Goal: Task Accomplishment & Management: Manage account settings

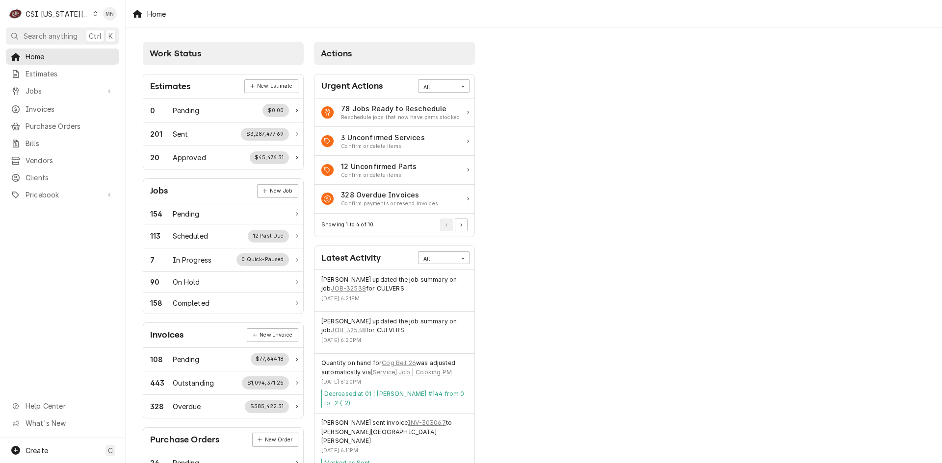
click at [51, 14] on div "CSI [US_STATE][GEOGRAPHIC_DATA]" at bounding box center [58, 14] width 65 height 10
click at [113, 17] on div "CSI [US_STATE][GEOGRAPHIC_DATA]" at bounding box center [161, 19] width 129 height 10
click at [39, 121] on span "Purchase Orders" at bounding box center [70, 126] width 89 height 10
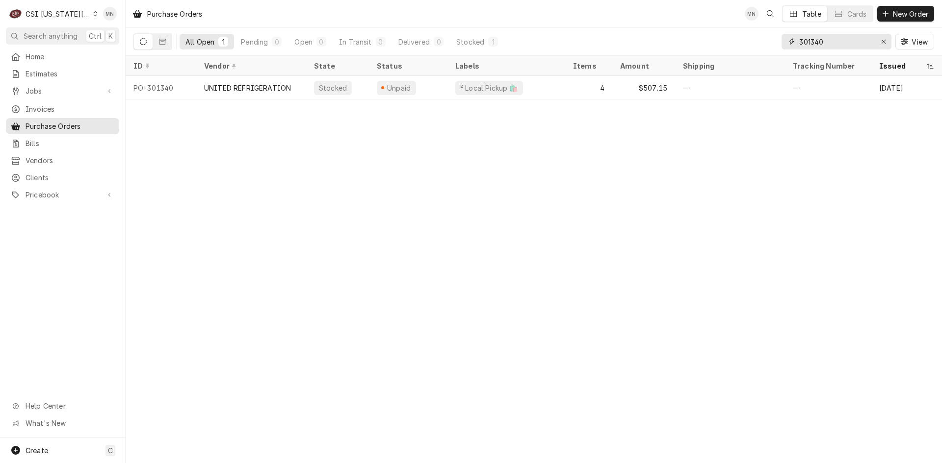
drag, startPoint x: 835, startPoint y: 41, endPoint x: 745, endPoint y: 46, distance: 90.3
click at [764, 44] on div "All Open 1 Pending 0 Open 0 In Transit 0 Delivered 0 Stocked 1 301340 View" at bounding box center [533, 41] width 800 height 27
type input "301416"
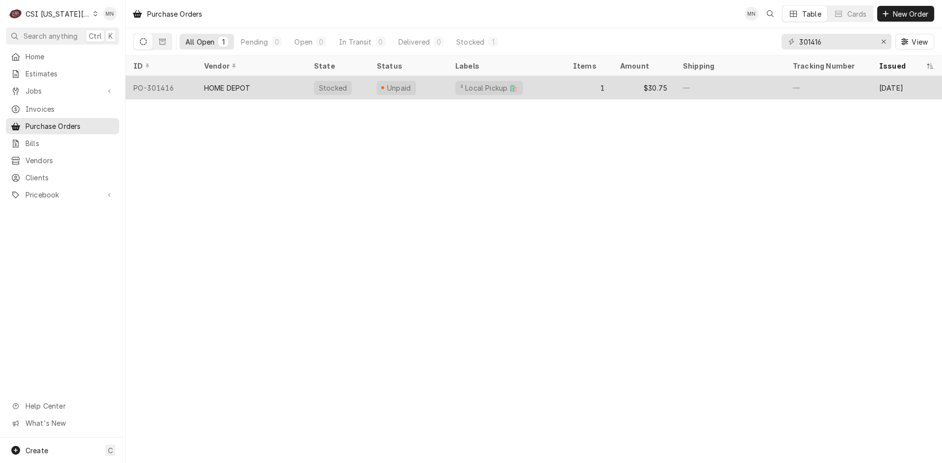
click at [216, 83] on div "HOME DEPOT" at bounding box center [227, 88] width 47 height 10
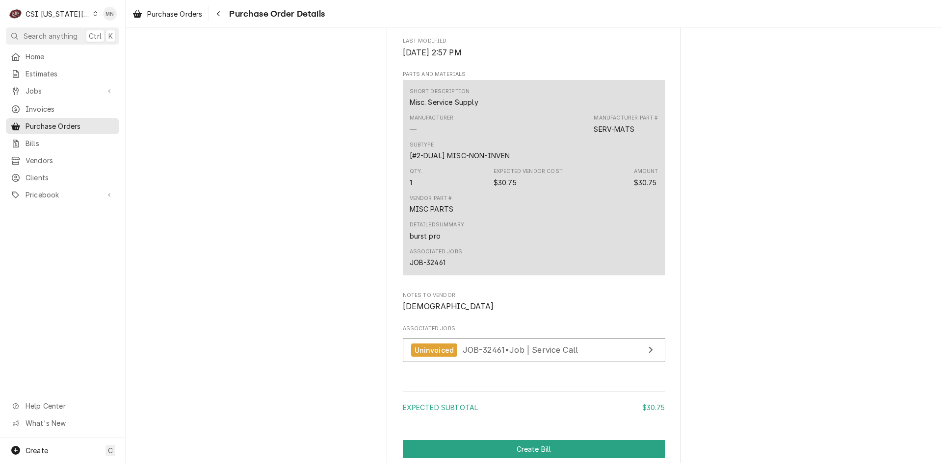
scroll to position [816, 0]
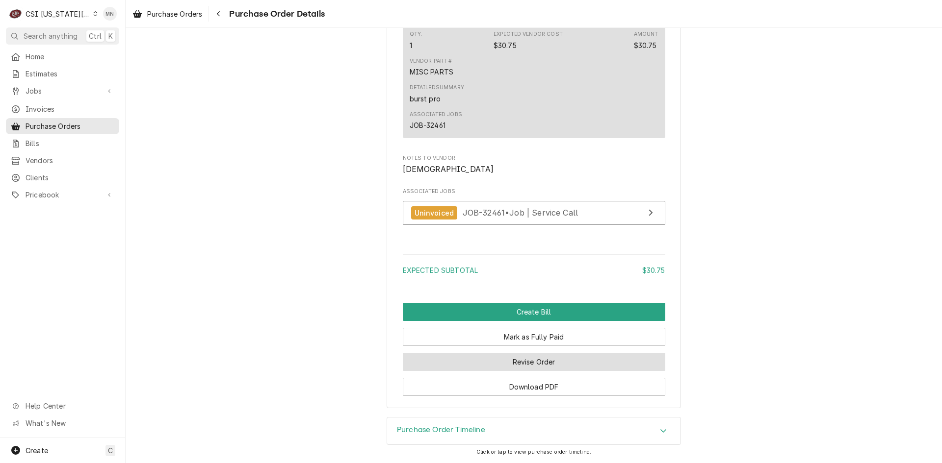
click at [508, 358] on button "Revise Order" at bounding box center [534, 362] width 262 height 18
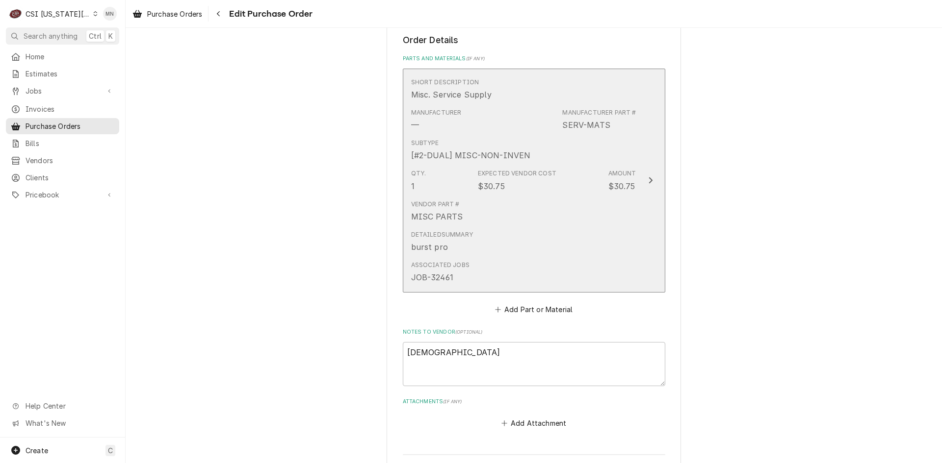
scroll to position [547, 0]
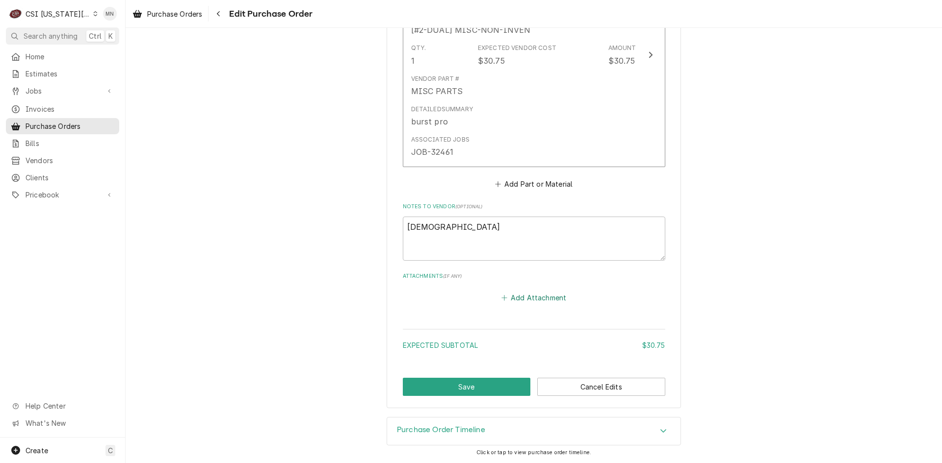
click at [527, 301] on button "Add Attachment" at bounding box center [533, 298] width 69 height 14
type textarea "x"
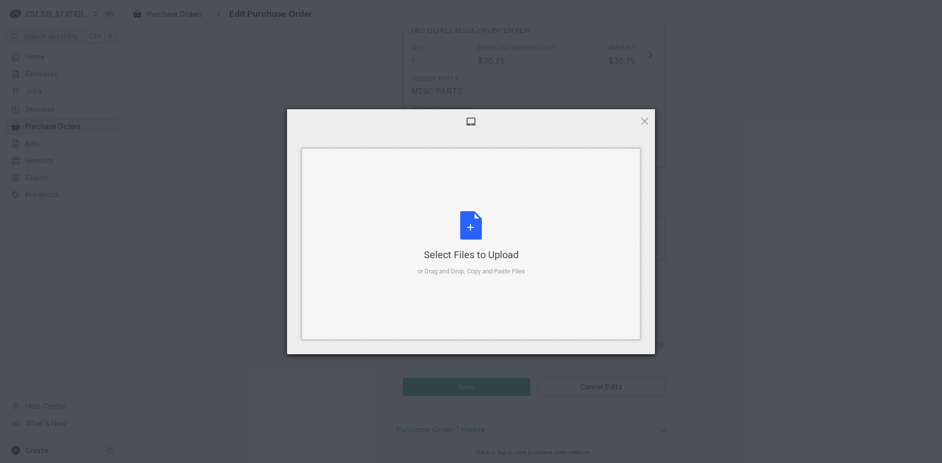
click at [479, 234] on div "Select Files to Upload or Drag and Drop, Copy and Paste Files" at bounding box center [470, 243] width 107 height 65
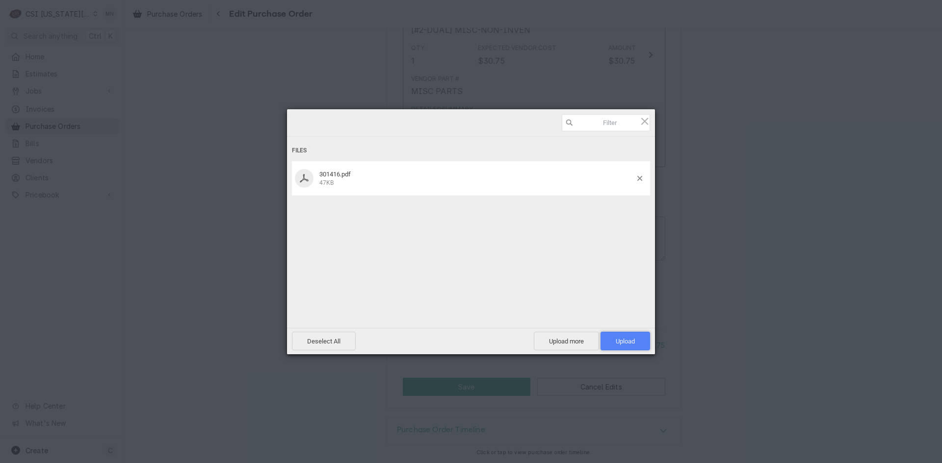
click at [634, 340] on span "Upload 1" at bounding box center [624, 341] width 19 height 7
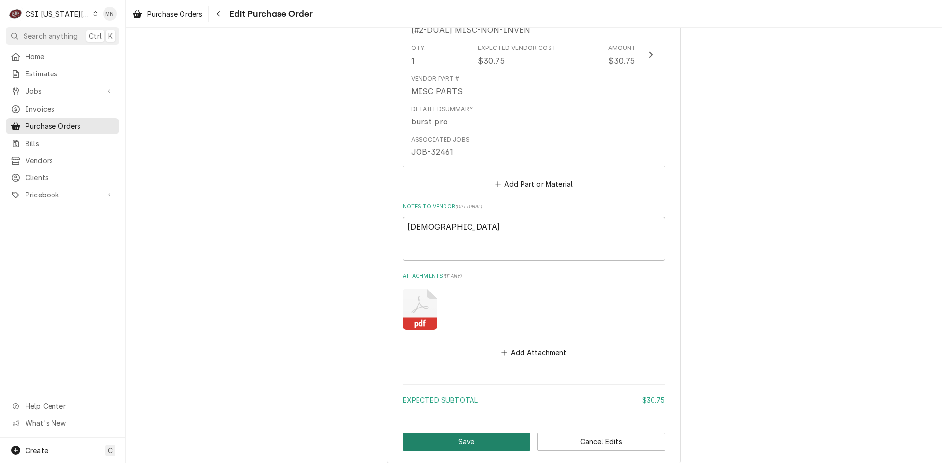
click at [466, 438] on button "Save" at bounding box center [467, 442] width 128 height 18
type textarea "x"
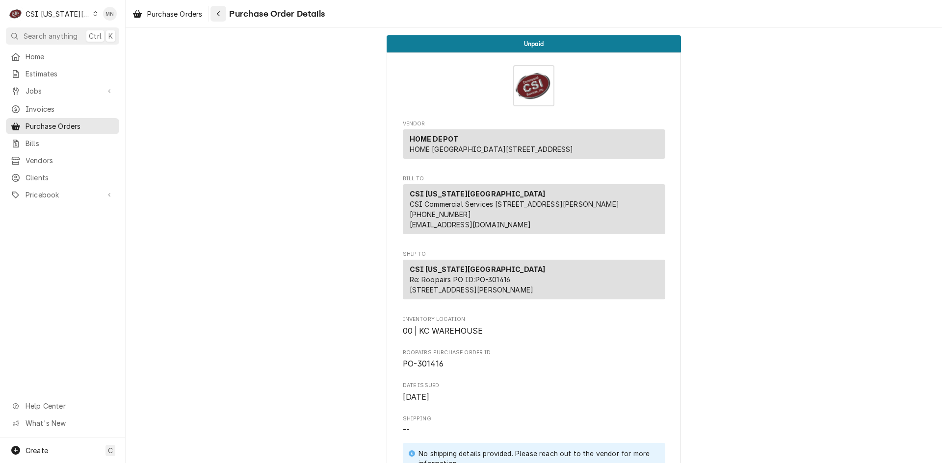
click at [220, 13] on icon "Navigate back" at bounding box center [218, 13] width 4 height 7
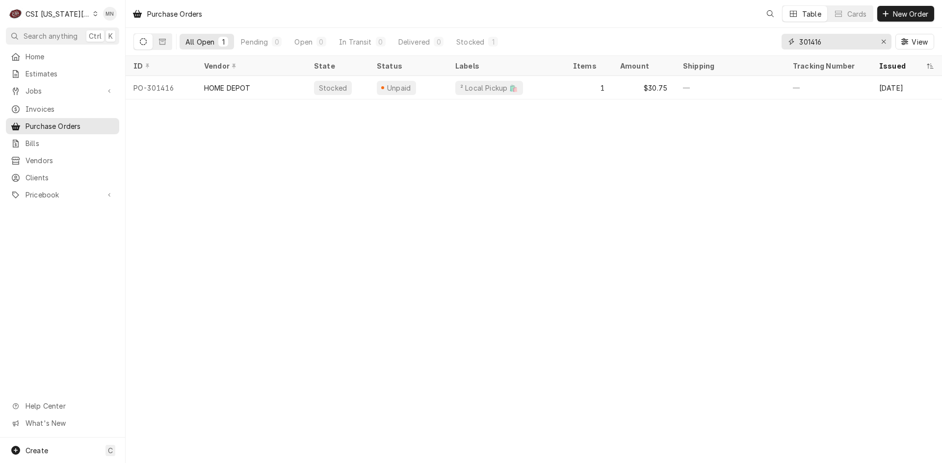
drag, startPoint x: 822, startPoint y: 41, endPoint x: 753, endPoint y: 46, distance: 68.8
click at [771, 46] on div "All Open 1 Pending 0 Open 0 In Transit 0 Delivered 0 Stocked 1 301416 View" at bounding box center [533, 41] width 800 height 27
type input "301393"
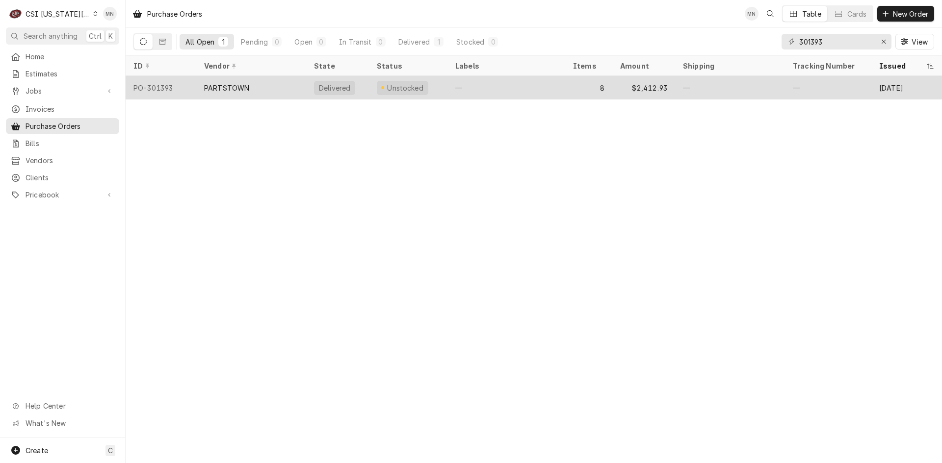
click at [235, 93] on div "PARTSTOWN" at bounding box center [251, 88] width 110 height 24
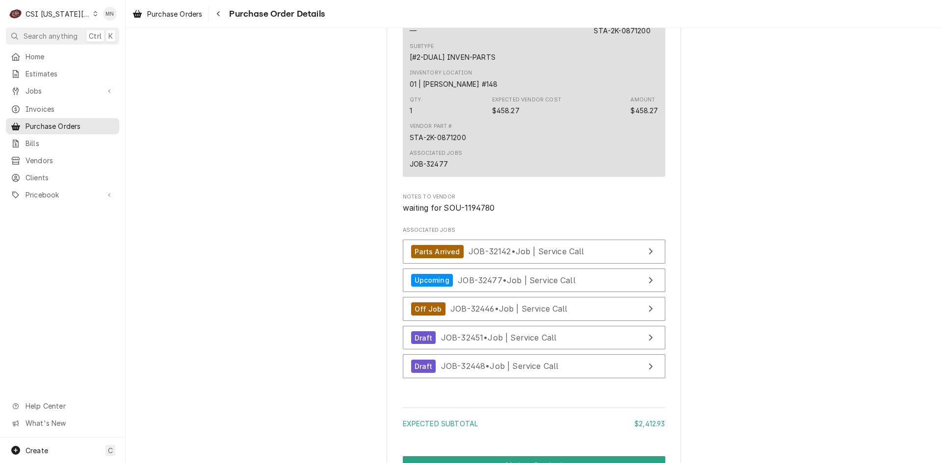
scroll to position [2293, 0]
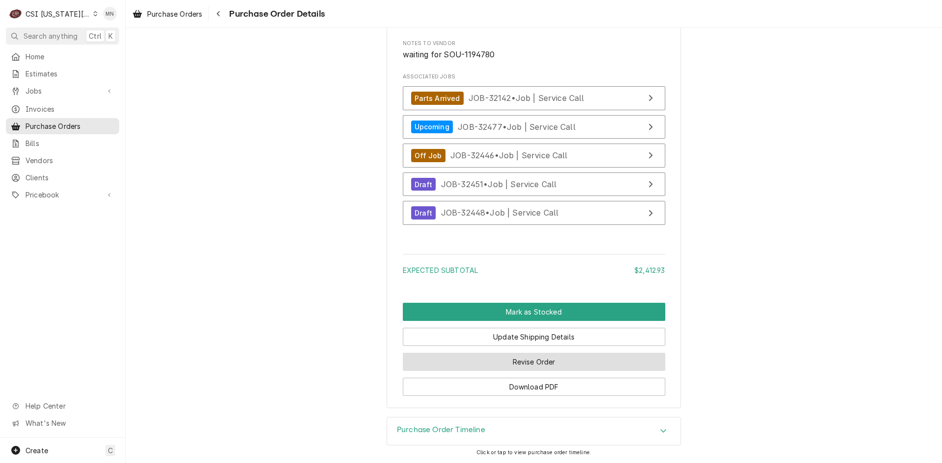
click at [529, 358] on button "Revise Order" at bounding box center [534, 362] width 262 height 18
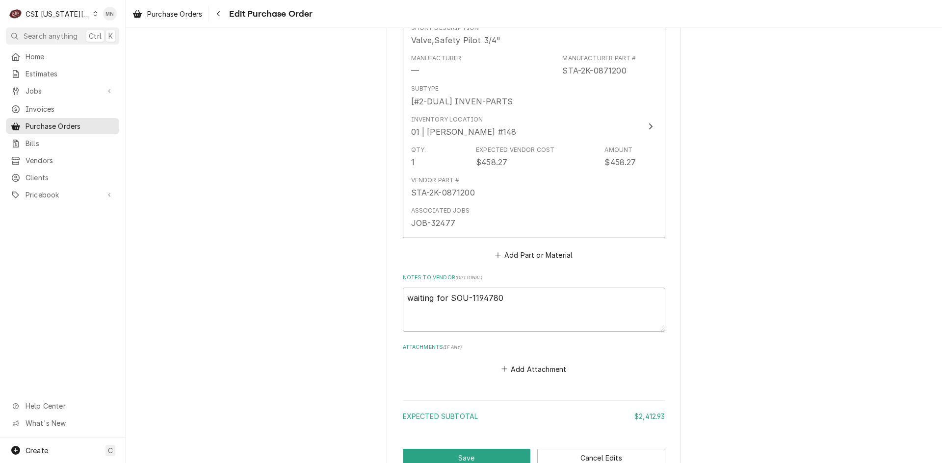
scroll to position [2119, 0]
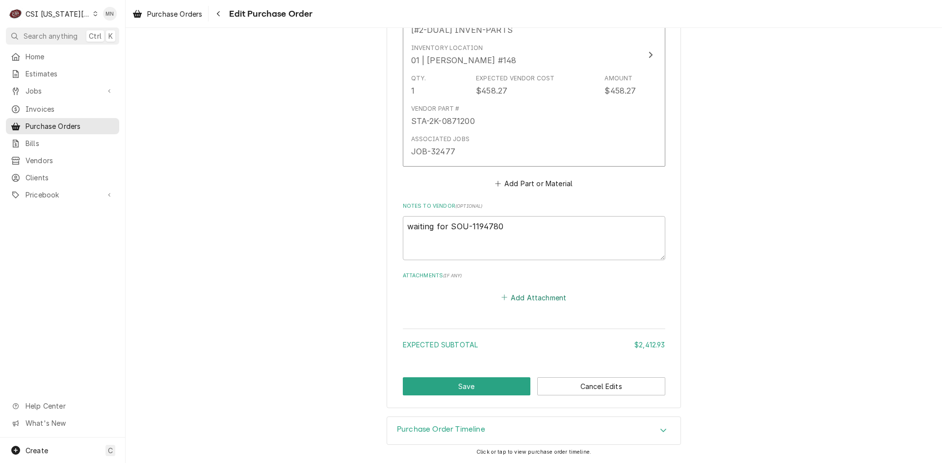
click at [527, 299] on button "Add Attachment" at bounding box center [533, 298] width 69 height 14
type textarea "x"
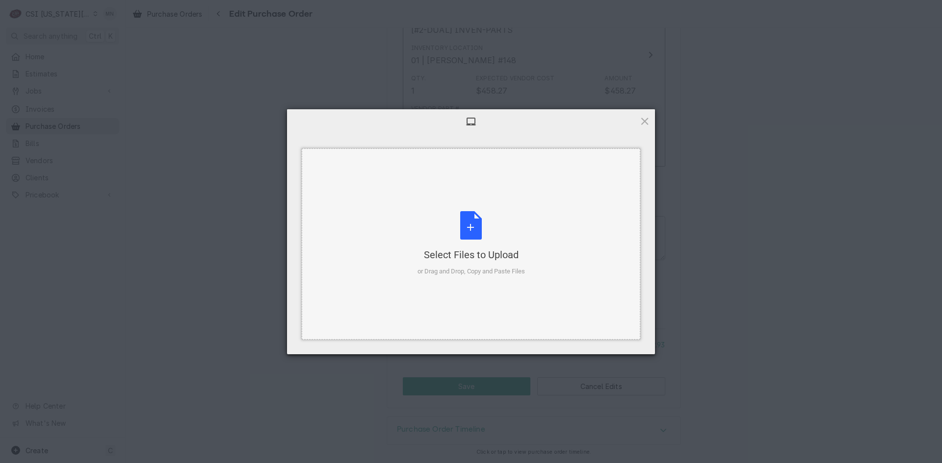
click at [484, 253] on div "Select Files to Upload" at bounding box center [470, 255] width 107 height 14
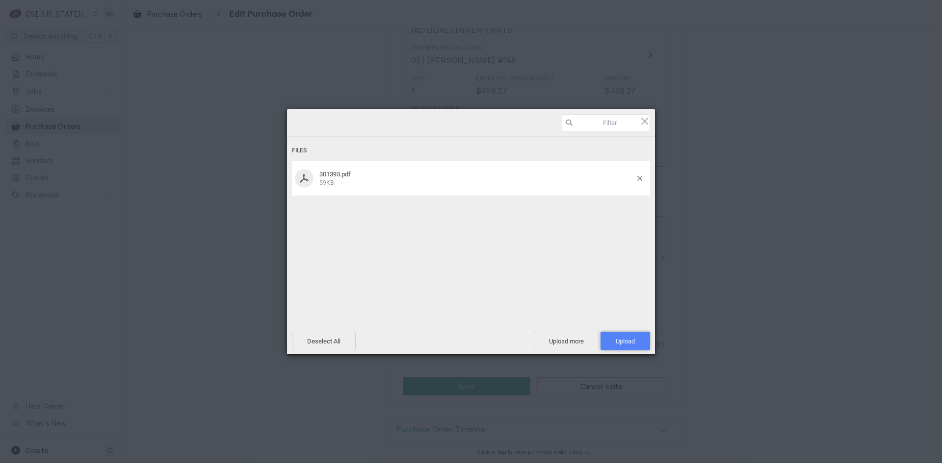
click at [626, 338] on span "Upload 1" at bounding box center [624, 341] width 19 height 7
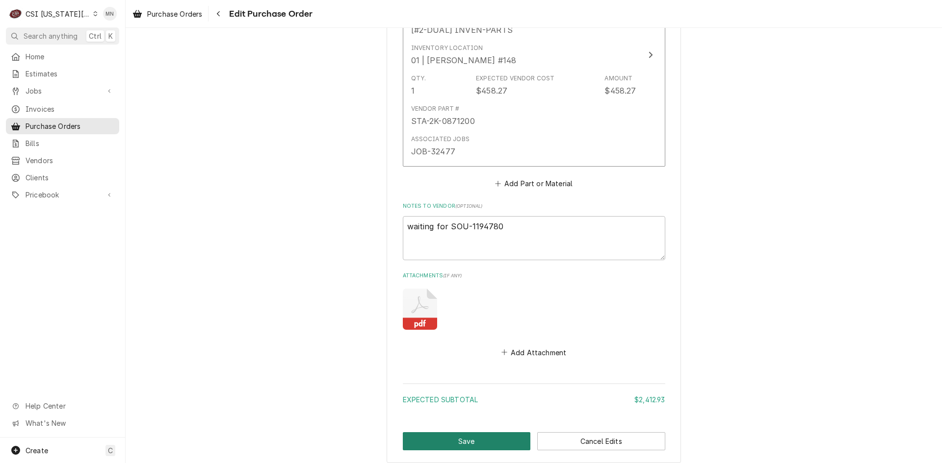
click at [446, 440] on button "Save" at bounding box center [467, 442] width 128 height 18
type textarea "x"
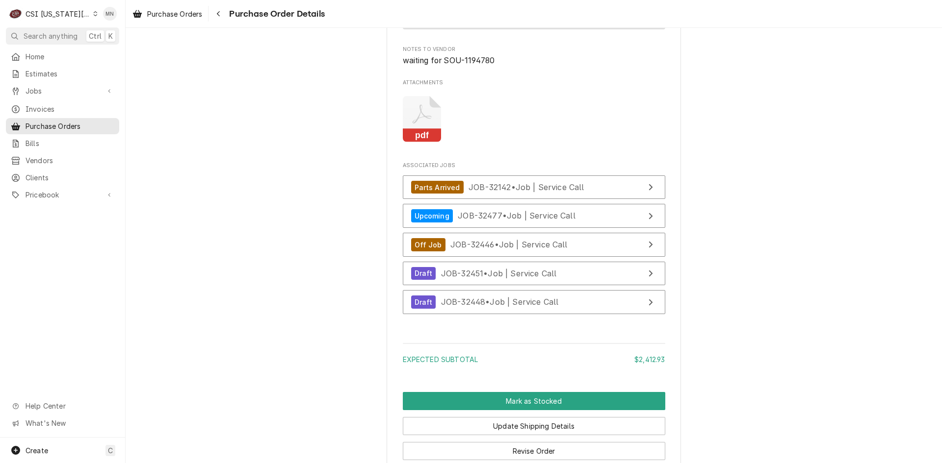
scroll to position [2376, 0]
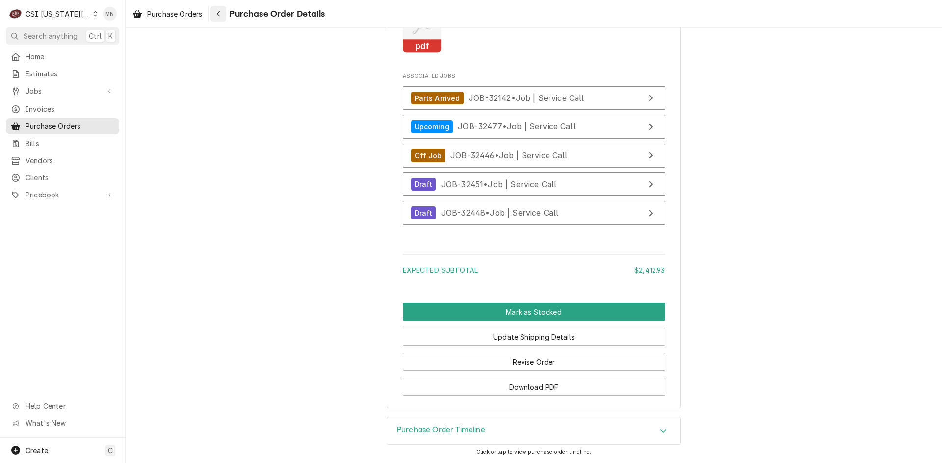
click at [219, 15] on icon "Navigate back" at bounding box center [218, 13] width 4 height 7
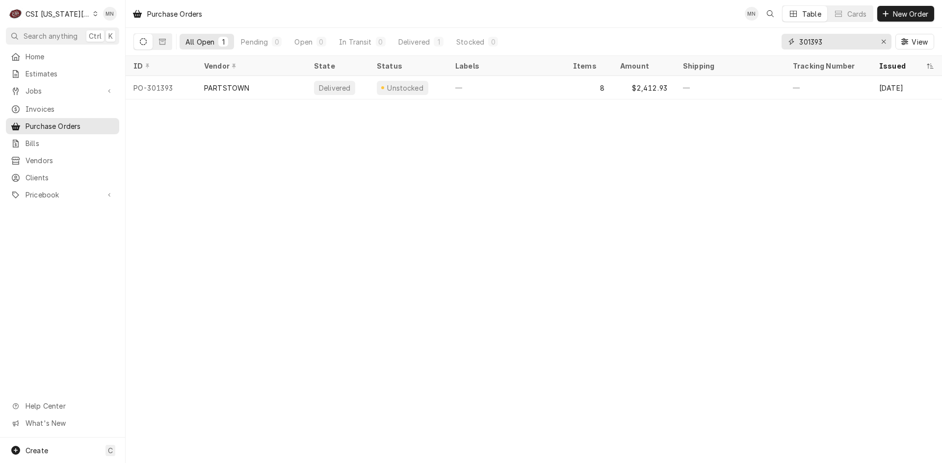
drag, startPoint x: 837, startPoint y: 41, endPoint x: 730, endPoint y: 44, distance: 106.5
click at [733, 43] on div "All Open 1 Pending 0 Open 0 In Transit 0 Delivered 1 Stocked 0 301393 View" at bounding box center [533, 41] width 800 height 27
type input "301400"
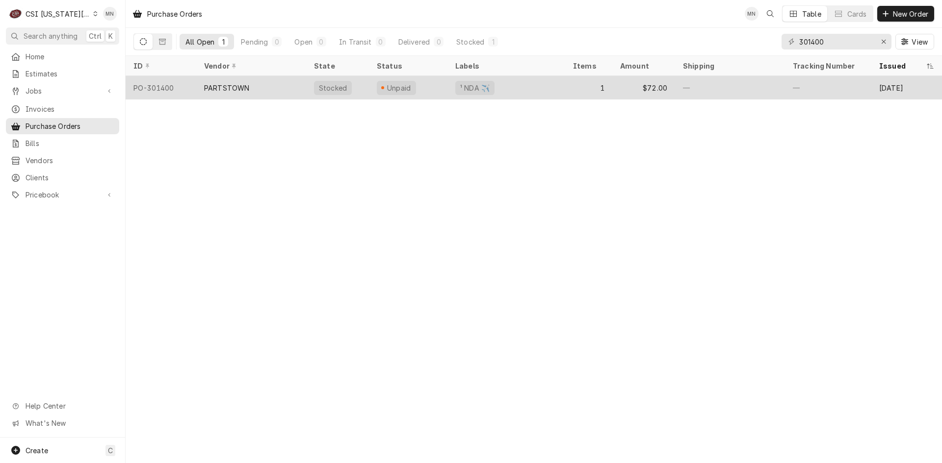
click at [206, 86] on div "PARTSTOWN" at bounding box center [226, 88] width 45 height 10
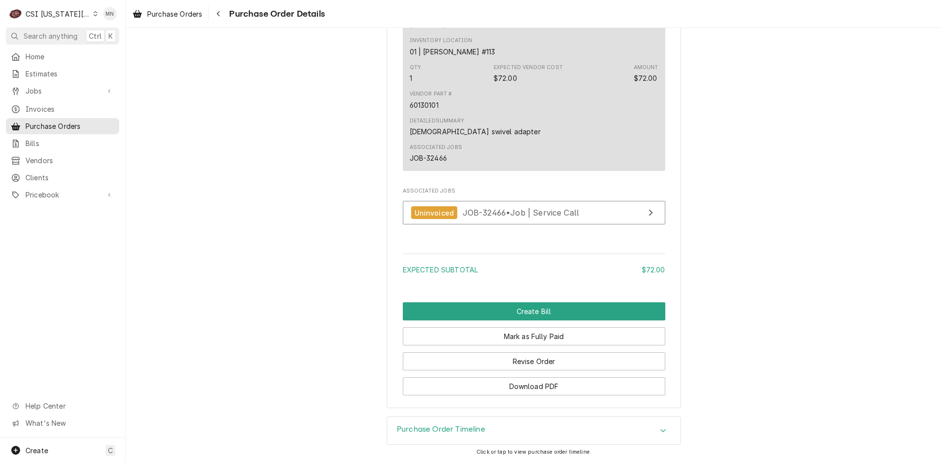
scroll to position [810, 0]
click at [553, 364] on button "Revise Order" at bounding box center [534, 362] width 262 height 18
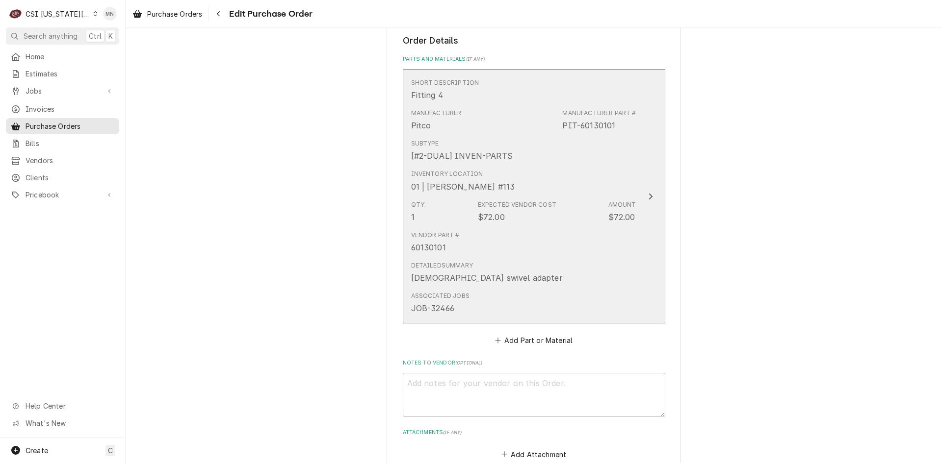
scroll to position [545, 0]
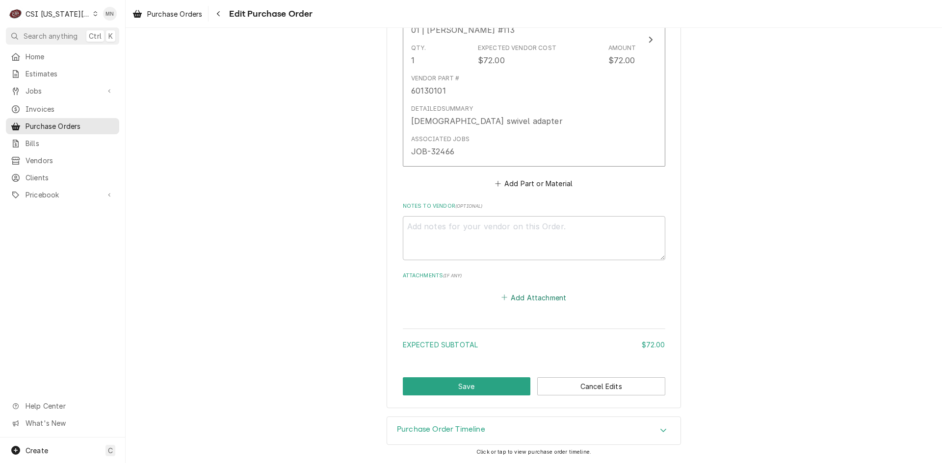
click at [530, 302] on button "Add Attachment" at bounding box center [533, 298] width 69 height 14
type textarea "x"
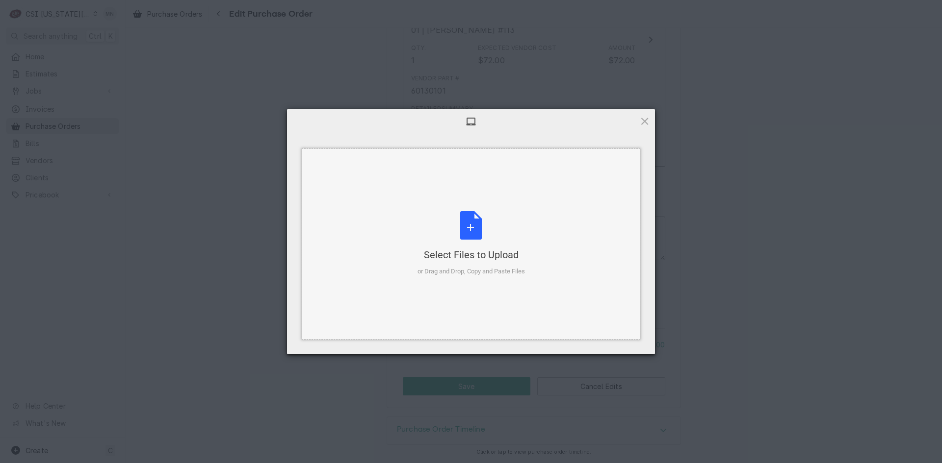
click at [474, 235] on div "Select Files to Upload or Drag and Drop, Copy and Paste Files" at bounding box center [470, 243] width 107 height 65
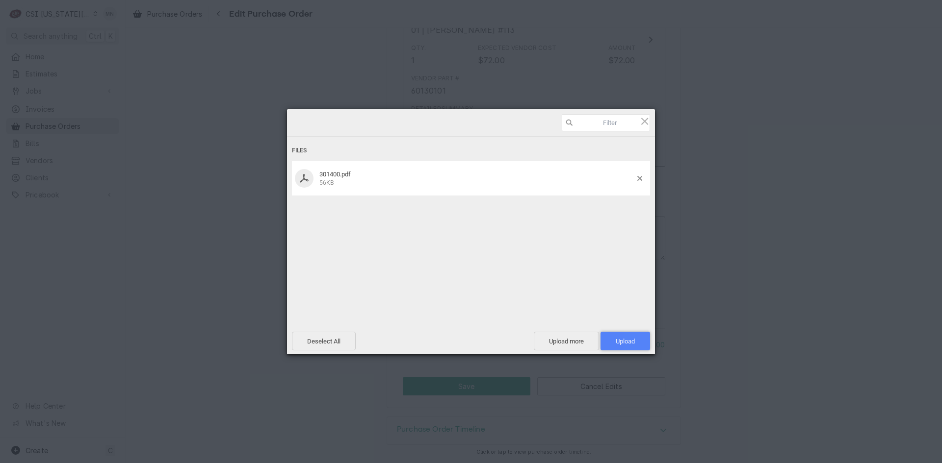
click at [628, 338] on span "Upload 1" at bounding box center [624, 341] width 19 height 7
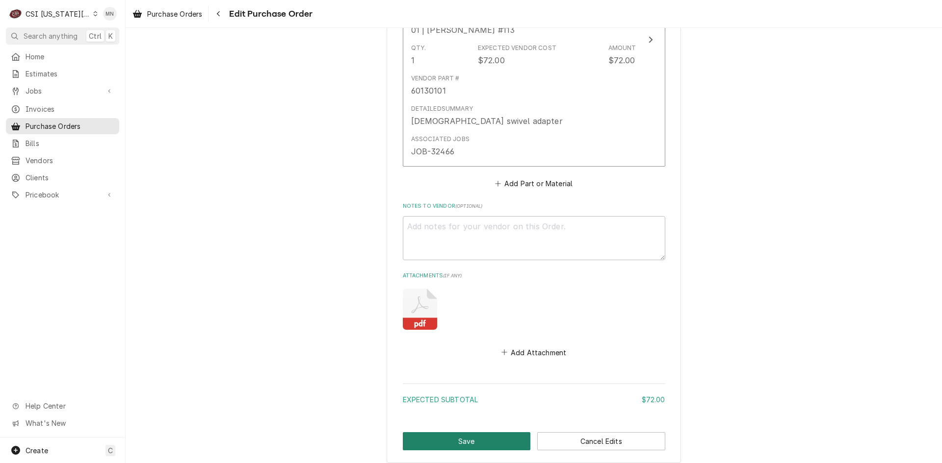
click at [459, 440] on button "Save" at bounding box center [467, 442] width 128 height 18
type textarea "x"
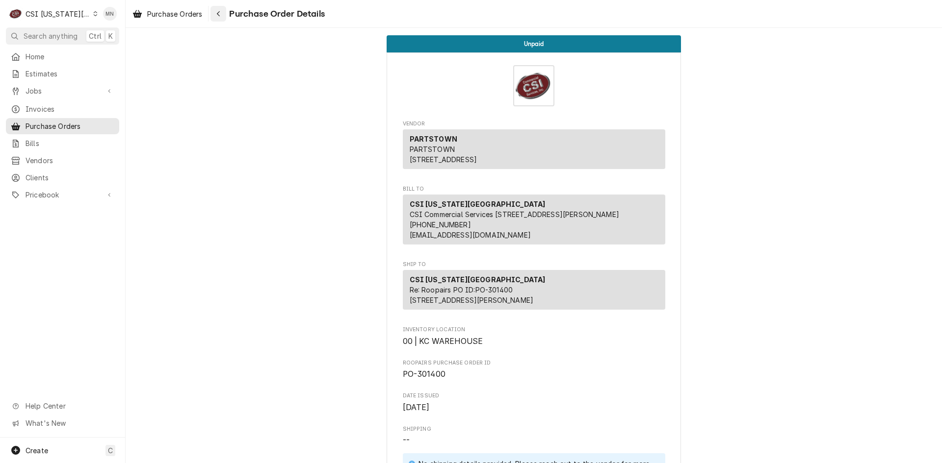
click at [223, 15] on div "Navigate back" at bounding box center [218, 14] width 10 height 10
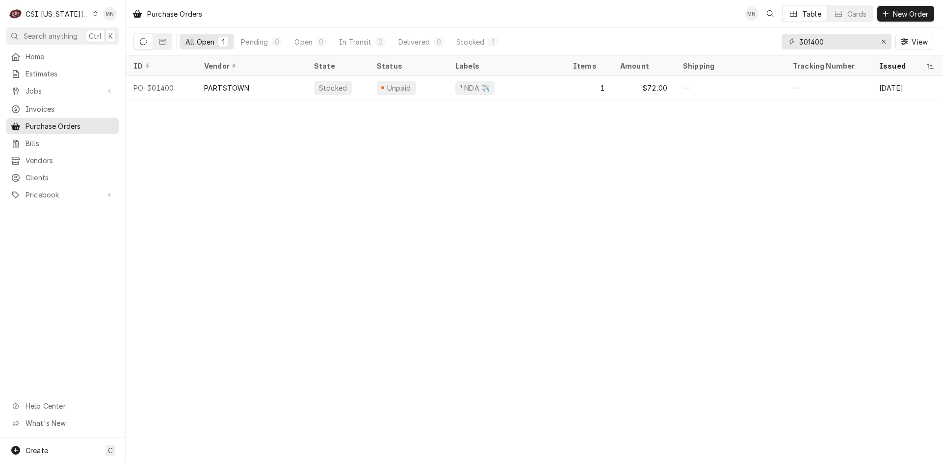
click at [60, 13] on div "CSI Kansas City" at bounding box center [58, 14] width 65 height 10
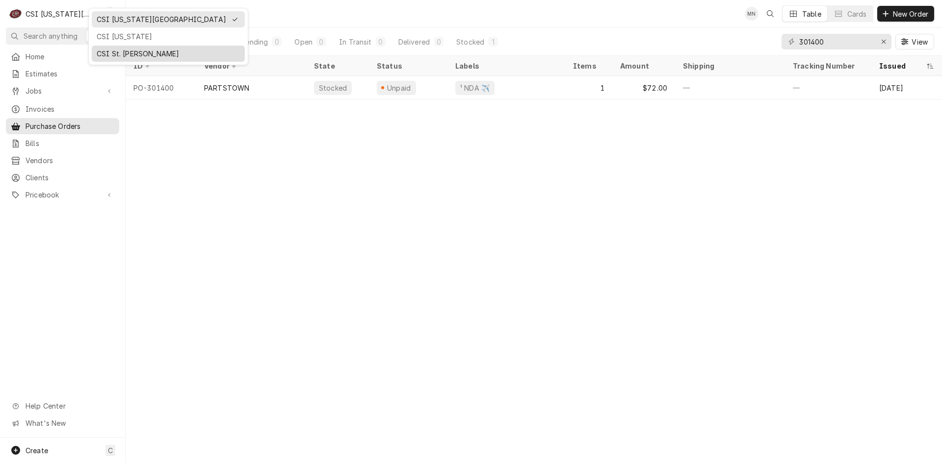
click at [100, 46] on div "CSI St. [PERSON_NAME]" at bounding box center [168, 54] width 153 height 16
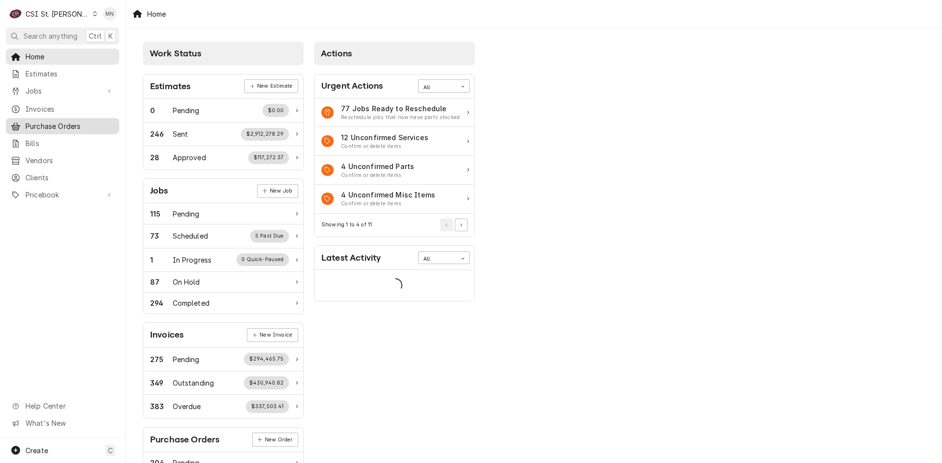
click at [46, 121] on span "Purchase Orders" at bounding box center [70, 126] width 89 height 10
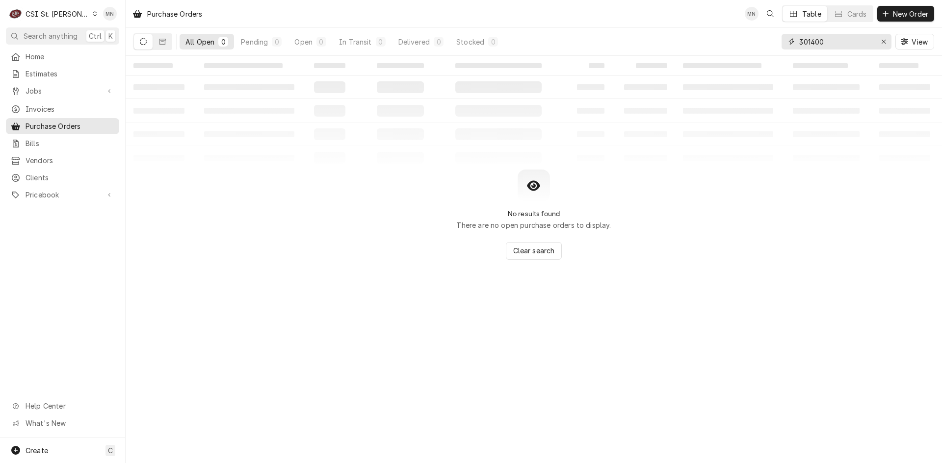
drag, startPoint x: 855, startPoint y: 43, endPoint x: 714, endPoint y: 45, distance: 140.8
click at [738, 45] on div "All Open 0 Pending 0 Open 0 In Transit 0 Delivered 0 Stocked 0 301400 View" at bounding box center [533, 41] width 800 height 27
type input "401189"
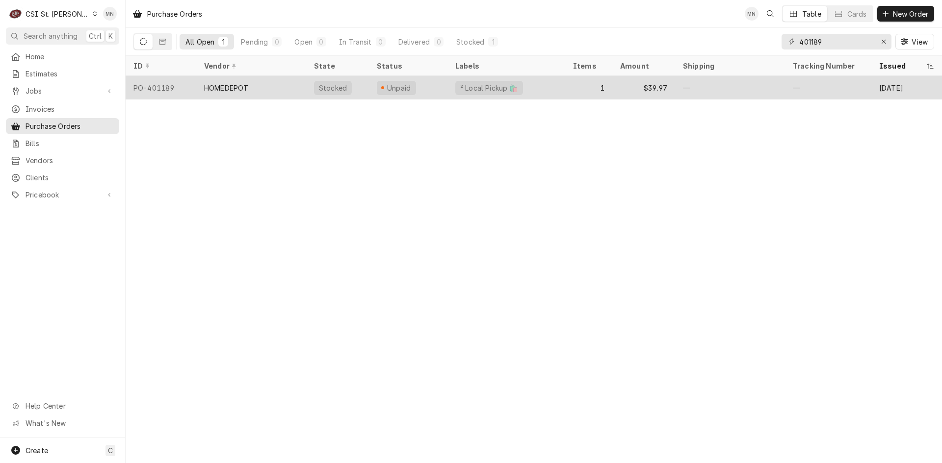
click at [231, 92] on div "HOMEDEPOT" at bounding box center [251, 88] width 110 height 24
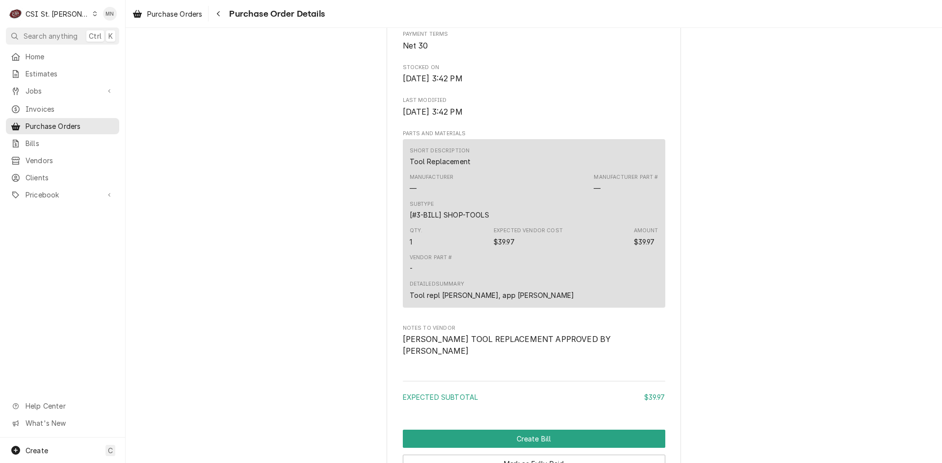
scroll to position [735, 0]
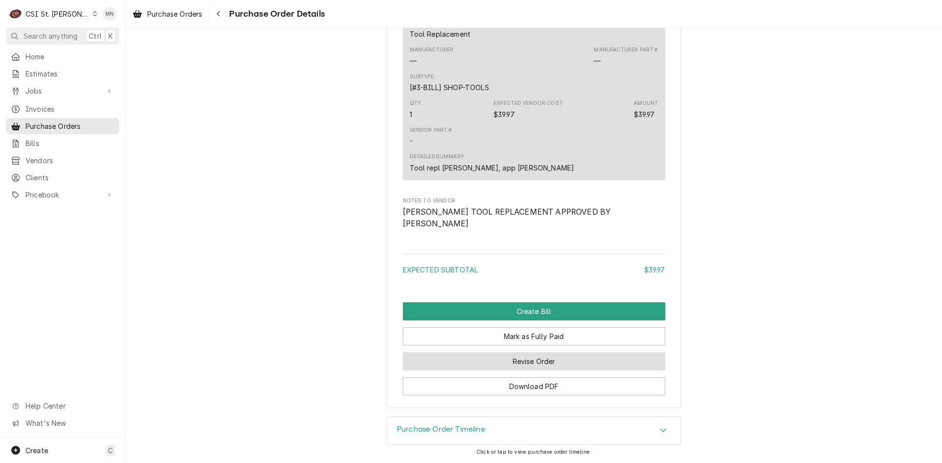
click at [520, 366] on button "Revise Order" at bounding box center [534, 362] width 262 height 18
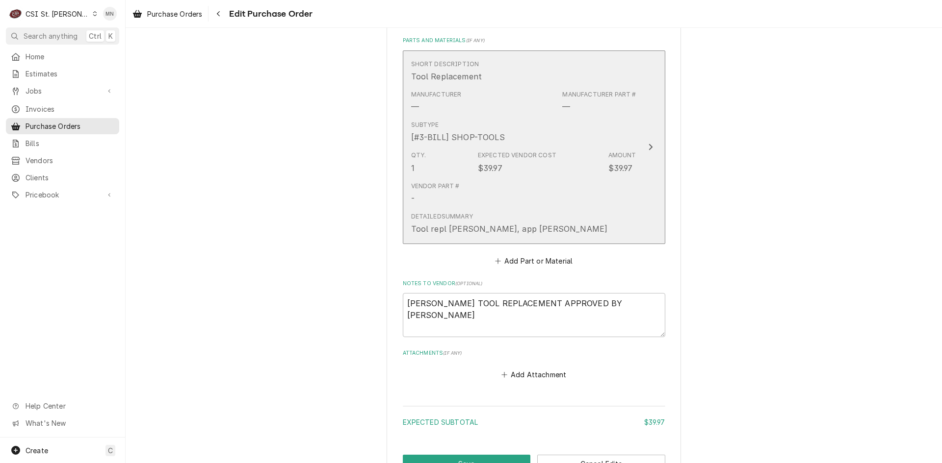
scroll to position [517, 0]
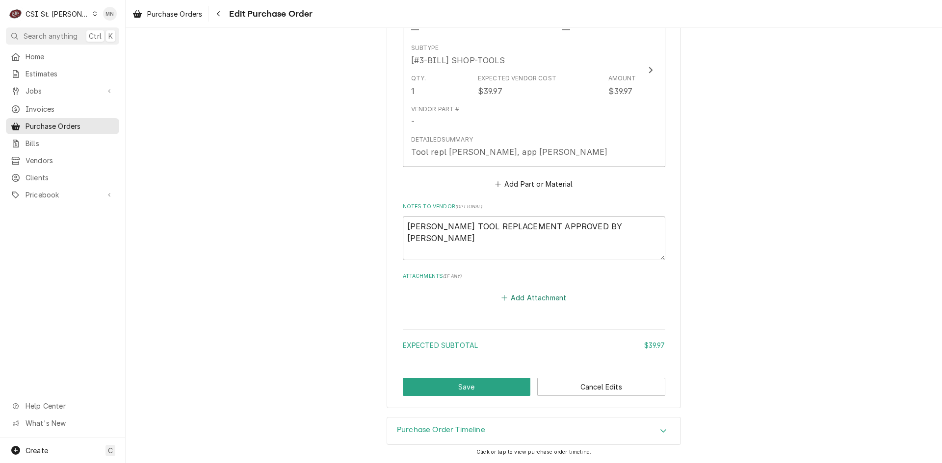
click at [518, 302] on button "Add Attachment" at bounding box center [533, 298] width 69 height 14
type textarea "x"
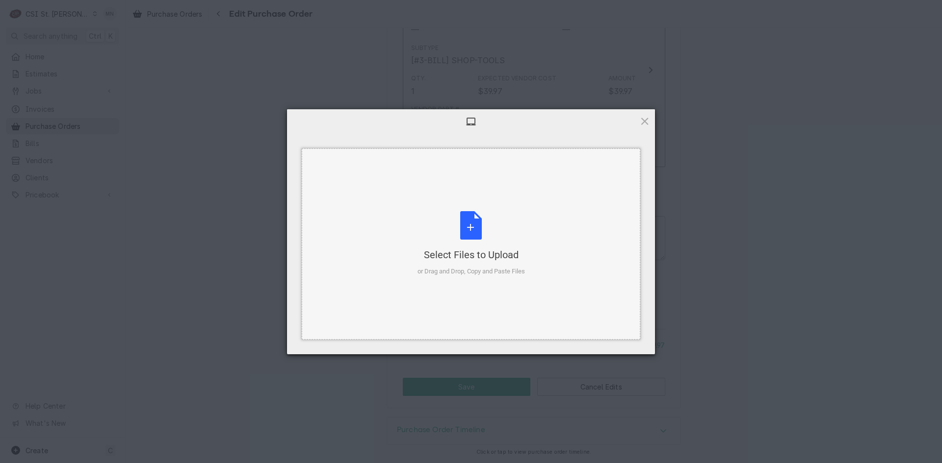
click at [486, 229] on div "Select Files to Upload or Drag and Drop, Copy and Paste Files" at bounding box center [470, 243] width 107 height 65
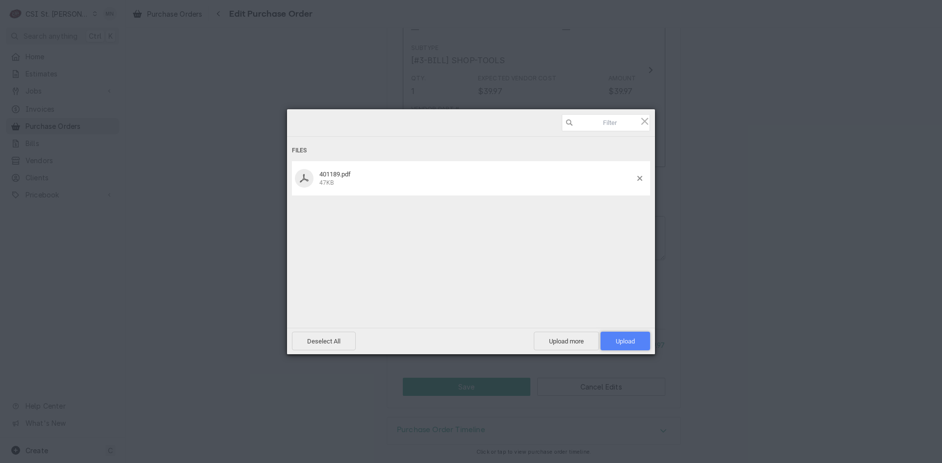
click at [622, 340] on span "Upload 1" at bounding box center [624, 341] width 19 height 7
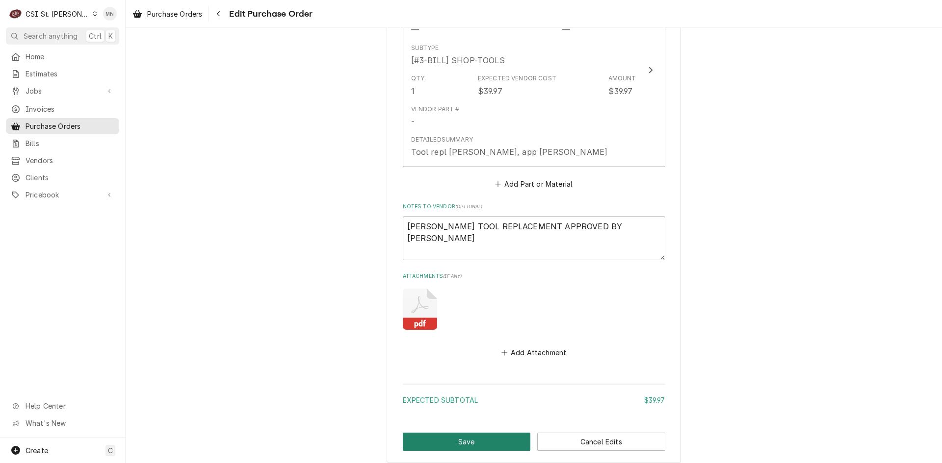
click at [455, 442] on button "Save" at bounding box center [467, 442] width 128 height 18
type textarea "x"
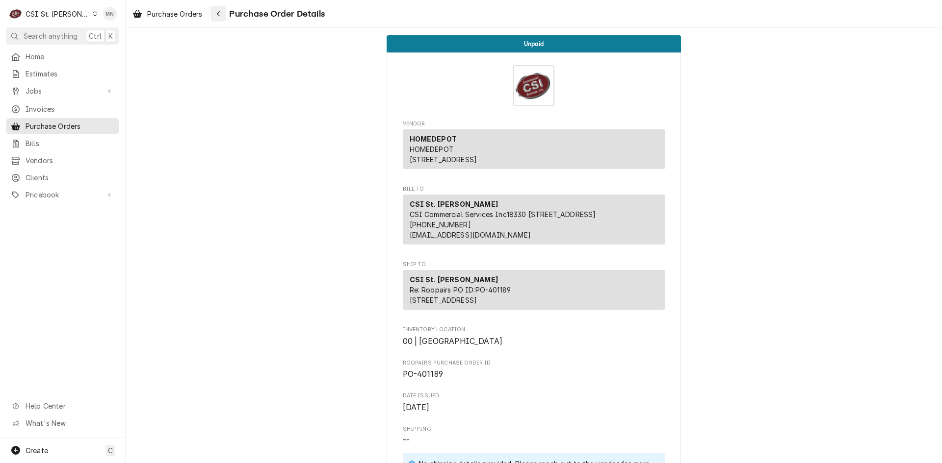
click at [221, 10] on div "Navigate back" at bounding box center [218, 14] width 10 height 10
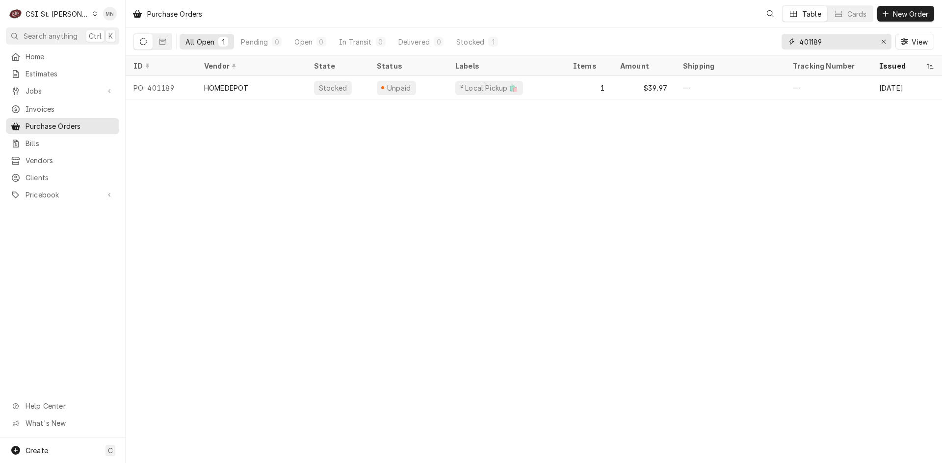
drag, startPoint x: 830, startPoint y: 44, endPoint x: 696, endPoint y: 46, distance: 133.9
click at [708, 44] on div "All Open 1 Pending 0 Open 0 In Transit 0 Delivered 0 Stocked 1 401189 View" at bounding box center [533, 41] width 800 height 27
type input "401174"
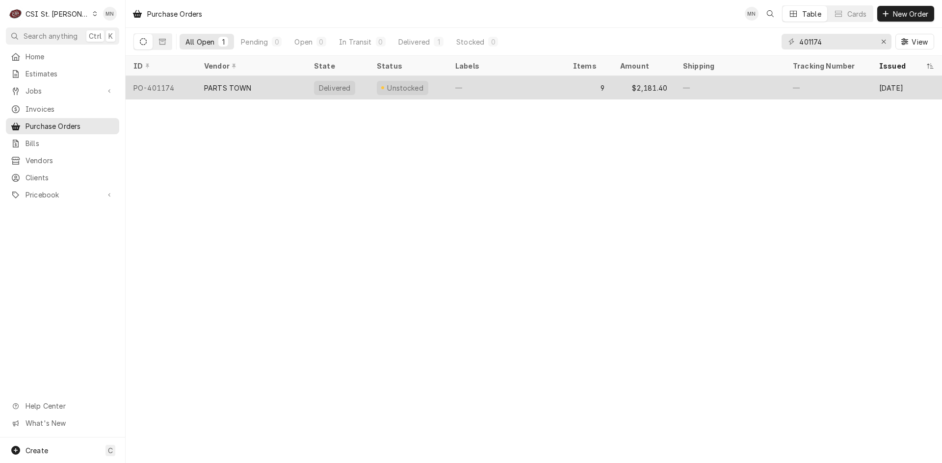
click at [264, 84] on div "PARTS TOWN" at bounding box center [251, 88] width 110 height 24
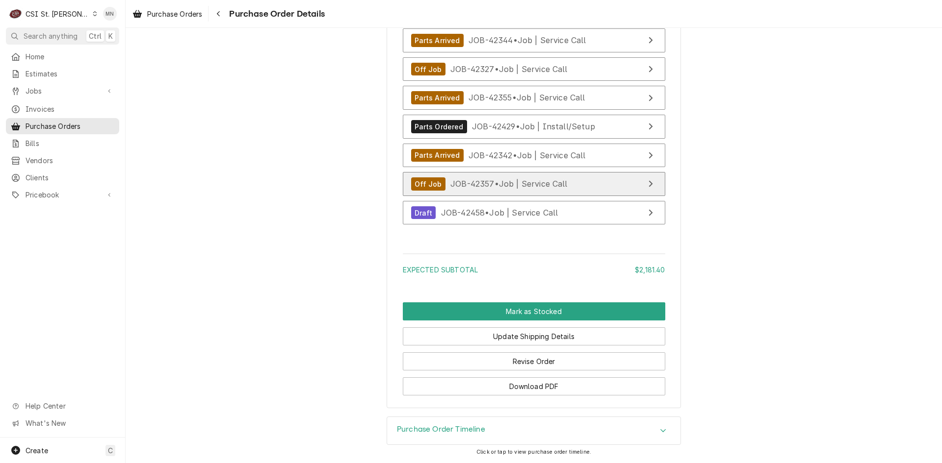
scroll to position [2556, 0]
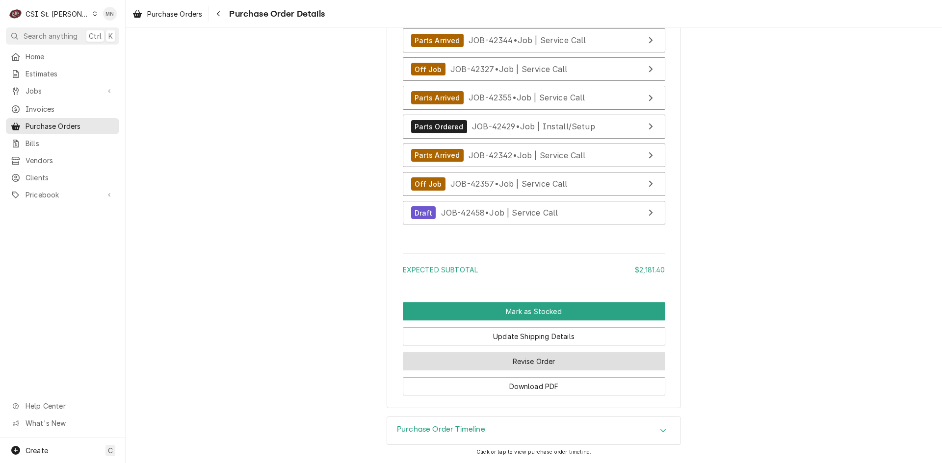
click at [539, 362] on button "Revise Order" at bounding box center [534, 362] width 262 height 18
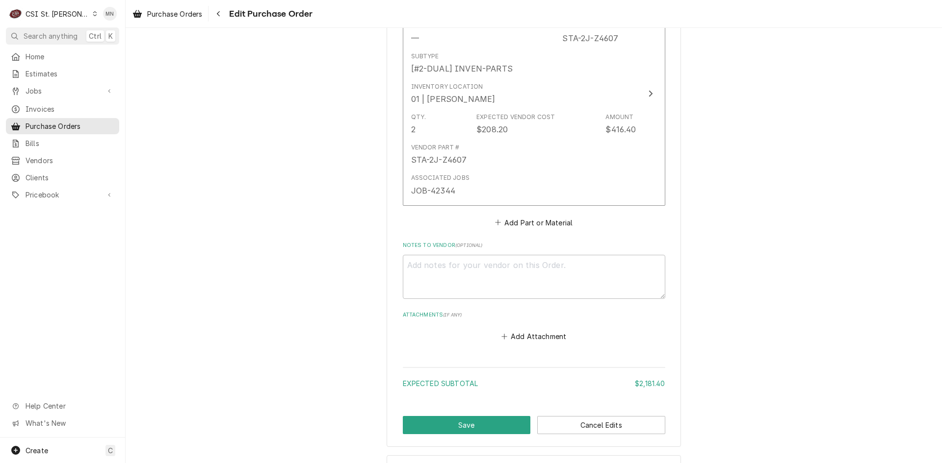
scroll to position [2381, 0]
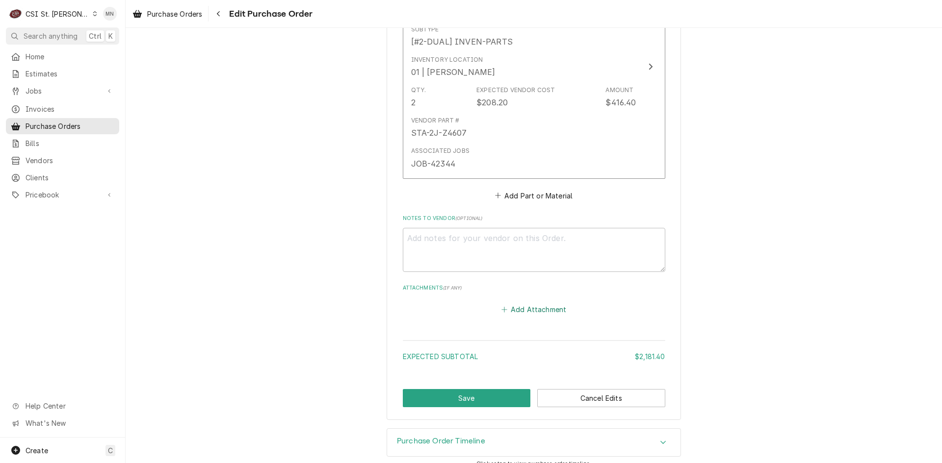
click at [534, 303] on button "Add Attachment" at bounding box center [533, 310] width 69 height 14
type textarea "x"
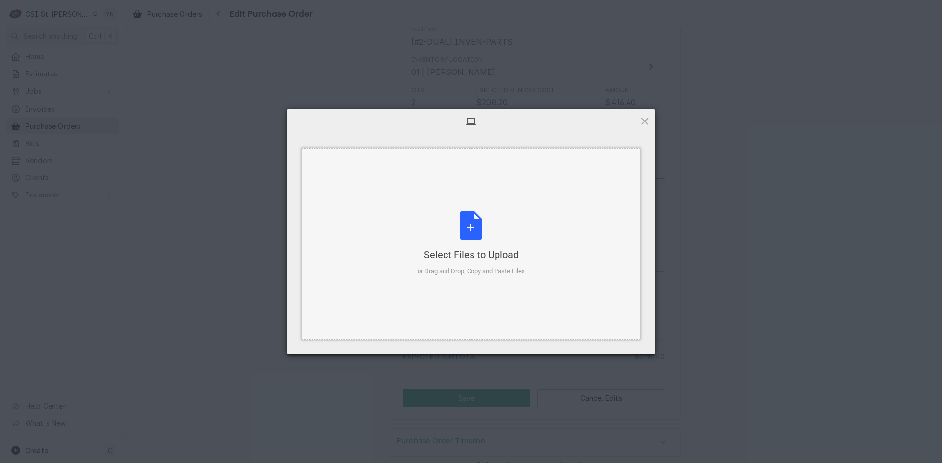
click at [485, 235] on div "Select Files to Upload or Drag and Drop, Copy and Paste Files" at bounding box center [470, 243] width 107 height 65
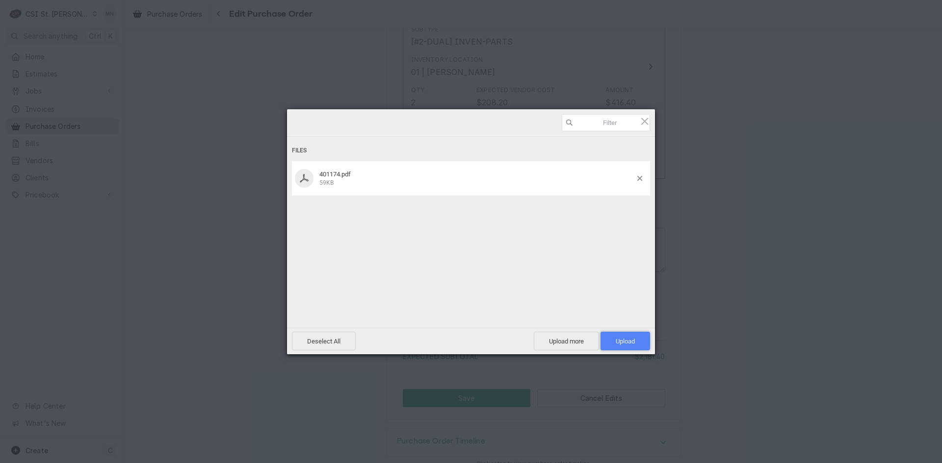
click at [629, 339] on span "Upload 1" at bounding box center [624, 341] width 19 height 7
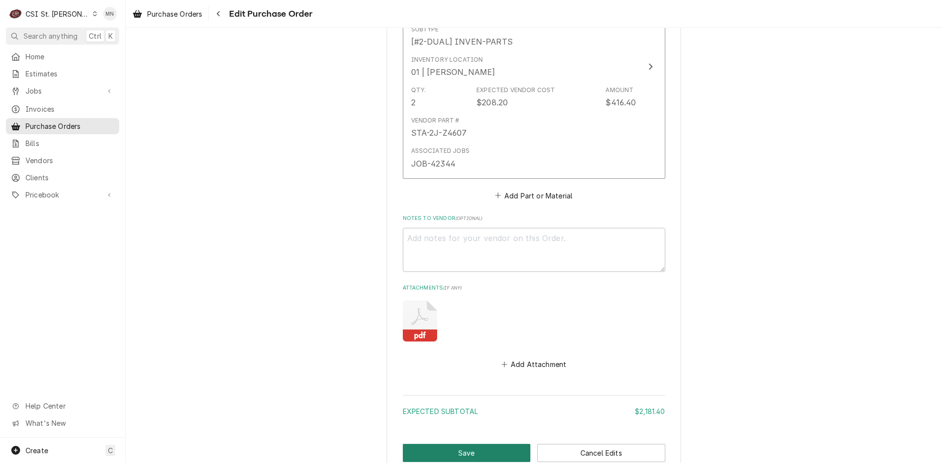
click at [436, 444] on button "Save" at bounding box center [467, 453] width 128 height 18
type textarea "x"
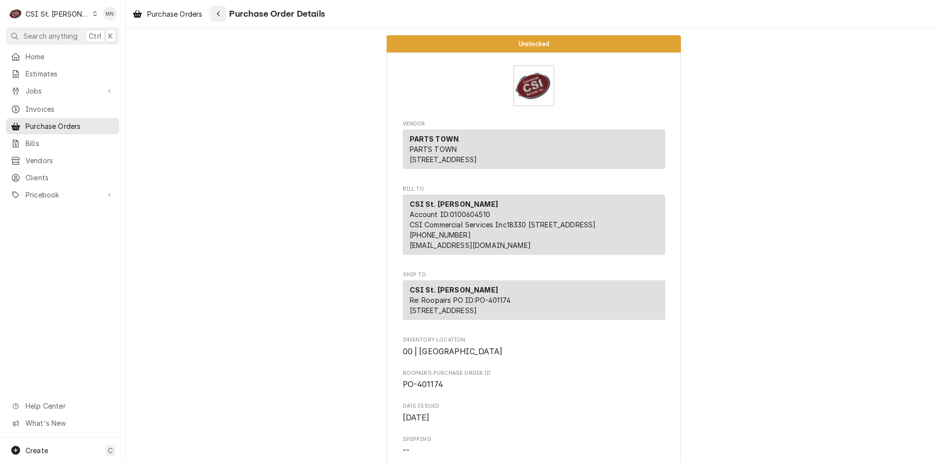
click at [223, 13] on div "Navigate back" at bounding box center [218, 14] width 10 height 10
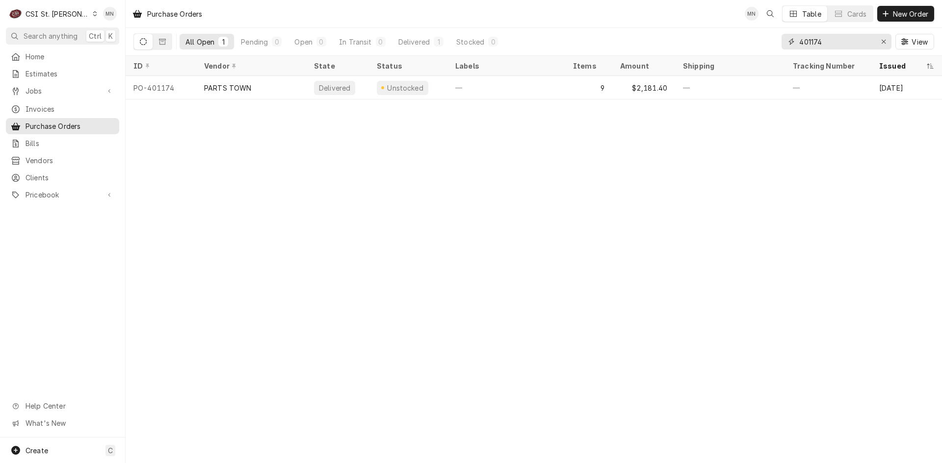
drag, startPoint x: 830, startPoint y: 42, endPoint x: 706, endPoint y: 47, distance: 124.2
click at [734, 46] on div "All Open 1 Pending 0 Open 0 In Transit 0 Delivered 1 Stocked 0 401174 View" at bounding box center [533, 41] width 800 height 27
type input "401183"
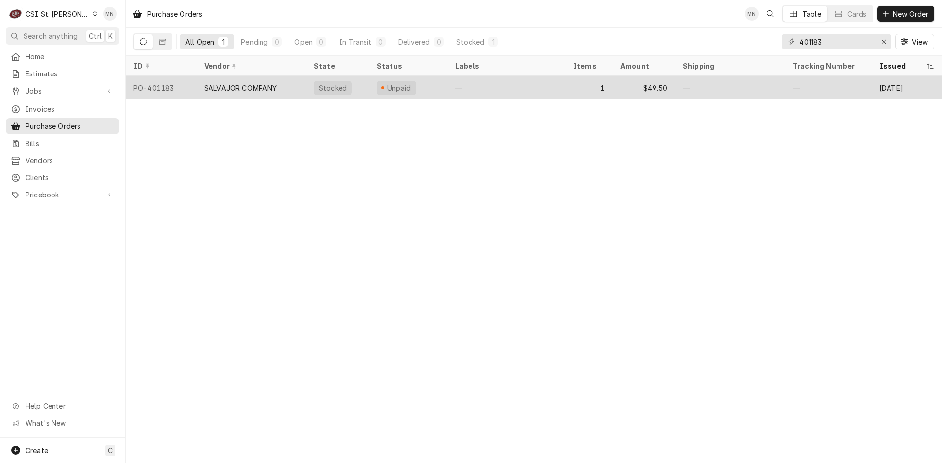
click at [223, 90] on div "SALVAJOR COMPANY" at bounding box center [240, 88] width 73 height 10
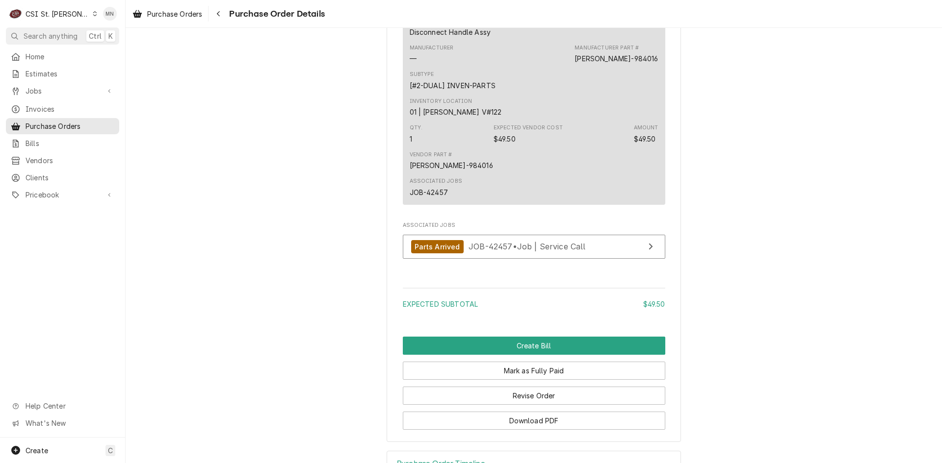
scroll to position [757, 0]
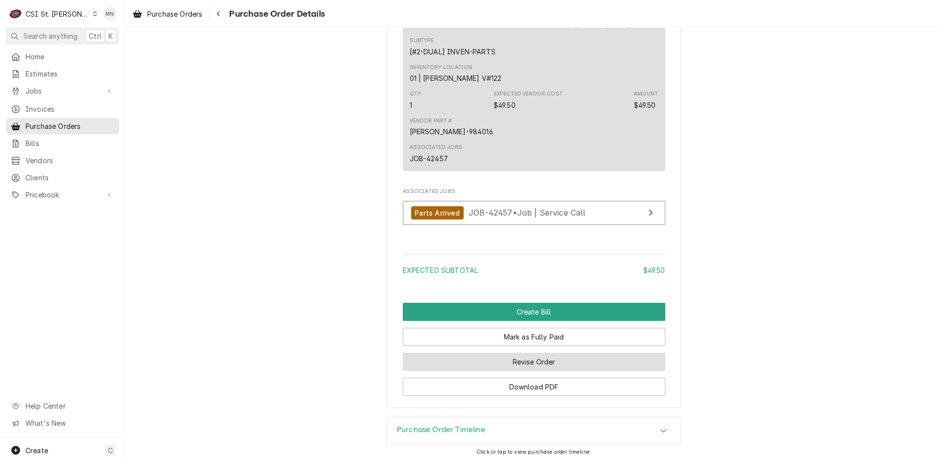
click at [527, 361] on button "Revise Order" at bounding box center [534, 362] width 262 height 18
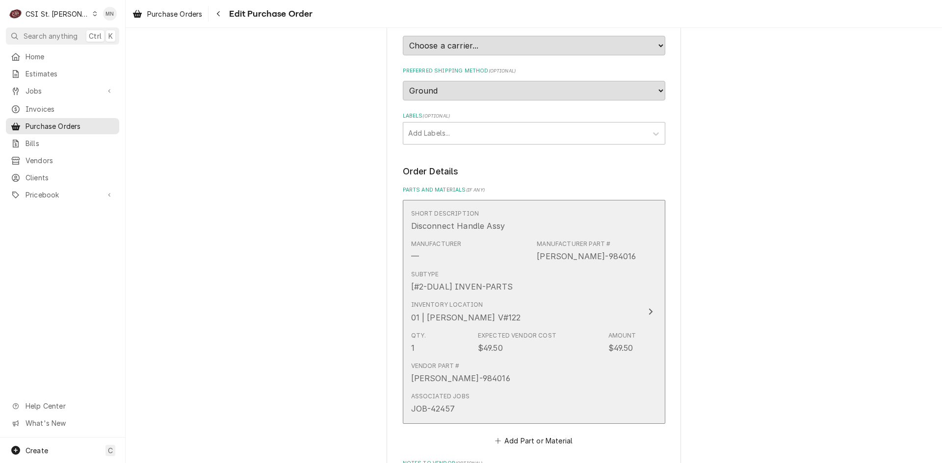
scroll to position [747, 0]
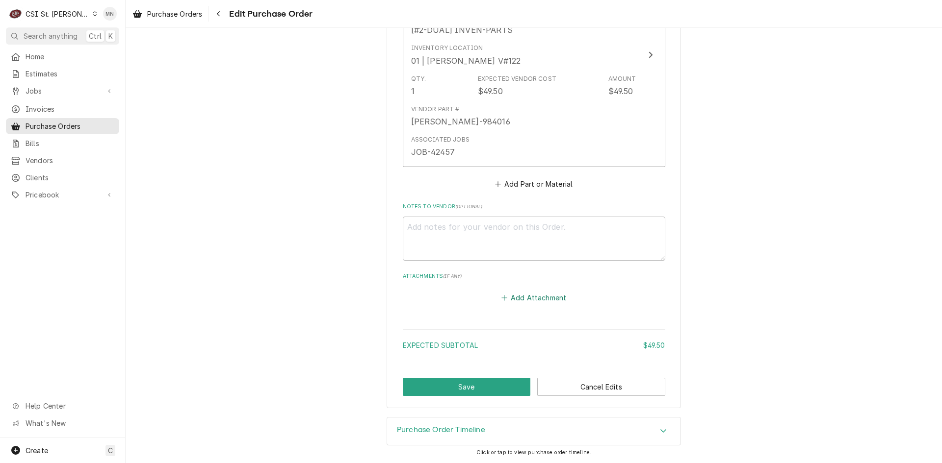
click at [539, 299] on button "Add Attachment" at bounding box center [533, 298] width 69 height 14
type textarea "x"
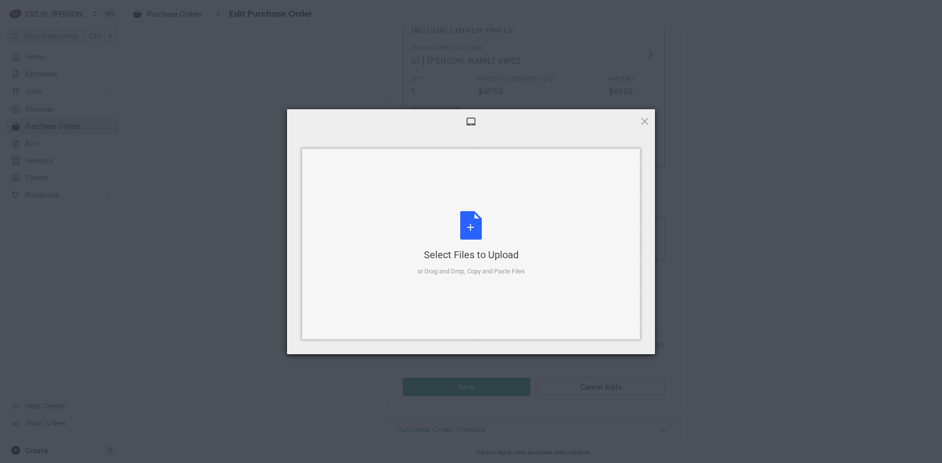
click at [493, 246] on div "Select Files to Upload or Drag and Drop, Copy and Paste Files" at bounding box center [470, 243] width 107 height 65
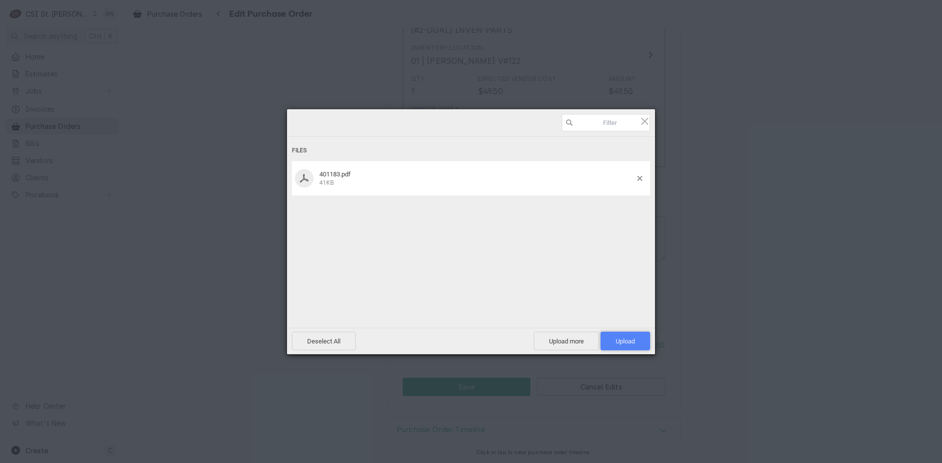
click at [620, 335] on span "Upload 1" at bounding box center [625, 341] width 50 height 19
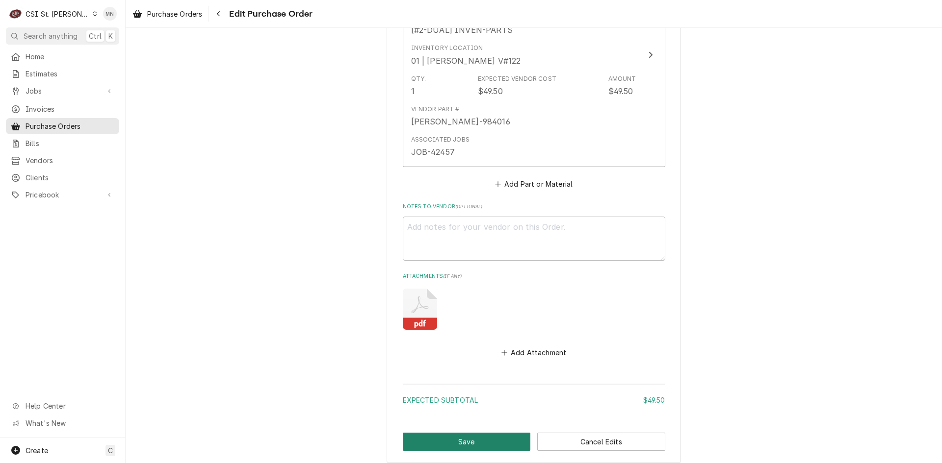
click at [447, 441] on button "Save" at bounding box center [467, 442] width 128 height 18
type textarea "x"
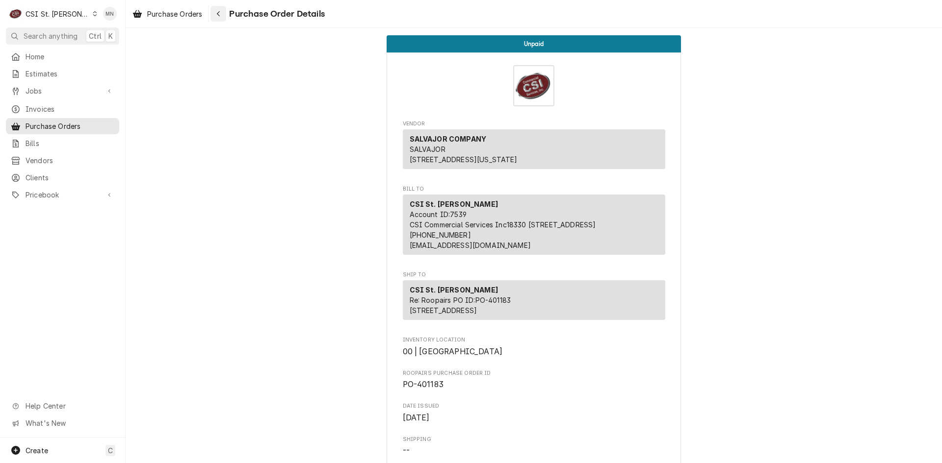
click at [222, 16] on div "Navigate back" at bounding box center [218, 14] width 10 height 10
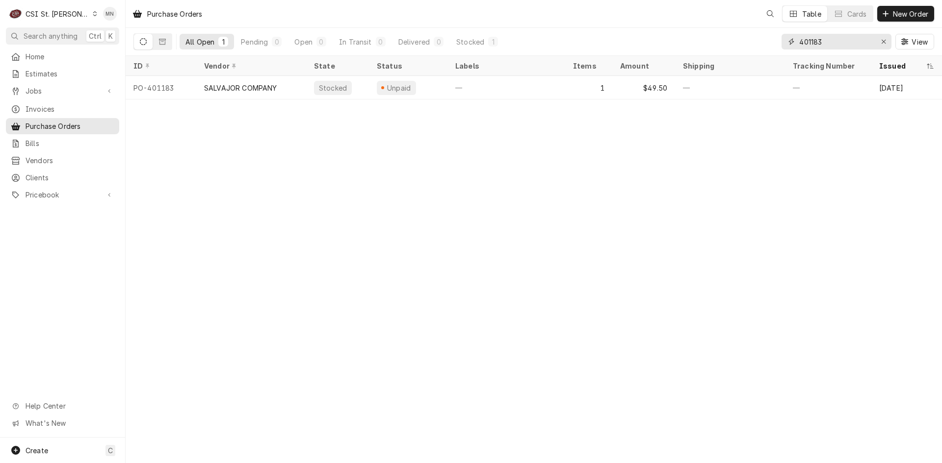
drag, startPoint x: 836, startPoint y: 41, endPoint x: 742, endPoint y: 47, distance: 93.4
click at [750, 46] on div "All Open 1 Pending 0 Open 0 In Transit 0 Delivered 0 Stocked 1 401183 View" at bounding box center [533, 41] width 800 height 27
type input "401175"
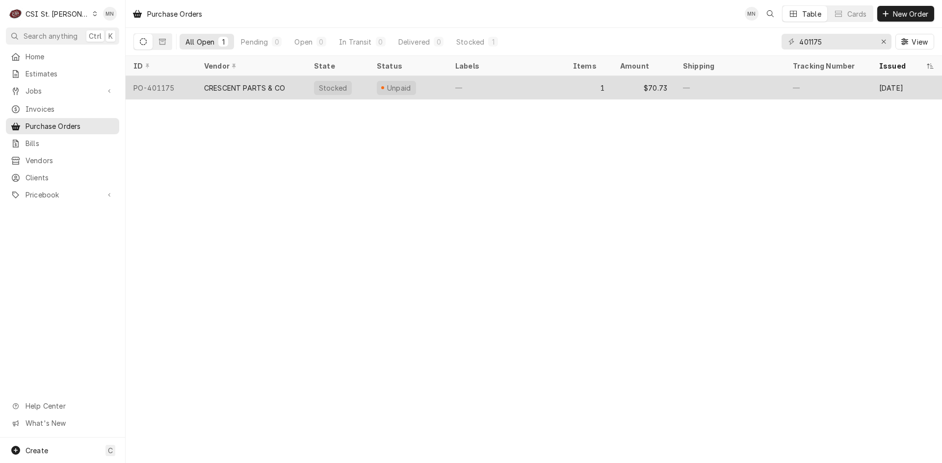
click at [229, 89] on div "CRESCENT PARTS & CO" at bounding box center [244, 88] width 81 height 10
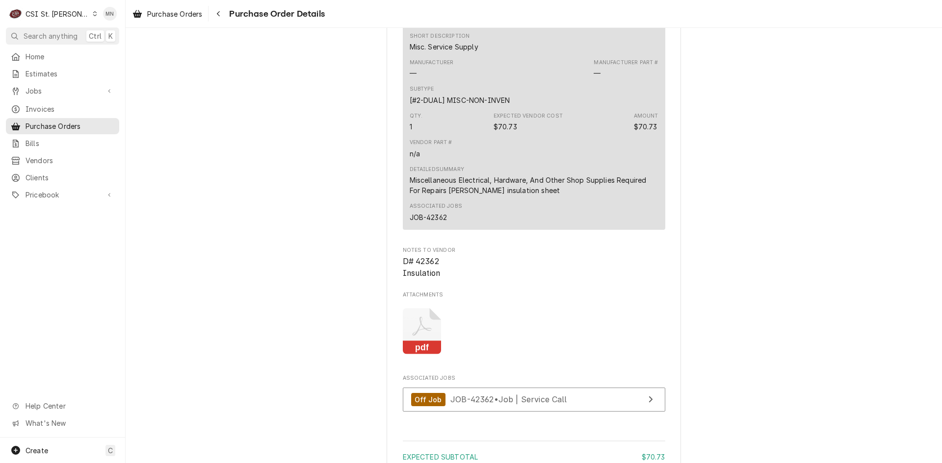
scroll to position [797, 0]
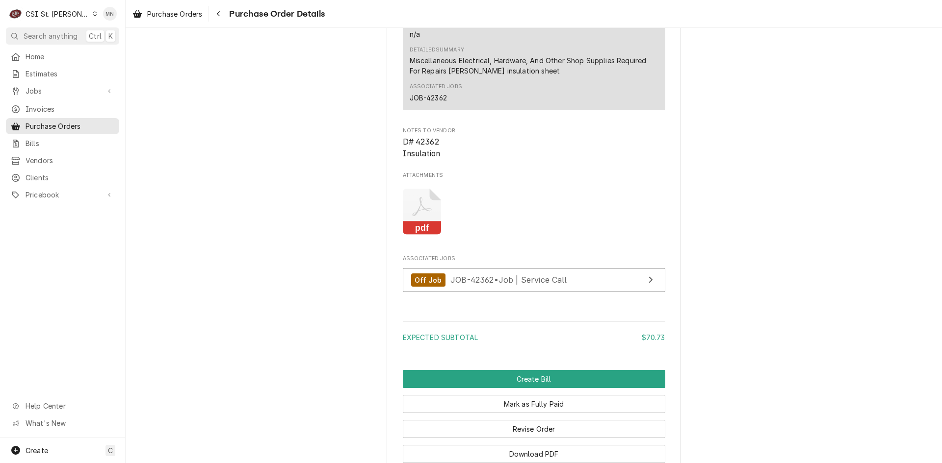
click at [422, 235] on icon "pdf" at bounding box center [422, 212] width 39 height 47
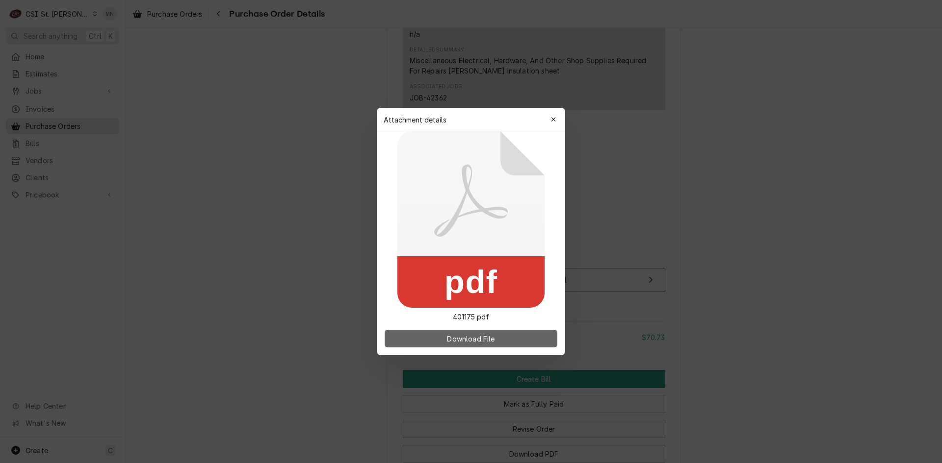
click at [476, 343] on span "Download File" at bounding box center [470, 339] width 51 height 10
click at [555, 119] on icon "button" at bounding box center [553, 119] width 5 height 7
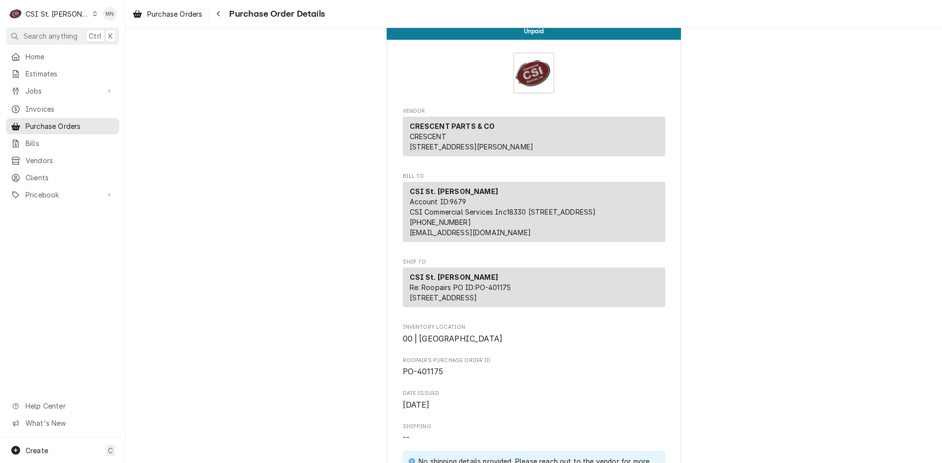
scroll to position [0, 0]
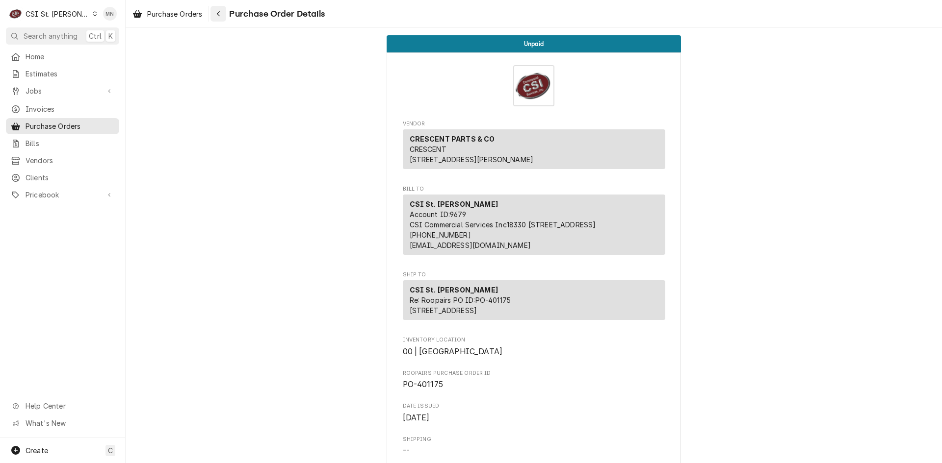
click at [218, 16] on icon "Navigate back" at bounding box center [218, 13] width 4 height 7
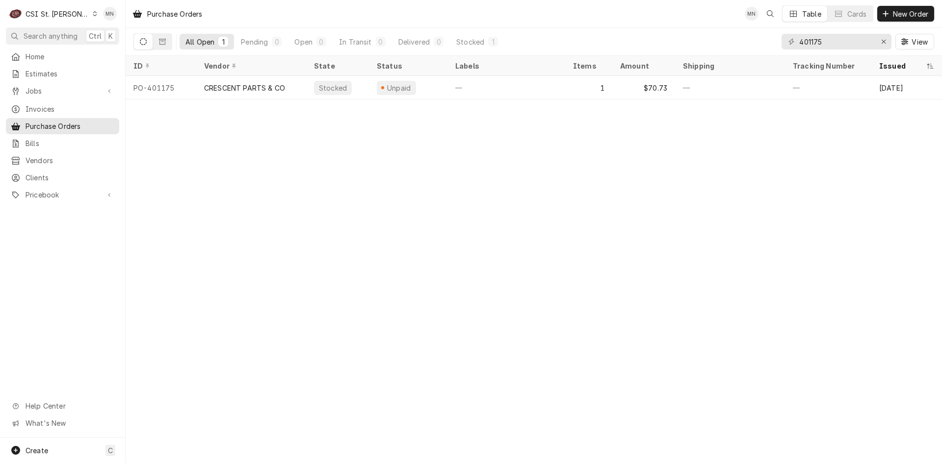
click at [60, 11] on div "CSI St. [PERSON_NAME]" at bounding box center [58, 14] width 64 height 10
click at [96, 21] on div "CSI [US_STATE][GEOGRAPHIC_DATA]" at bounding box center [150, 19] width 129 height 10
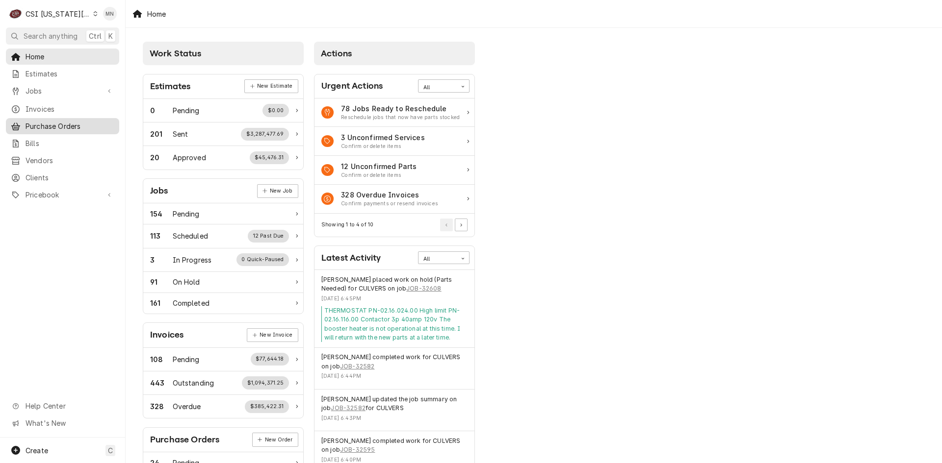
click at [61, 123] on span "Purchase Orders" at bounding box center [70, 126] width 89 height 10
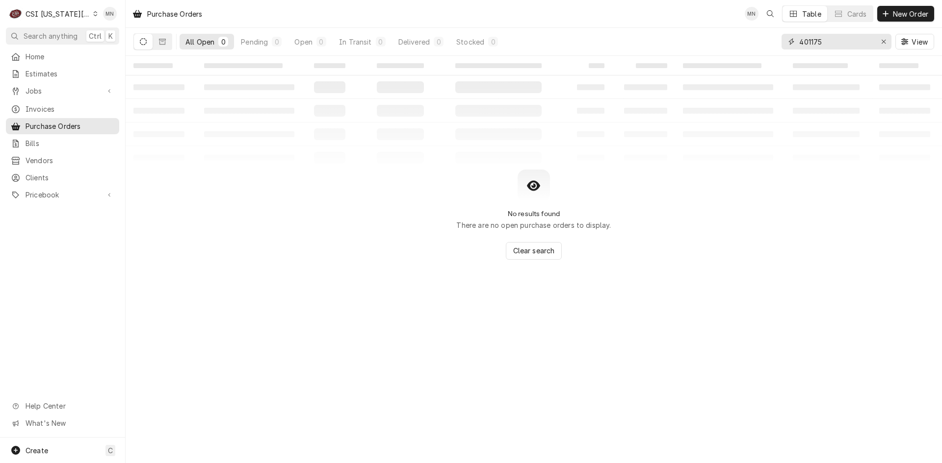
drag, startPoint x: 837, startPoint y: 46, endPoint x: 704, endPoint y: 58, distance: 133.4
click at [719, 54] on div "All Open 0 Pending 0 Open 0 In Transit 0 Delivered 0 Stocked 0 401175 View" at bounding box center [533, 41] width 800 height 27
type input "301338"
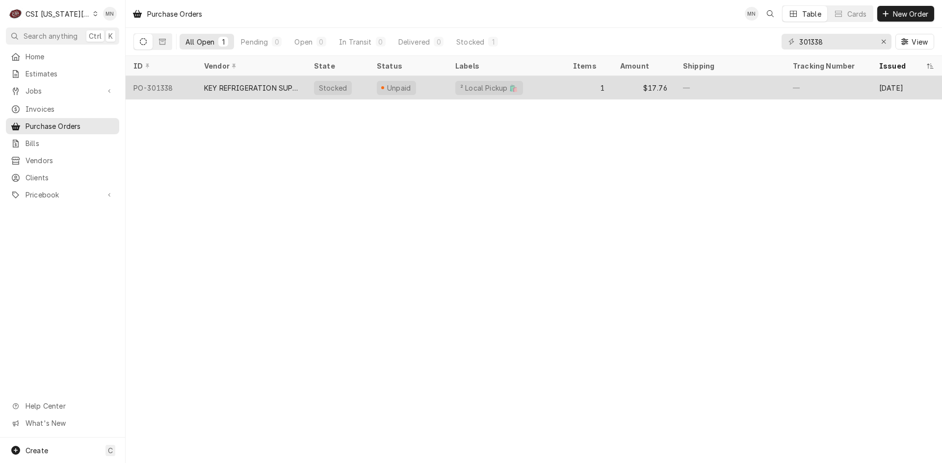
click at [268, 87] on div "KEY REFRIGERATION SUPPLY" at bounding box center [251, 88] width 94 height 10
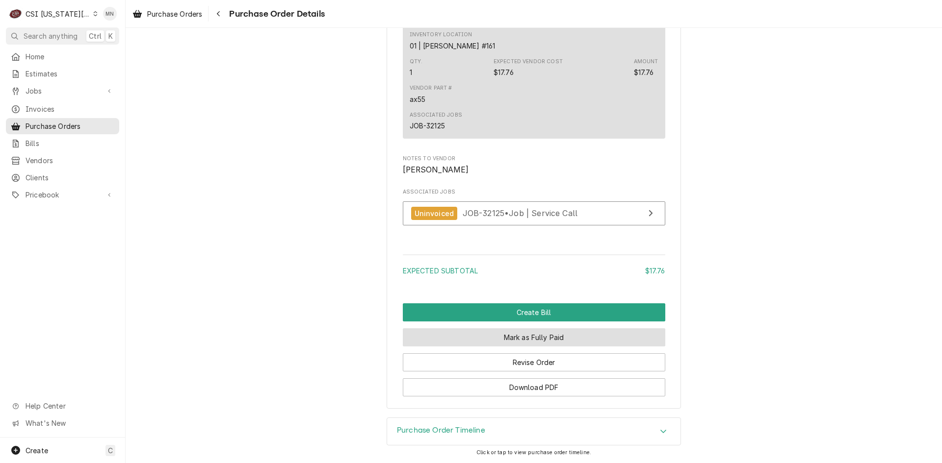
scroll to position [826, 0]
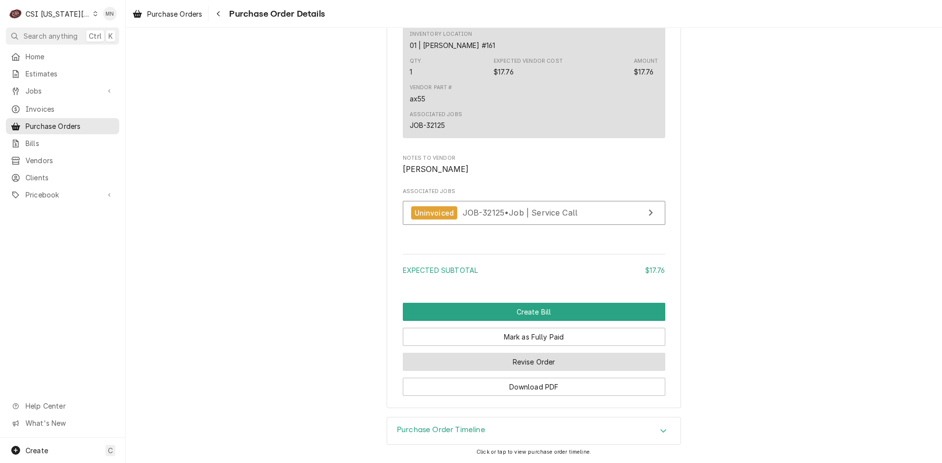
click at [528, 365] on button "Revise Order" at bounding box center [534, 362] width 262 height 18
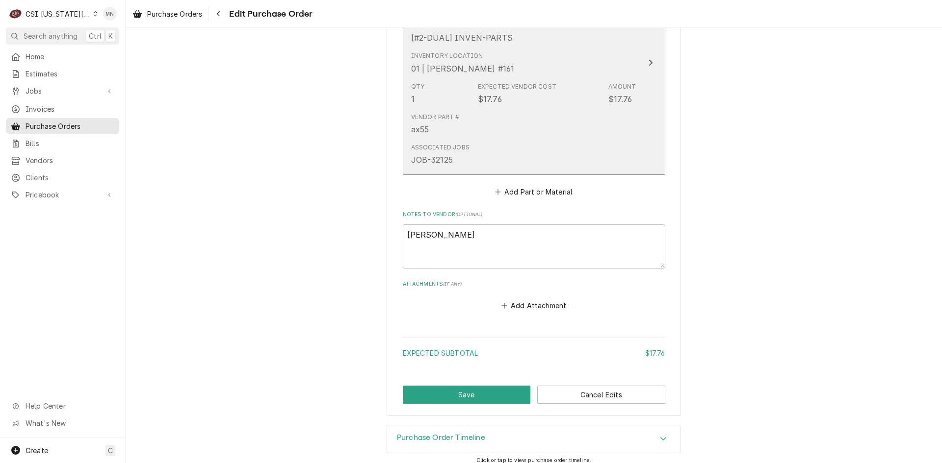
scroll to position [547, 0]
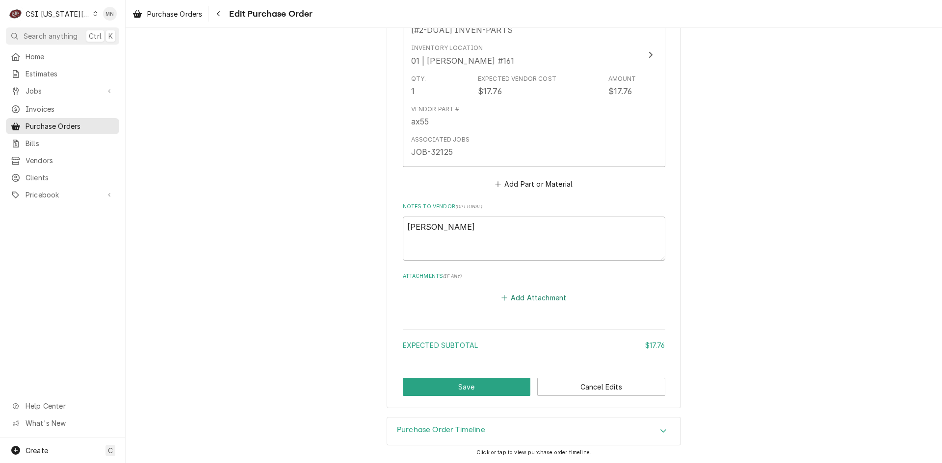
click at [504, 298] on icon "Attachments" at bounding box center [503, 298] width 5 height 5
type textarea "x"
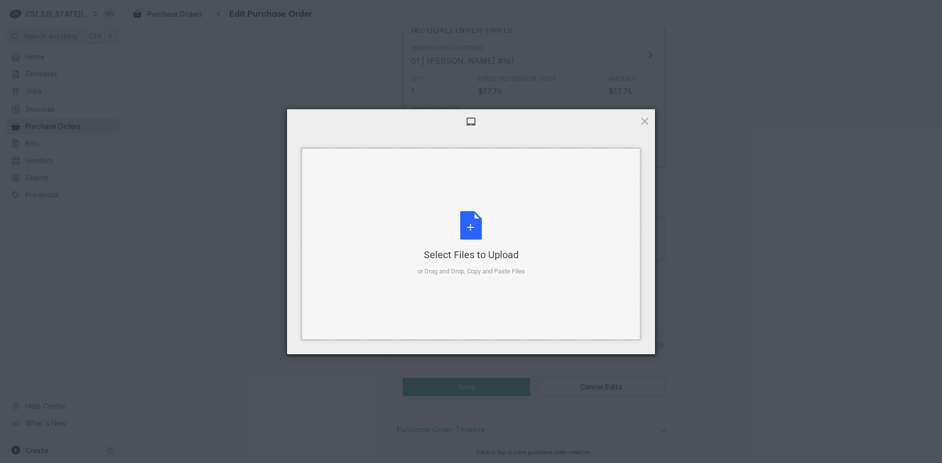
click at [465, 240] on div "Select Files to Upload or Drag and Drop, Copy and Paste Files" at bounding box center [470, 243] width 107 height 65
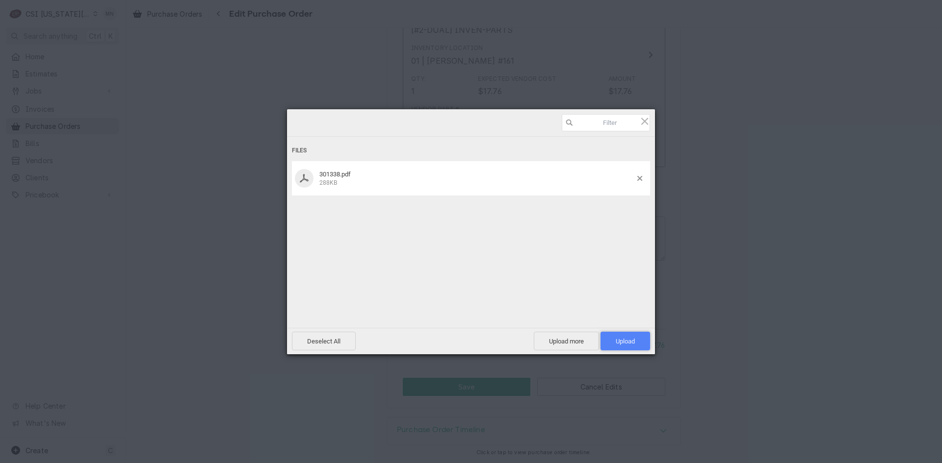
click at [624, 344] on span "Upload 1" at bounding box center [624, 341] width 19 height 7
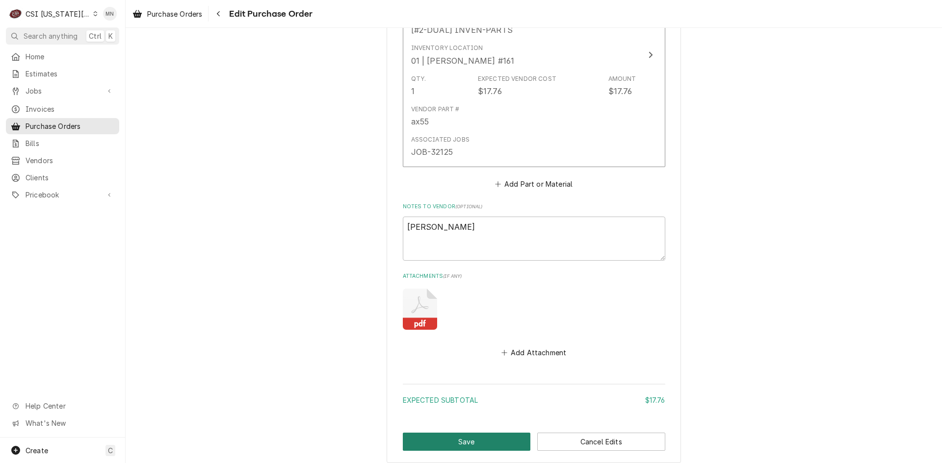
click at [469, 437] on button "Save" at bounding box center [467, 442] width 128 height 18
type textarea "x"
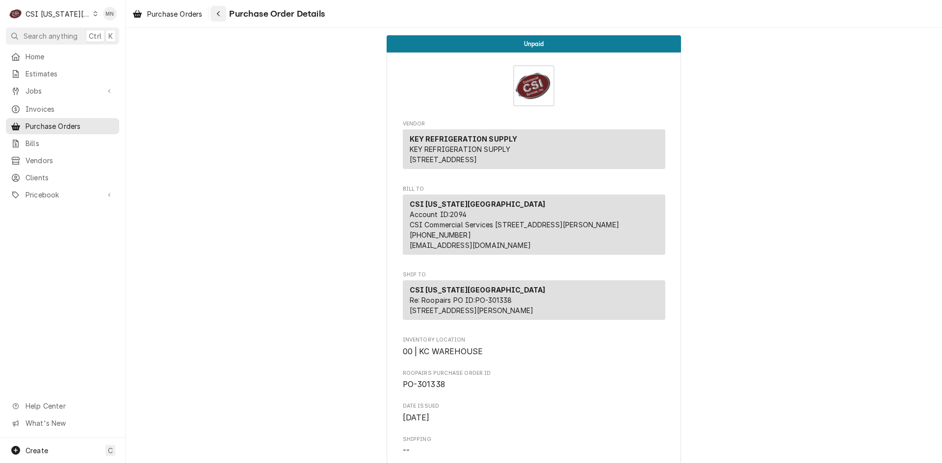
click at [218, 13] on icon "Navigate back" at bounding box center [218, 13] width 4 height 7
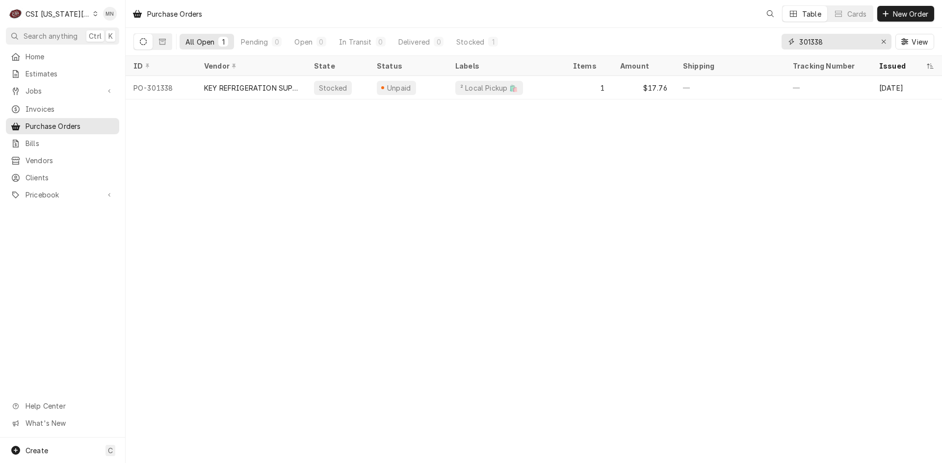
drag, startPoint x: 825, startPoint y: 40, endPoint x: 700, endPoint y: 38, distance: 125.6
click at [698, 38] on div "All Open 1 Pending 0 Open 0 In Transit 0 Delivered 0 Stocked 1 301338 View" at bounding box center [533, 41] width 800 height 27
type input "301360"
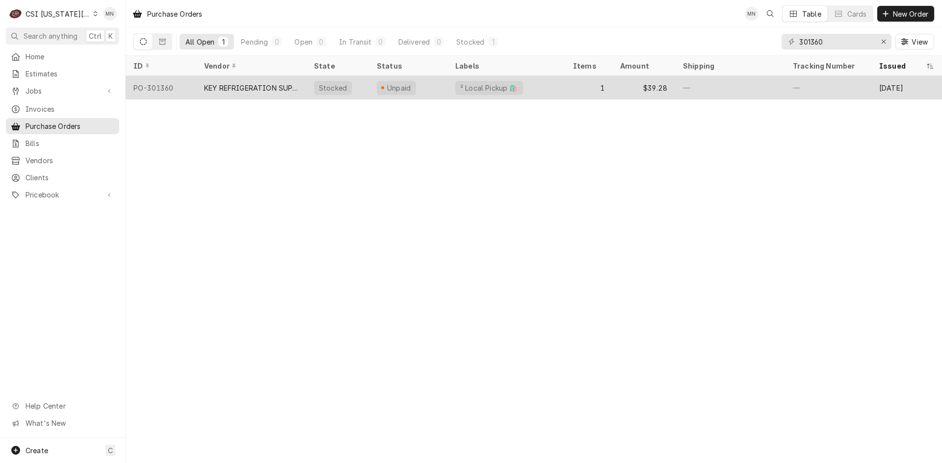
click at [262, 79] on div "KEY REFRIGERATION SUPPLY" at bounding box center [251, 88] width 110 height 24
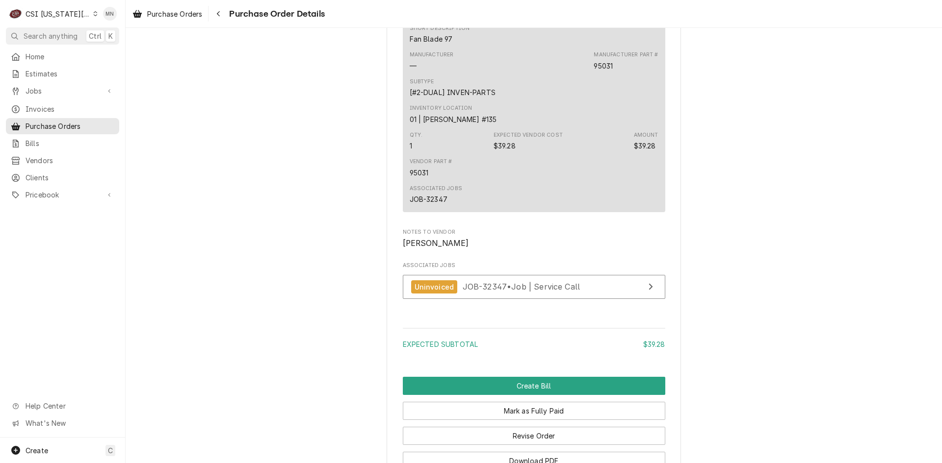
scroll to position [826, 0]
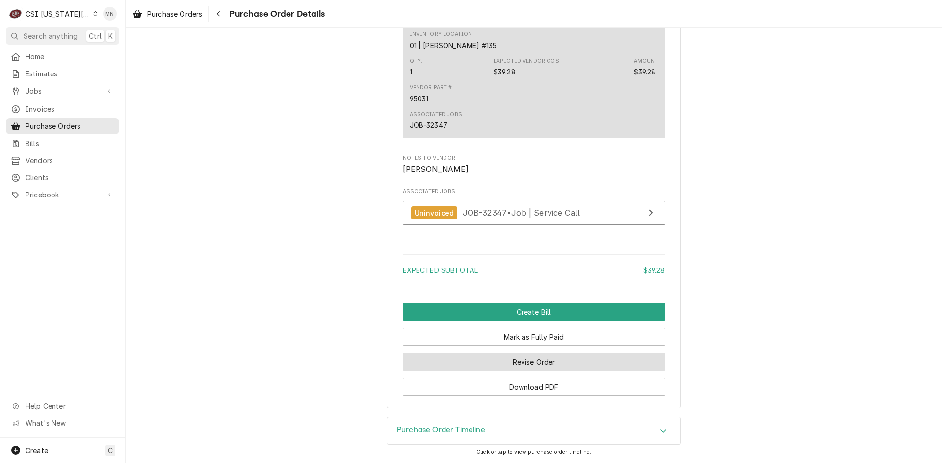
click at [534, 363] on button "Revise Order" at bounding box center [534, 362] width 262 height 18
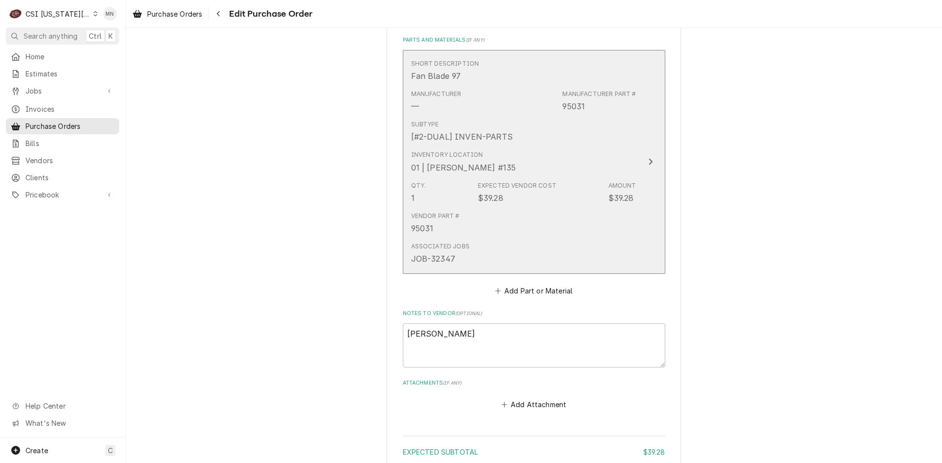
scroll to position [547, 0]
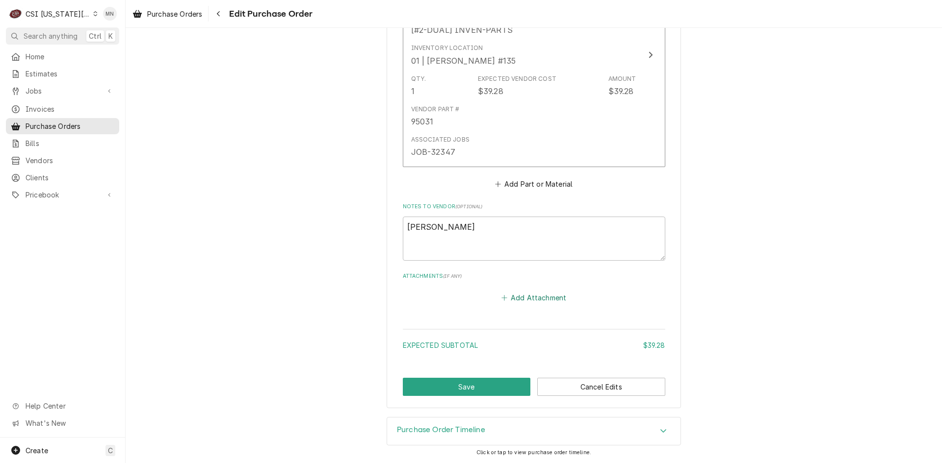
click at [527, 299] on button "Add Attachment" at bounding box center [533, 298] width 69 height 14
type textarea "x"
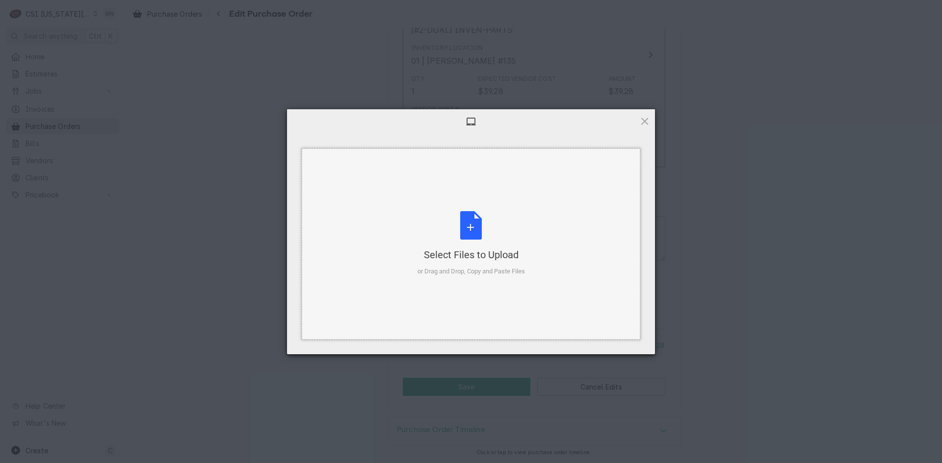
click at [478, 238] on div "Select Files to Upload or Drag and Drop, Copy and Paste Files" at bounding box center [470, 243] width 107 height 65
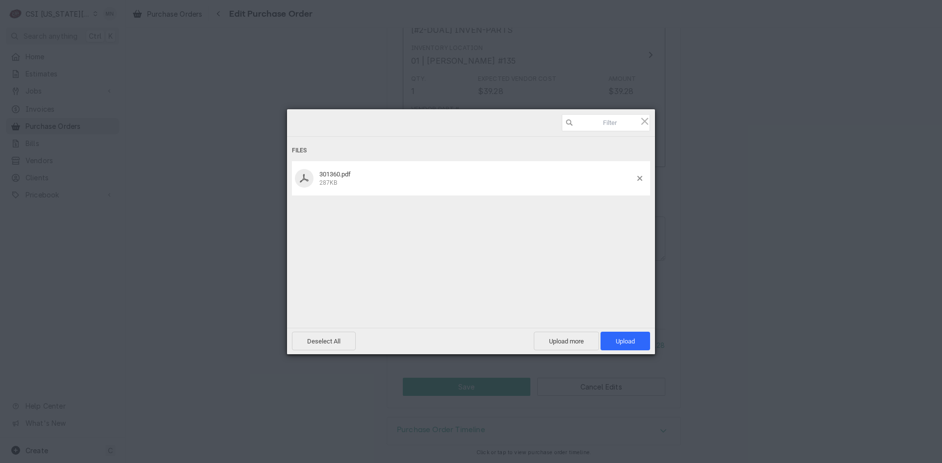
click at [627, 325] on div "Files 301360.pdf 287KB" at bounding box center [471, 219] width 368 height 221
click at [635, 335] on span "Upload 1" at bounding box center [625, 341] width 50 height 19
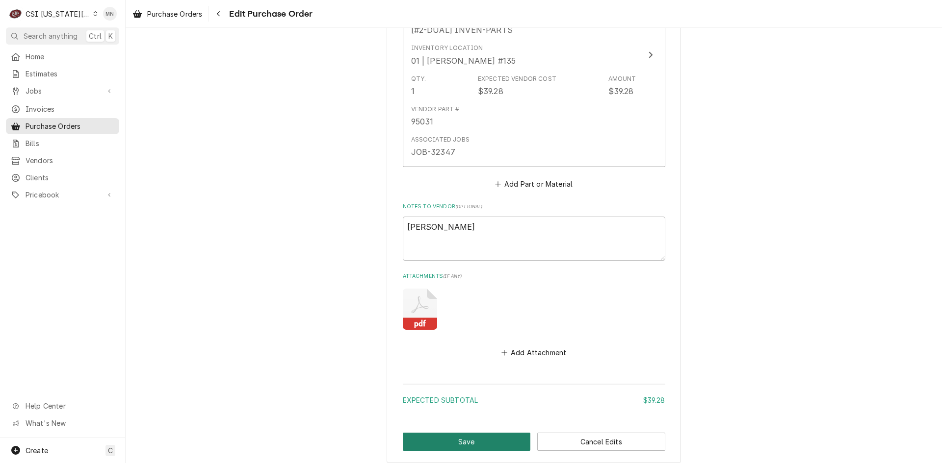
click at [478, 436] on button "Save" at bounding box center [467, 442] width 128 height 18
type textarea "x"
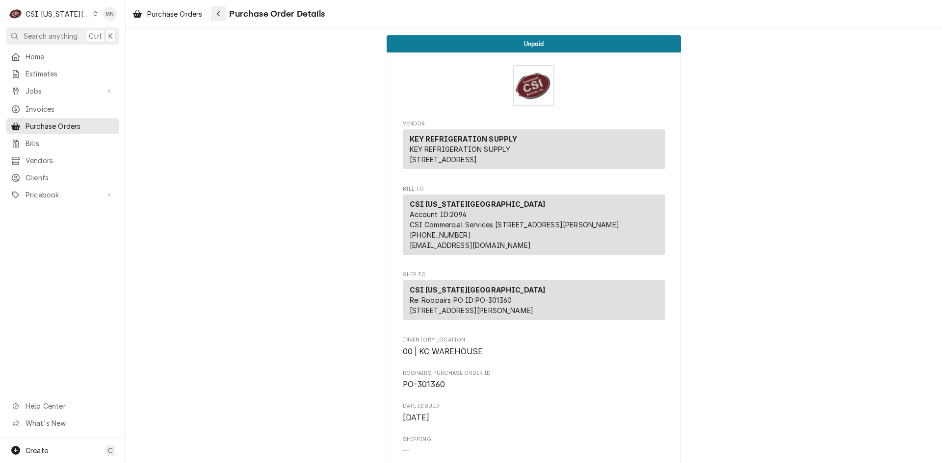
click at [223, 12] on div "Navigate back" at bounding box center [218, 14] width 10 height 10
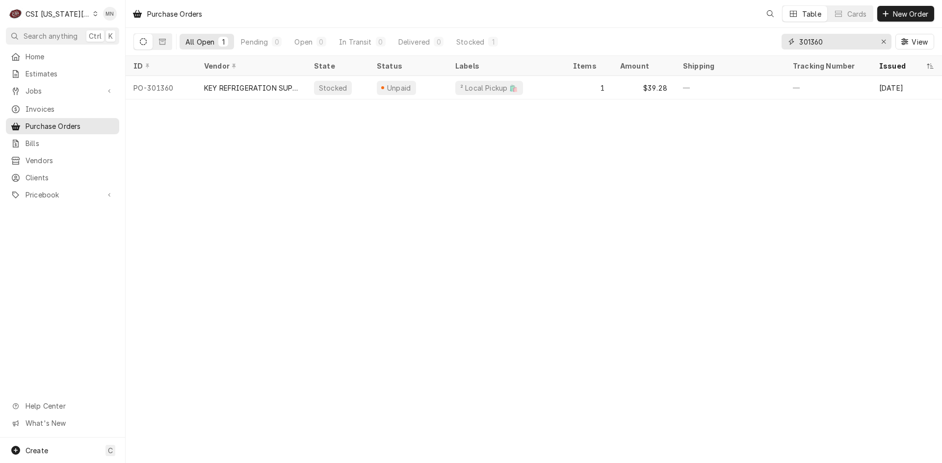
drag, startPoint x: 825, startPoint y: 44, endPoint x: 766, endPoint y: 45, distance: 58.9
click at [767, 44] on div "All Open 1 Pending 0 Open 0 In Transit 0 Delivered 0 Stocked 1 301360 View" at bounding box center [533, 41] width 800 height 27
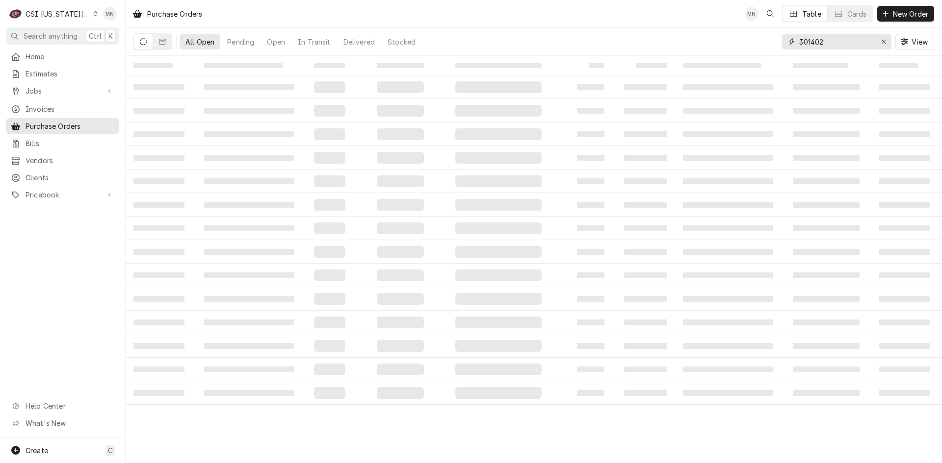
type input "301402"
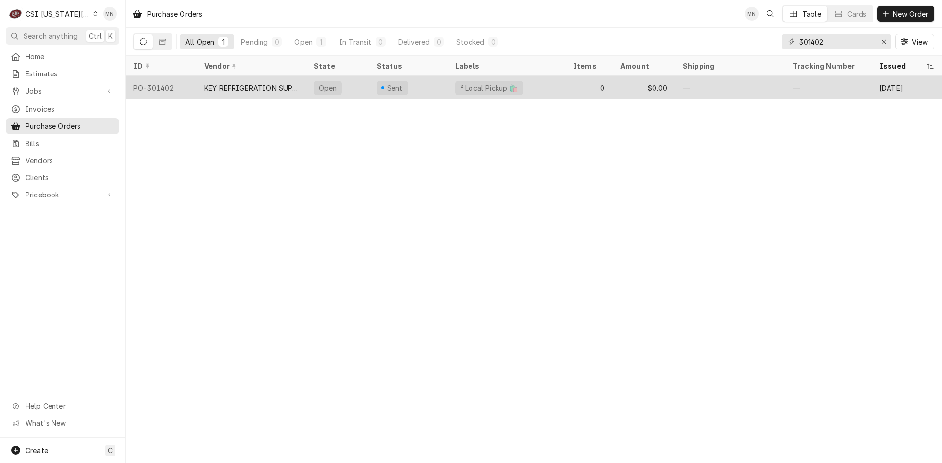
click at [258, 89] on div "KEY REFRIGERATION SUPPLY" at bounding box center [251, 88] width 94 height 10
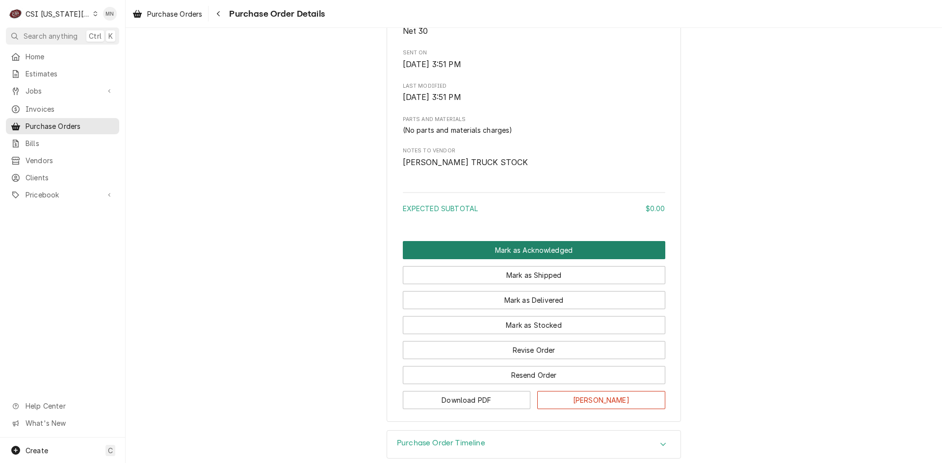
scroll to position [534, 0]
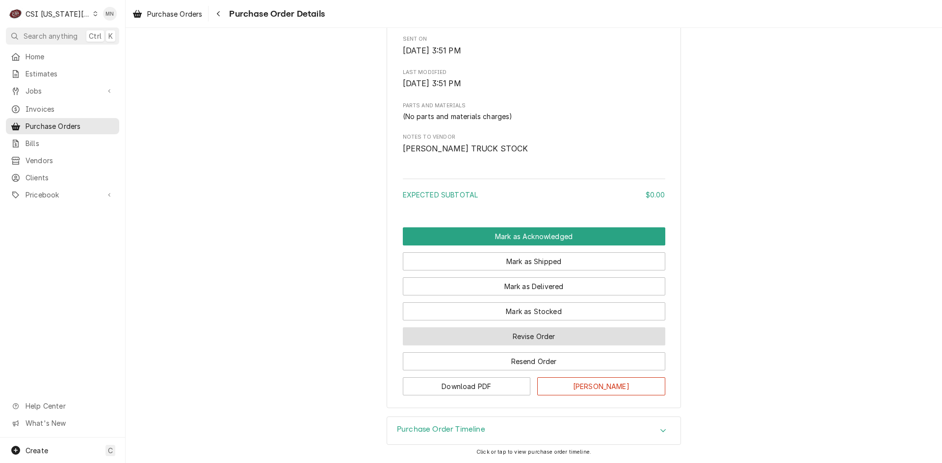
click at [534, 336] on button "Revise Order" at bounding box center [534, 337] width 262 height 18
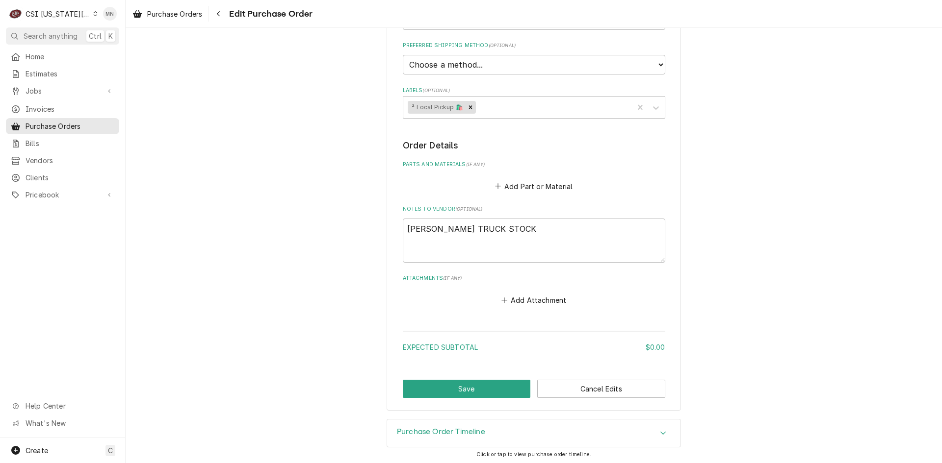
scroll to position [296, 0]
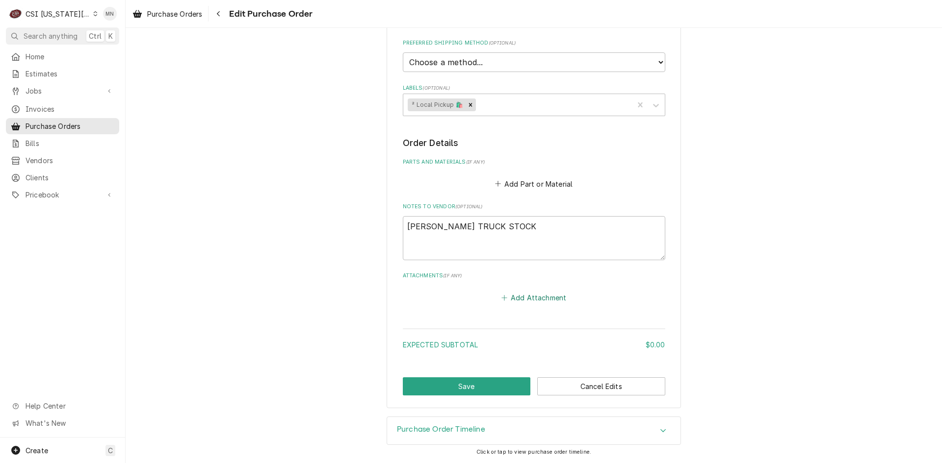
click at [526, 297] on button "Add Attachment" at bounding box center [533, 298] width 69 height 14
type textarea "x"
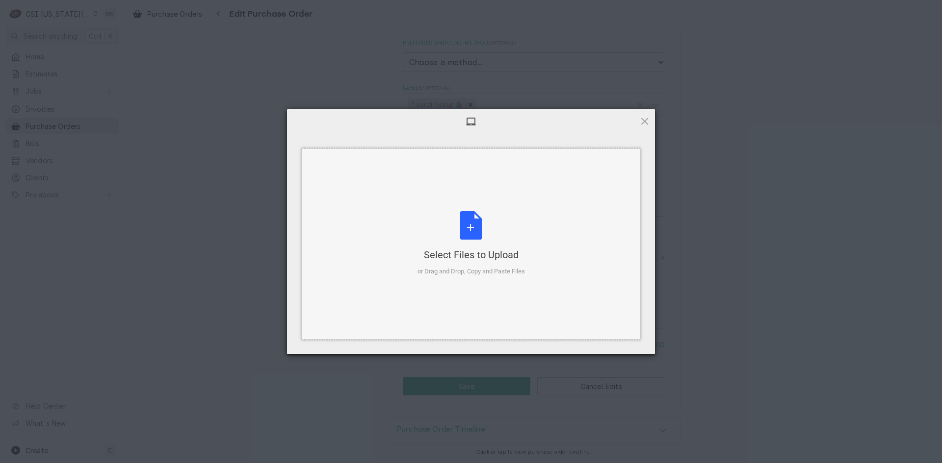
click at [473, 233] on div "Select Files to Upload or Drag and Drop, Copy and Paste Files" at bounding box center [470, 243] width 107 height 65
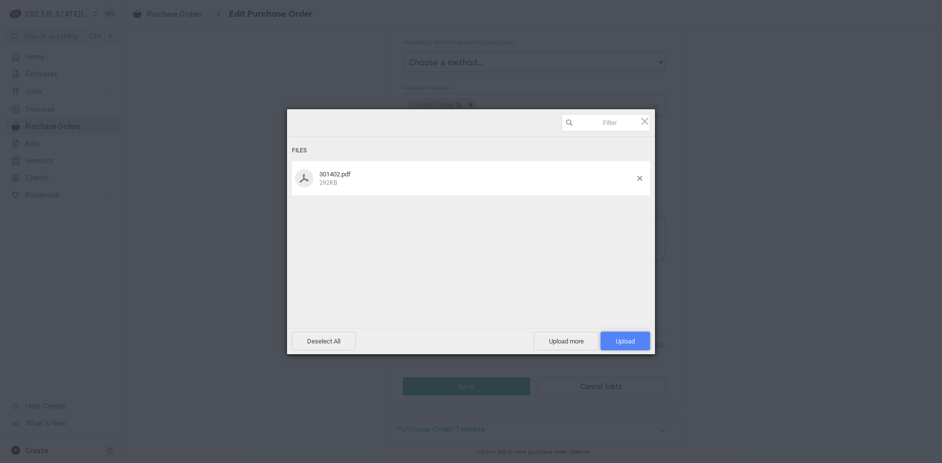
click at [629, 344] on span "Upload 1" at bounding box center [624, 341] width 19 height 7
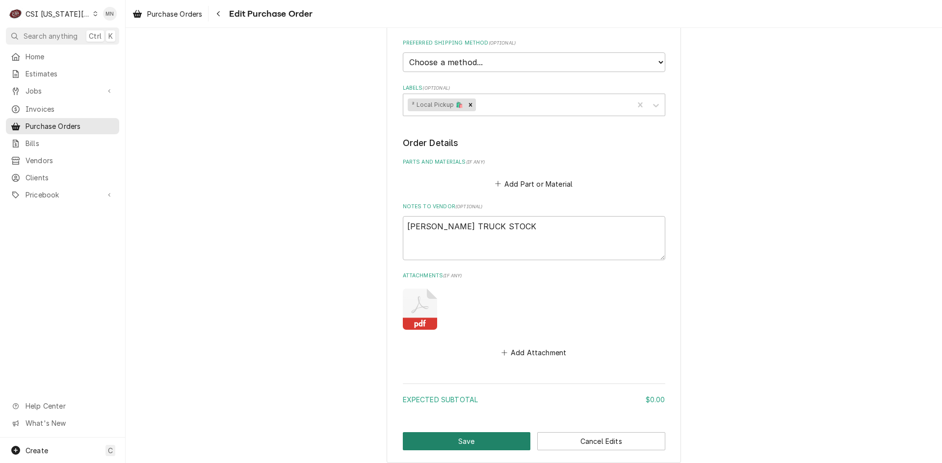
click at [461, 445] on button "Save" at bounding box center [467, 442] width 128 height 18
type textarea "x"
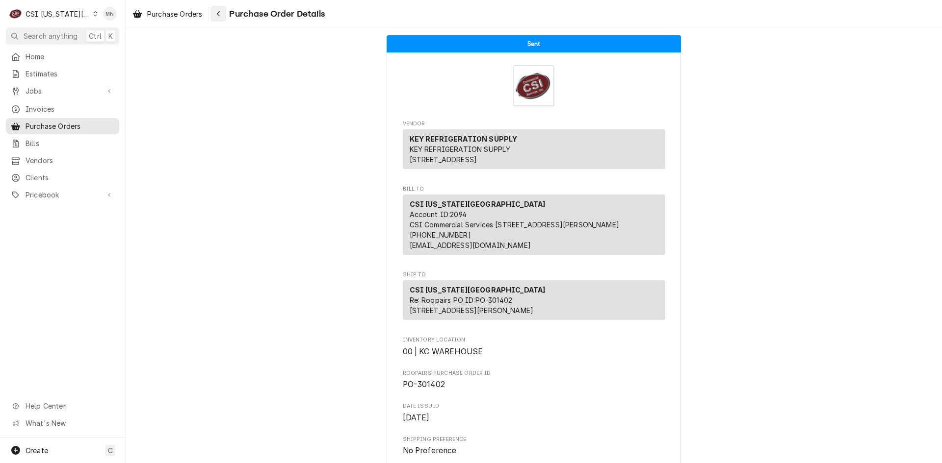
click at [224, 19] on button "Navigate back" at bounding box center [218, 14] width 16 height 16
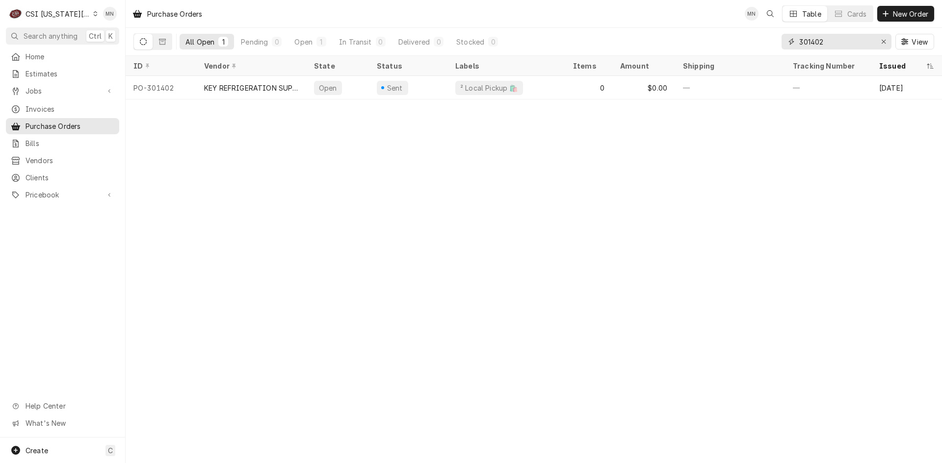
click at [831, 43] on input "301402" at bounding box center [836, 42] width 74 height 16
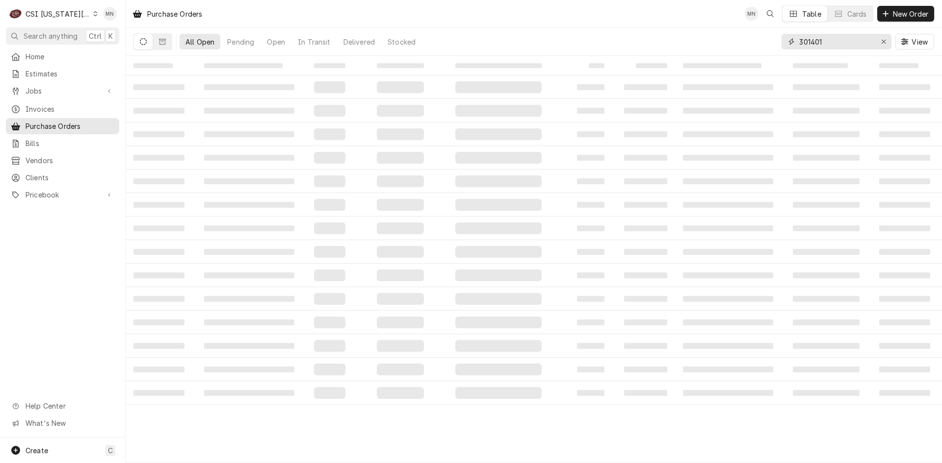
type input "301401"
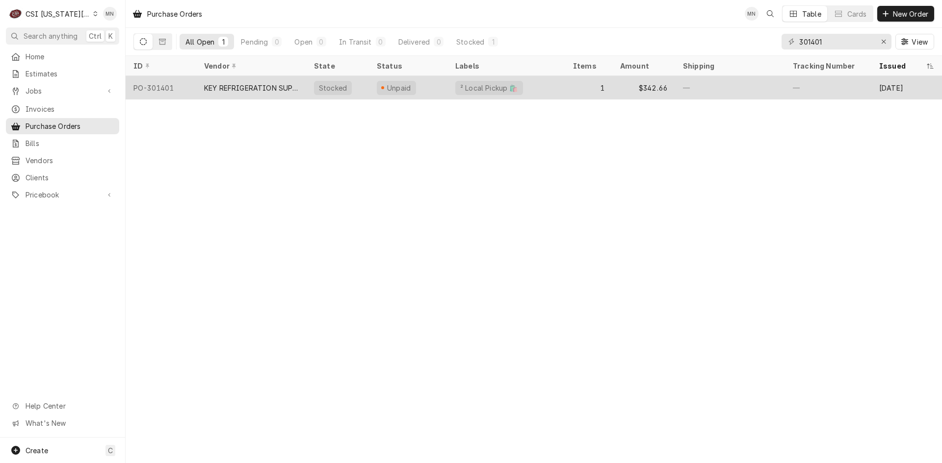
click at [242, 86] on div "KEY REFRIGERATION SUPPLY" at bounding box center [251, 88] width 94 height 10
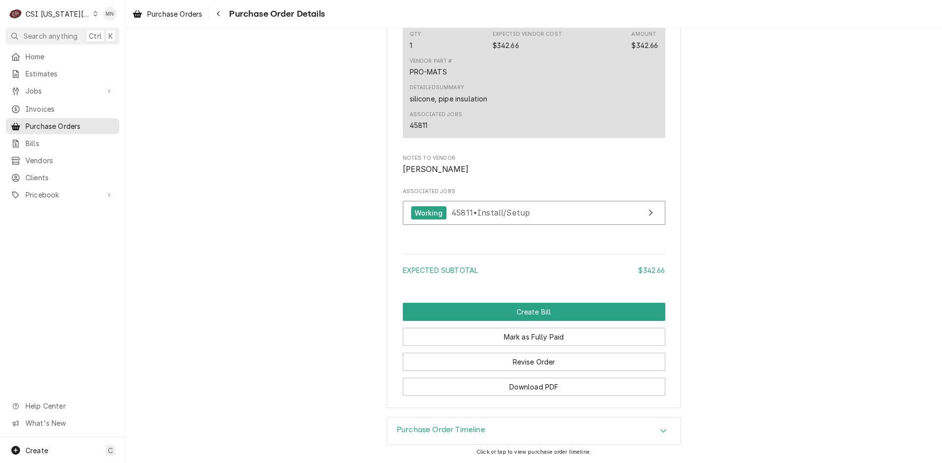
scroll to position [826, 0]
click at [547, 366] on button "Revise Order" at bounding box center [534, 362] width 262 height 18
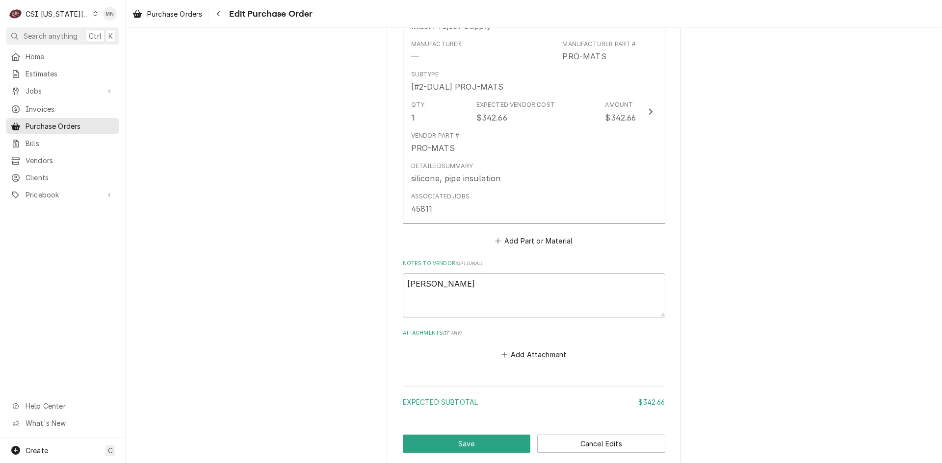
scroll to position [547, 0]
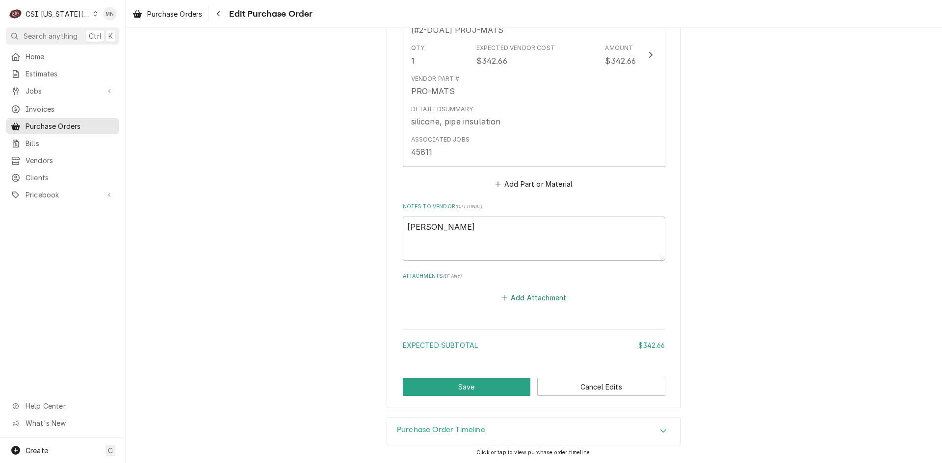
click at [532, 296] on button "Add Attachment" at bounding box center [533, 298] width 69 height 14
type textarea "x"
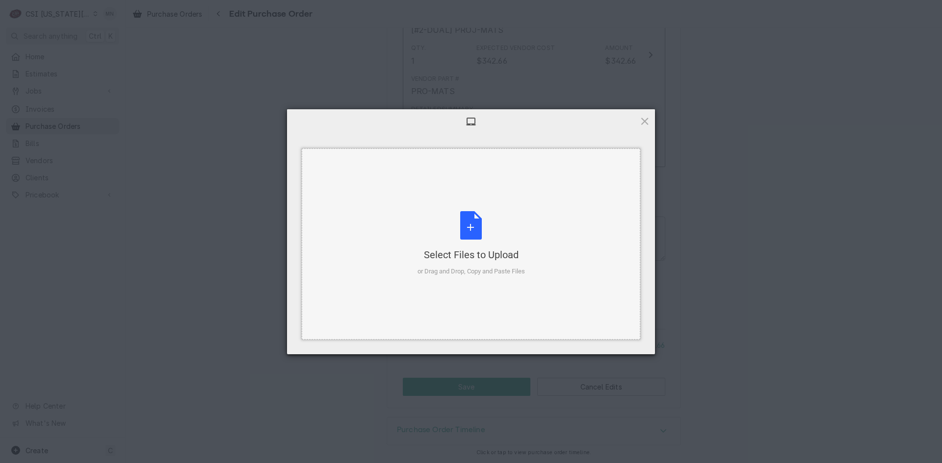
click at [478, 243] on div "Select Files to Upload or Drag and Drop, Copy and Paste Files" at bounding box center [470, 243] width 107 height 65
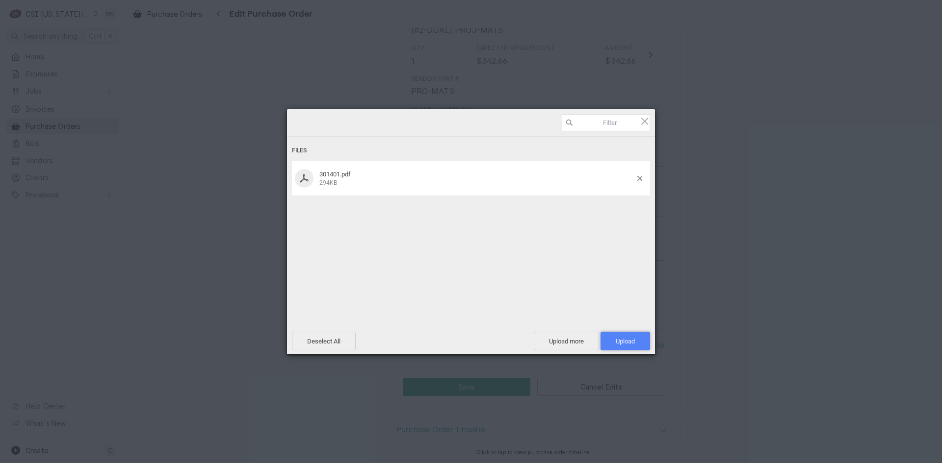
click at [619, 340] on span "Upload 1" at bounding box center [624, 341] width 19 height 7
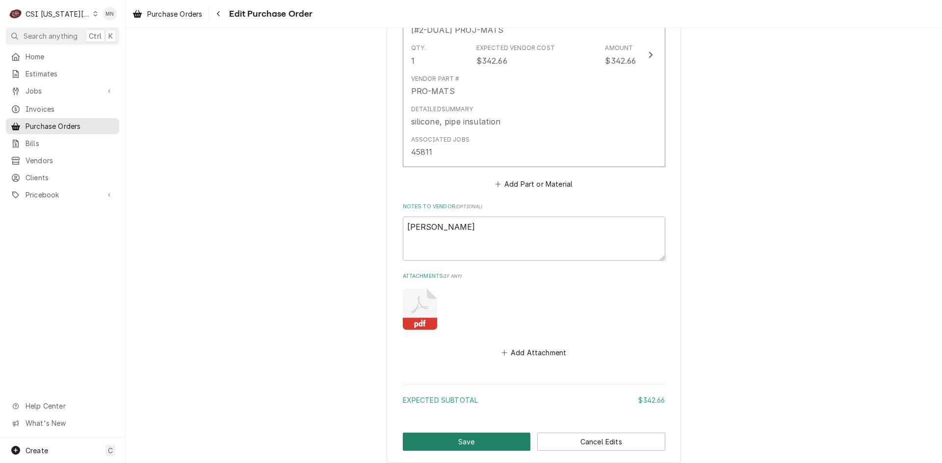
click at [446, 440] on button "Save" at bounding box center [467, 442] width 128 height 18
type textarea "x"
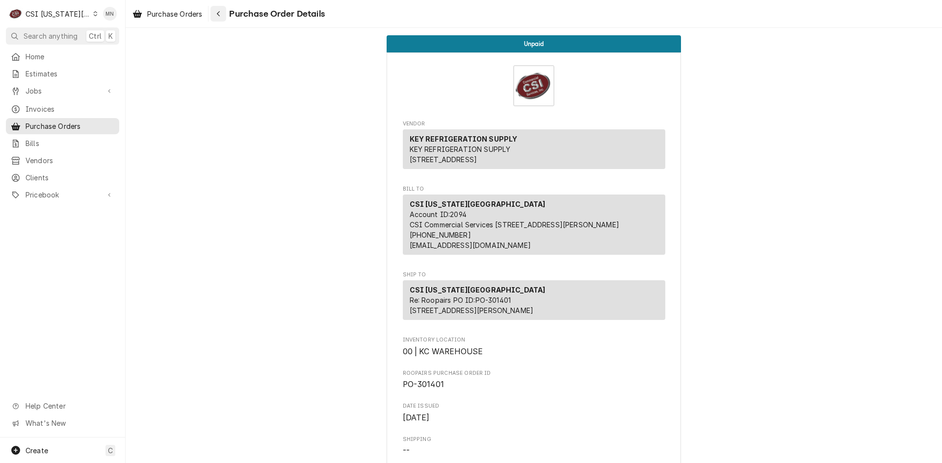
click at [225, 17] on button "Navigate back" at bounding box center [218, 14] width 16 height 16
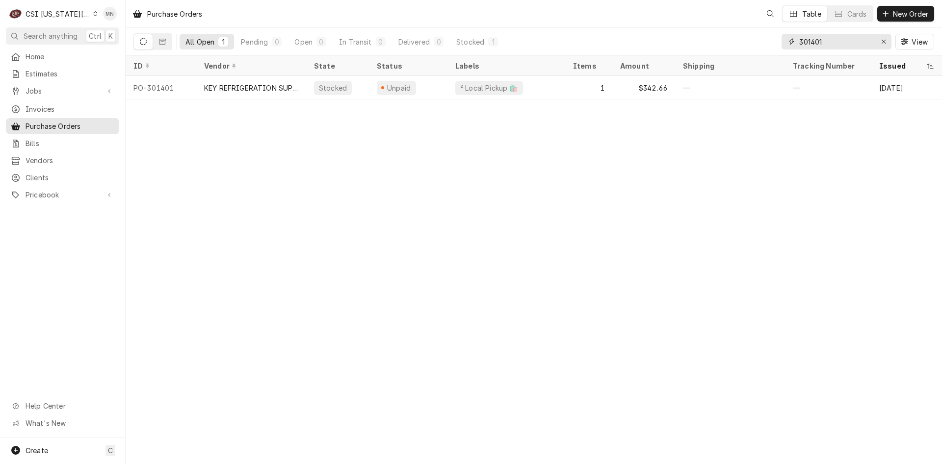
drag, startPoint x: 819, startPoint y: 45, endPoint x: 749, endPoint y: 50, distance: 70.3
click at [758, 47] on div "All Open 1 Pending 0 Open 0 In Transit 0 Delivered 0 Stocked 1 301401 View" at bounding box center [533, 41] width 800 height 27
type input "301415"
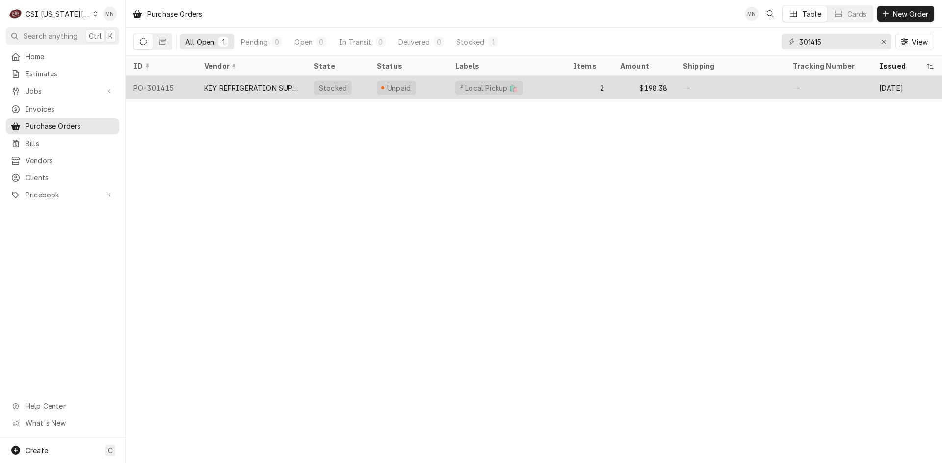
click at [265, 85] on div "KEY REFRIGERATION SUPPLY" at bounding box center [251, 88] width 94 height 10
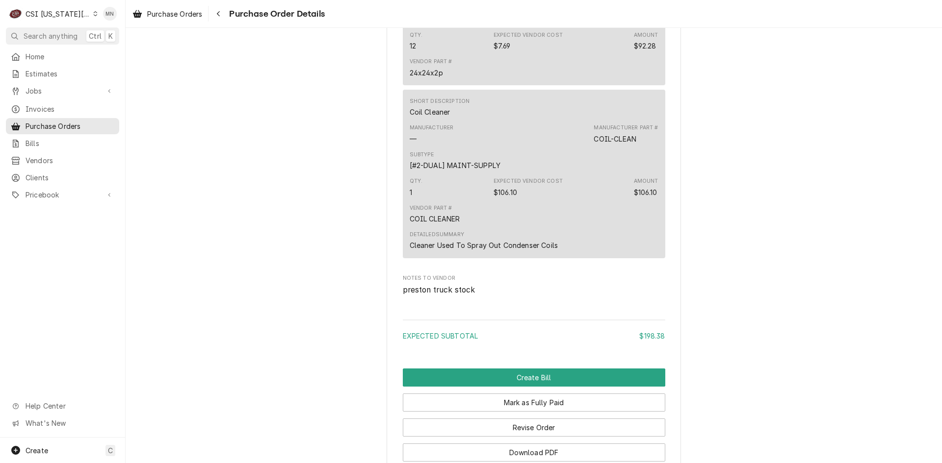
scroll to position [919, 0]
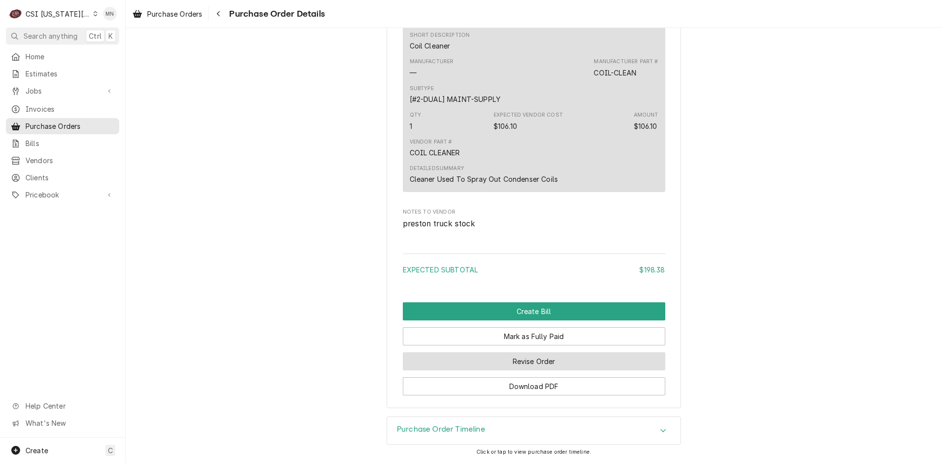
click at [549, 363] on button "Revise Order" at bounding box center [534, 362] width 262 height 18
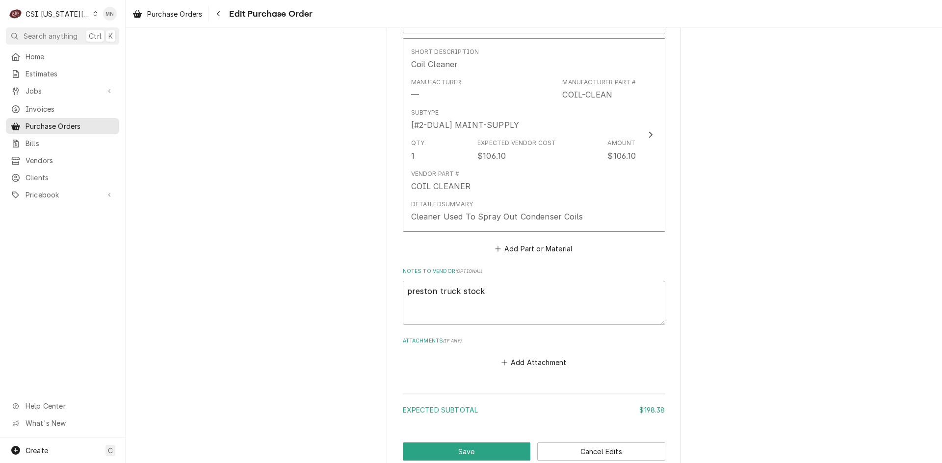
scroll to position [716, 0]
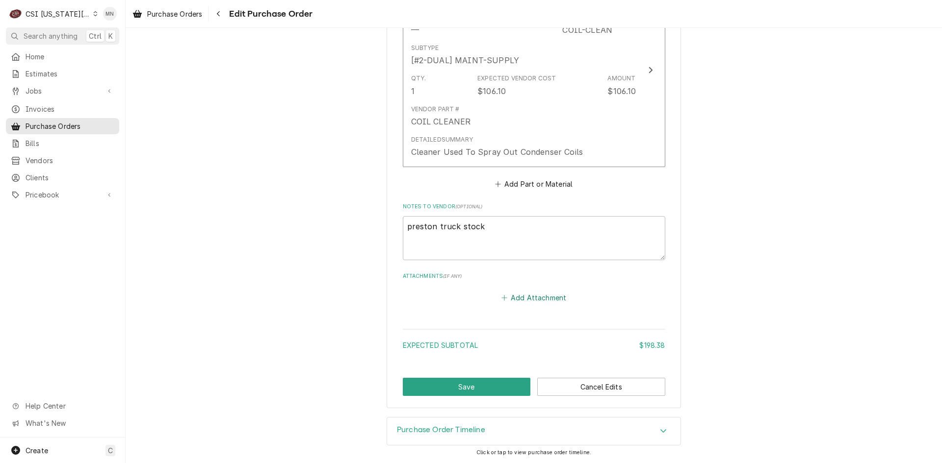
click at [525, 300] on button "Add Attachment" at bounding box center [533, 298] width 69 height 14
type textarea "x"
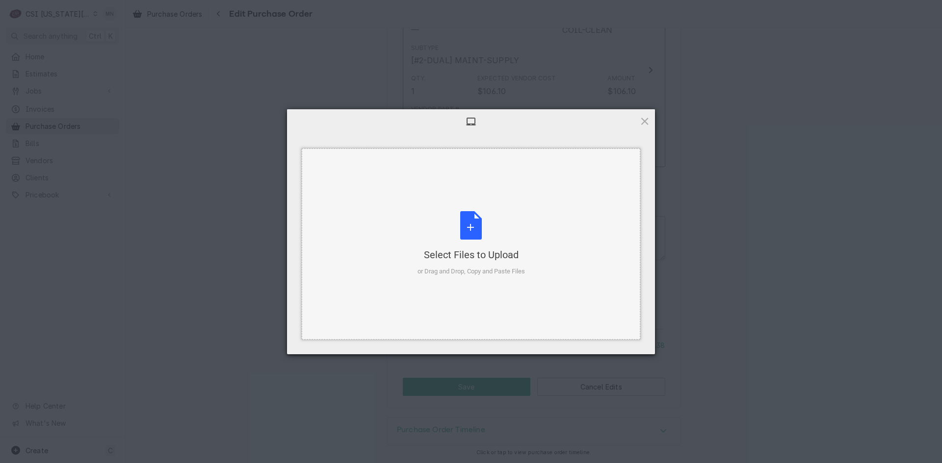
click at [473, 228] on div "Select Files to Upload or Drag and Drop, Copy and Paste Files" at bounding box center [470, 243] width 107 height 65
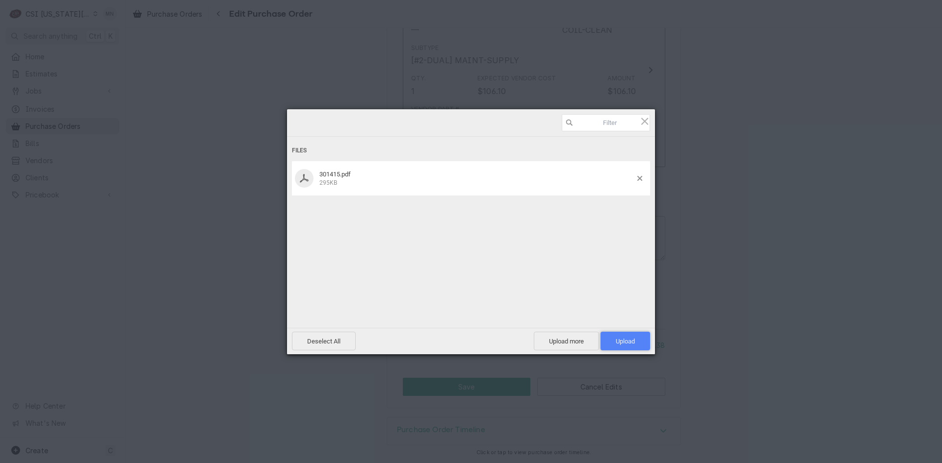
click at [625, 338] on span "Upload 1" at bounding box center [624, 341] width 19 height 7
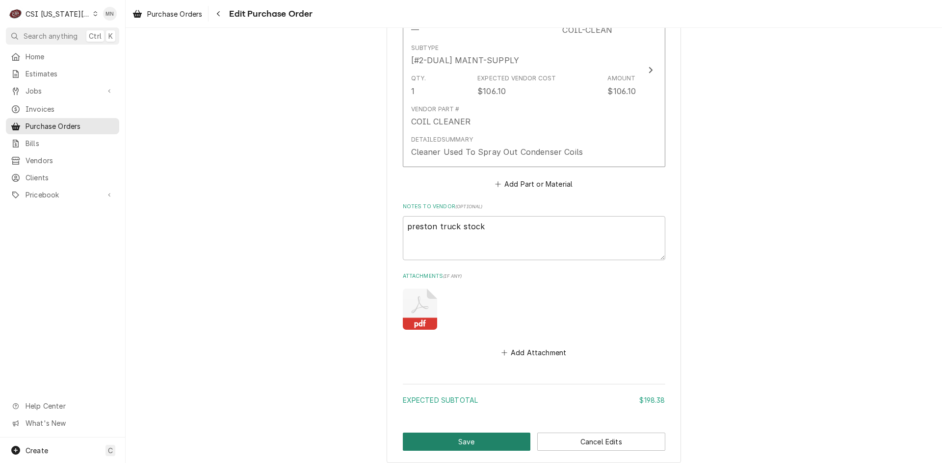
click at [477, 436] on button "Save" at bounding box center [467, 442] width 128 height 18
type textarea "x"
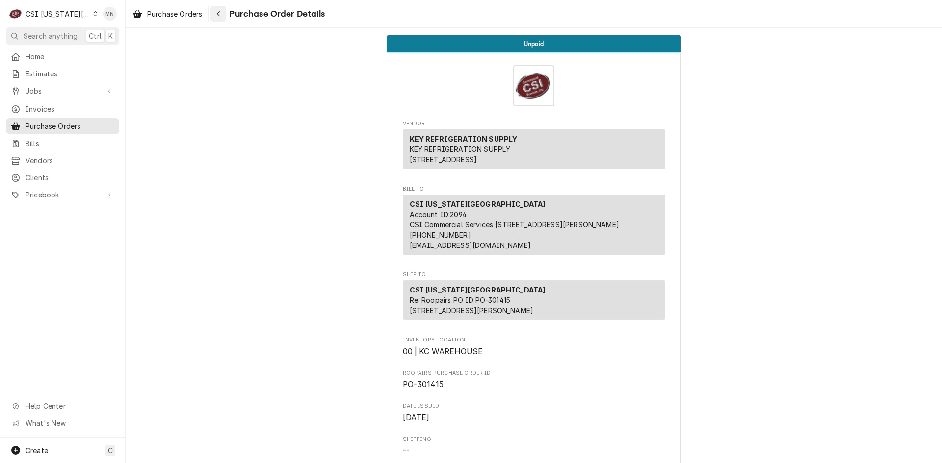
click at [220, 17] on div "Navigate back" at bounding box center [218, 14] width 10 height 10
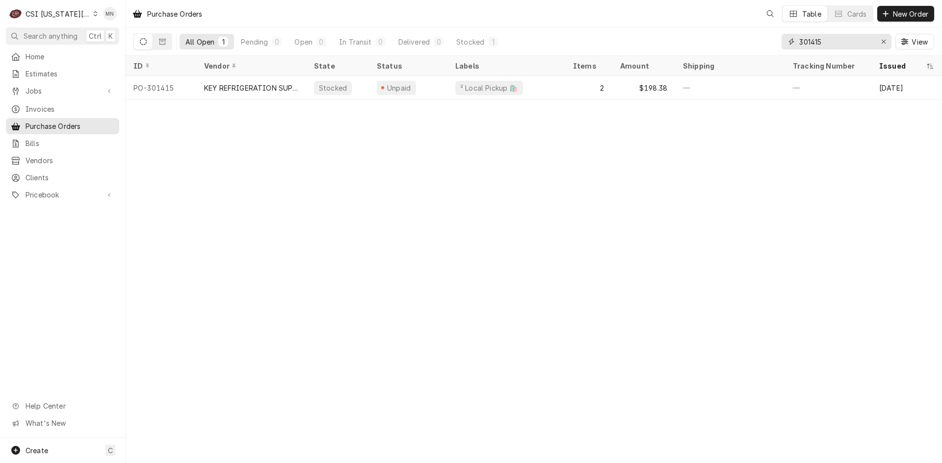
drag, startPoint x: 831, startPoint y: 43, endPoint x: 722, endPoint y: 45, distance: 109.4
click at [722, 45] on div "All Open 1 Pending 0 Open 0 In Transit 0 Delivered 0 Stocked 1 301415 View" at bounding box center [533, 41] width 800 height 27
type input "301420"
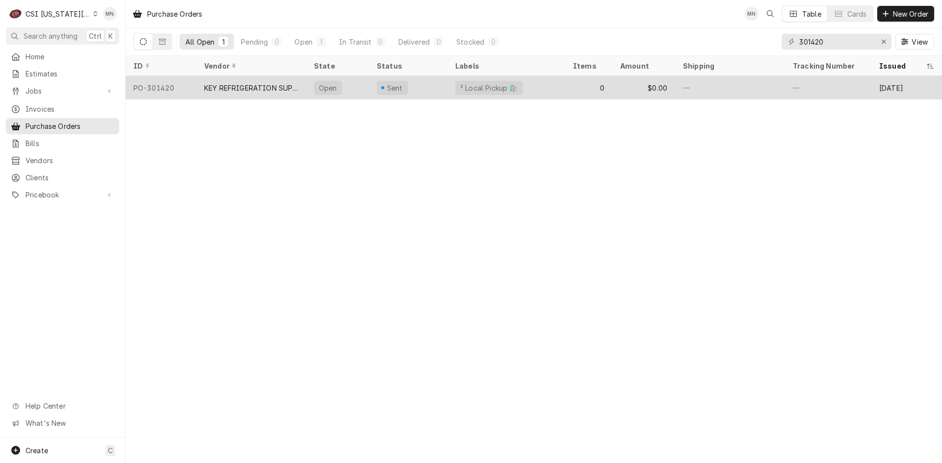
click at [244, 84] on div "KEY REFRIGERATION SUPPLY" at bounding box center [251, 88] width 94 height 10
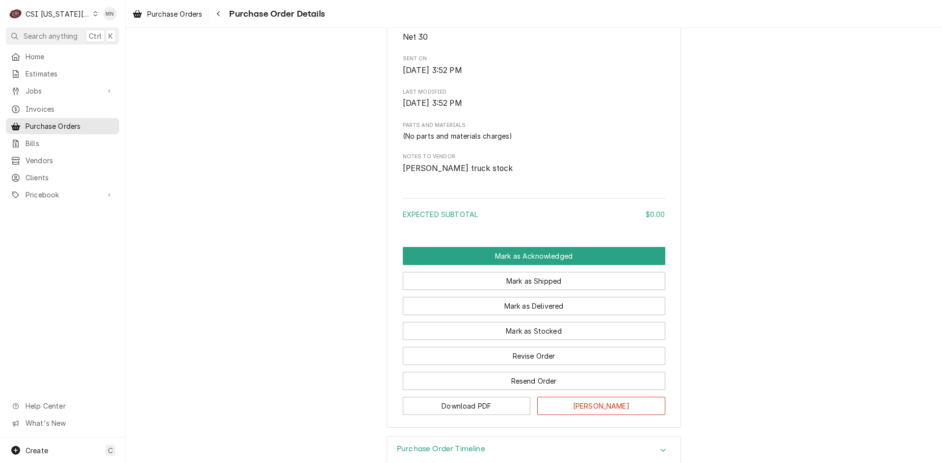
scroll to position [534, 0]
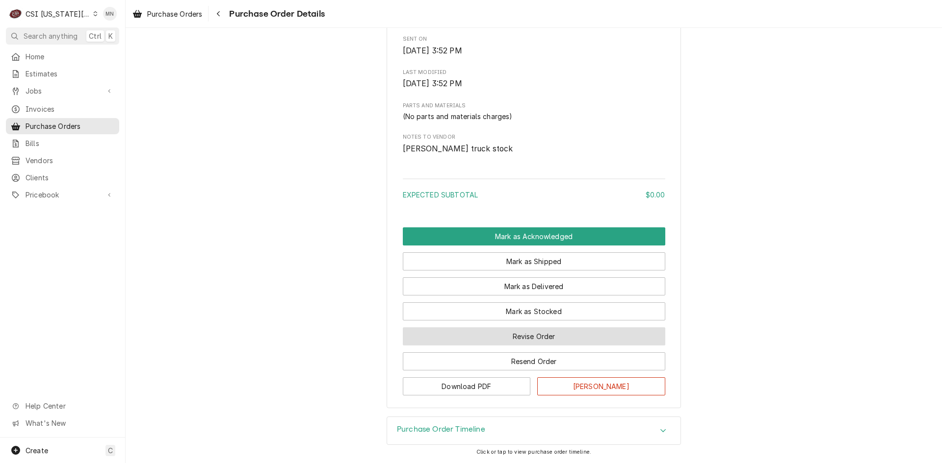
click at [565, 336] on button "Revise Order" at bounding box center [534, 337] width 262 height 18
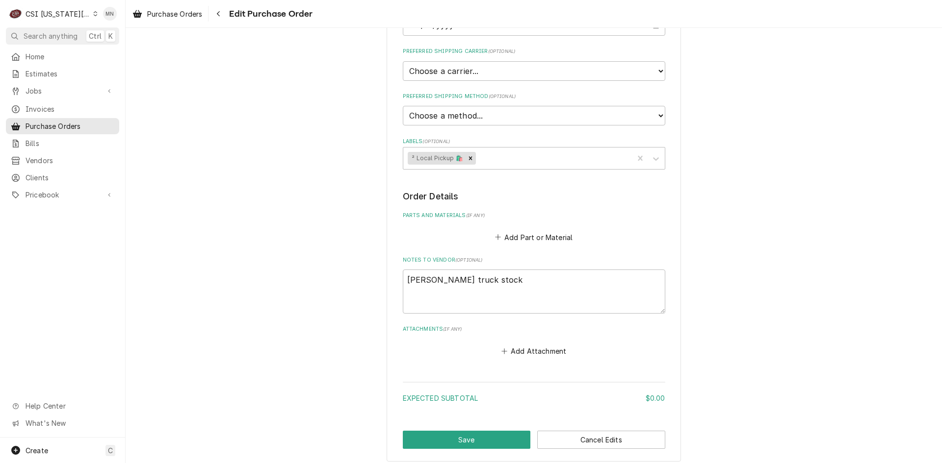
scroll to position [296, 0]
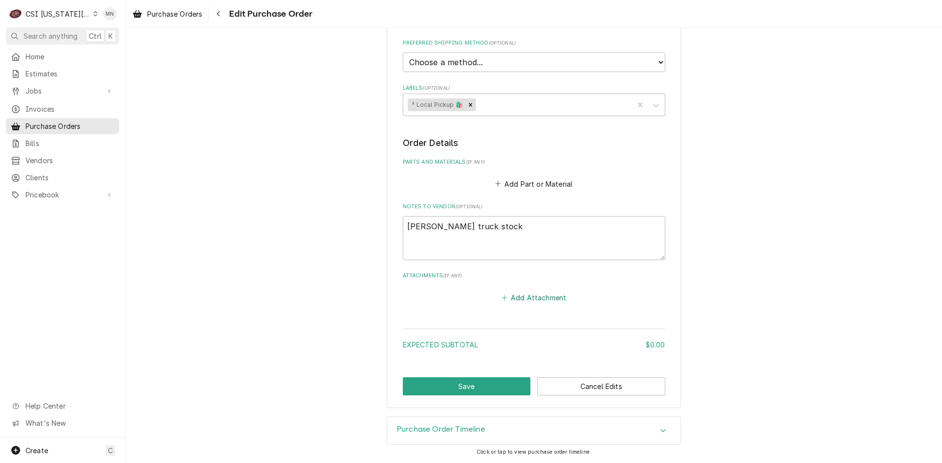
click at [529, 297] on button "Add Attachment" at bounding box center [533, 298] width 69 height 14
type textarea "x"
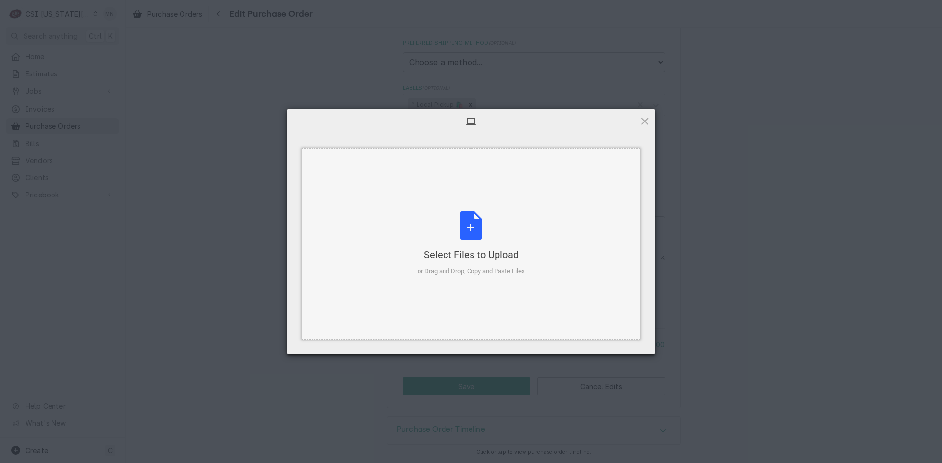
click at [467, 232] on div "Select Files to Upload or Drag and Drop, Copy and Paste Files" at bounding box center [470, 243] width 107 height 65
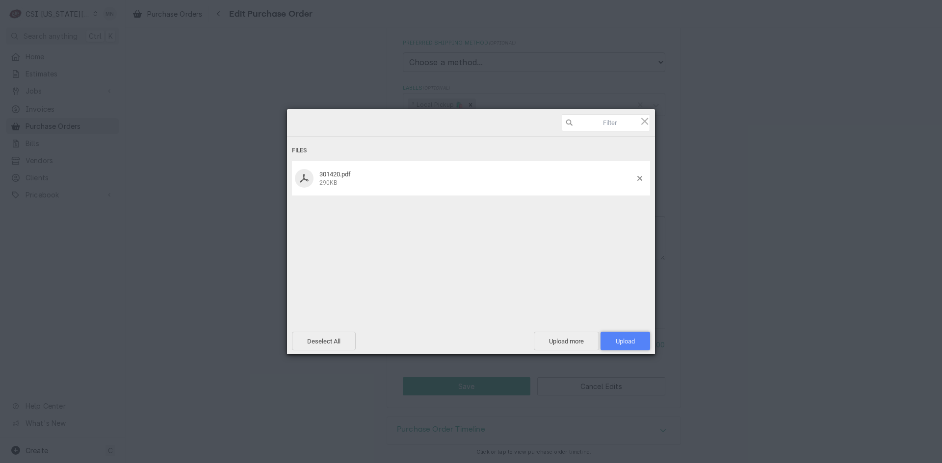
click at [629, 340] on span "Upload 1" at bounding box center [624, 341] width 19 height 7
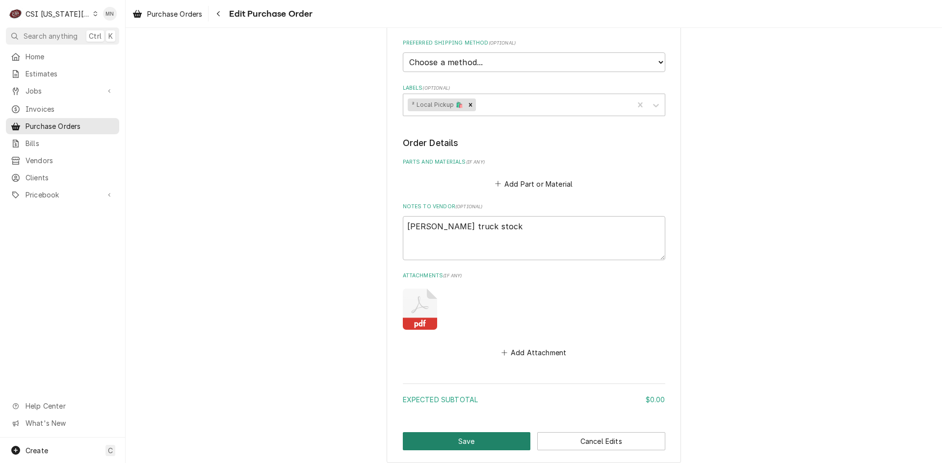
click at [478, 438] on button "Save" at bounding box center [467, 442] width 128 height 18
type textarea "x"
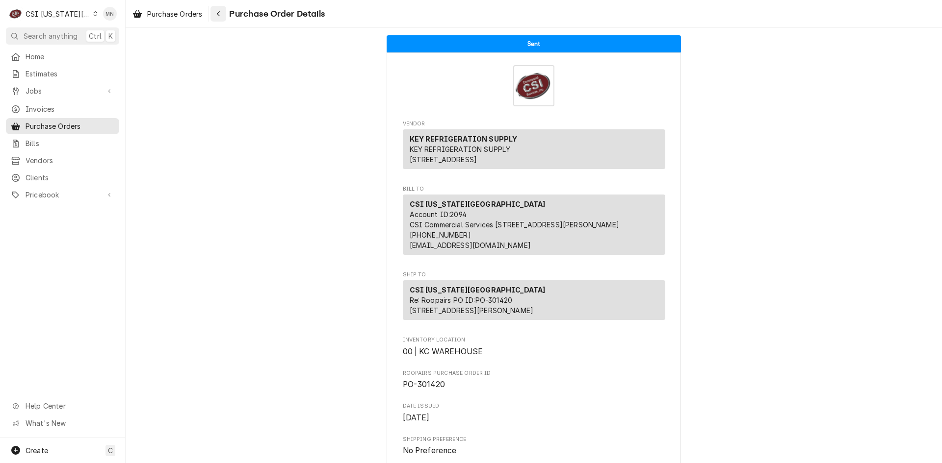
click at [222, 14] on div "Navigate back" at bounding box center [218, 14] width 10 height 10
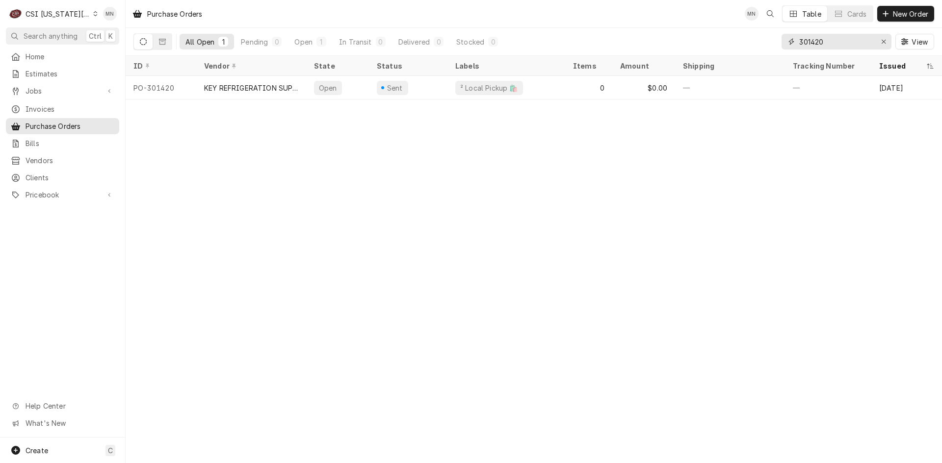
drag, startPoint x: 829, startPoint y: 44, endPoint x: 653, endPoint y: 44, distance: 176.1
click at [691, 46] on div "All Open 1 Pending 0 Open 1 In Transit 0 Delivered 0 Stocked 0 301420 View" at bounding box center [533, 41] width 800 height 27
type input "301432"
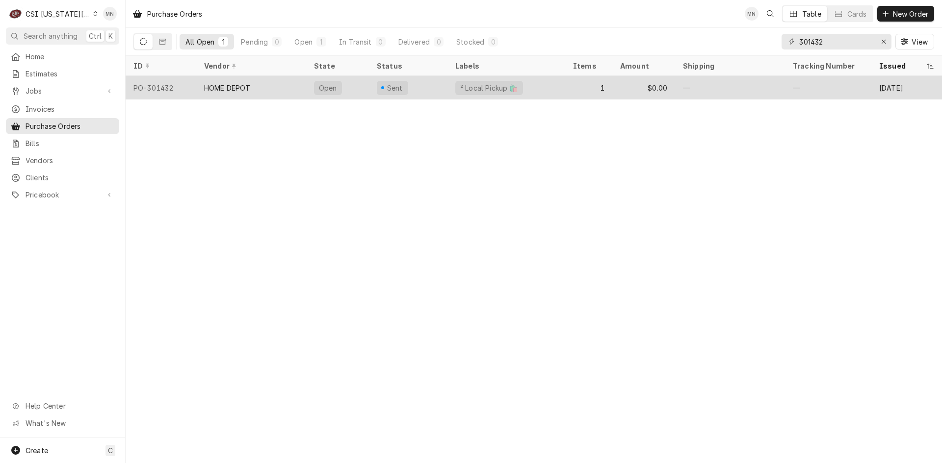
click at [205, 87] on div "HOME DEPOT" at bounding box center [227, 88] width 47 height 10
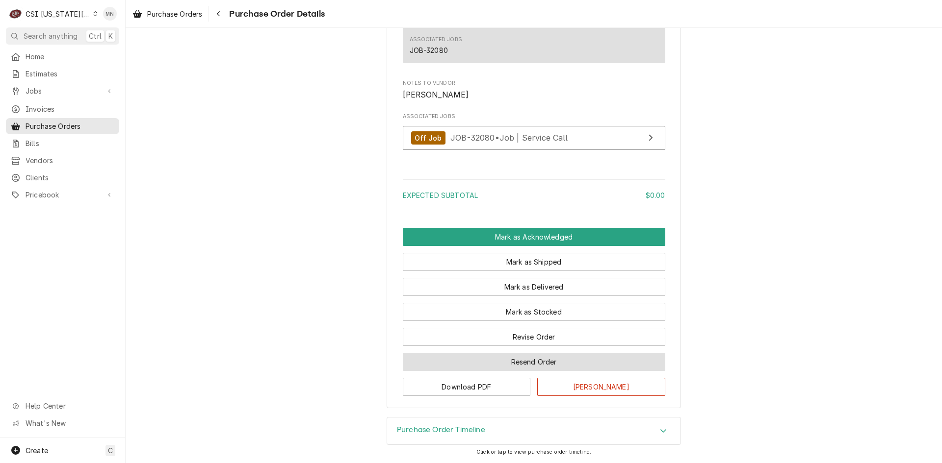
scroll to position [740, 0]
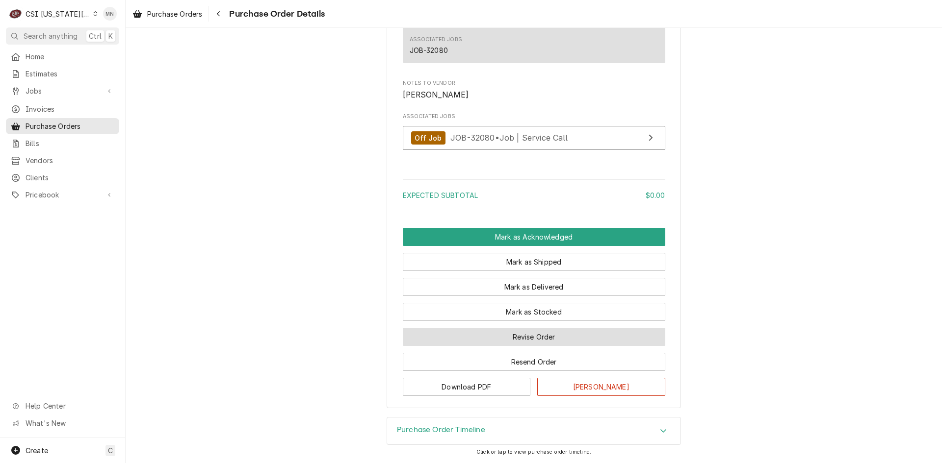
click at [544, 340] on button "Revise Order" at bounding box center [534, 337] width 262 height 18
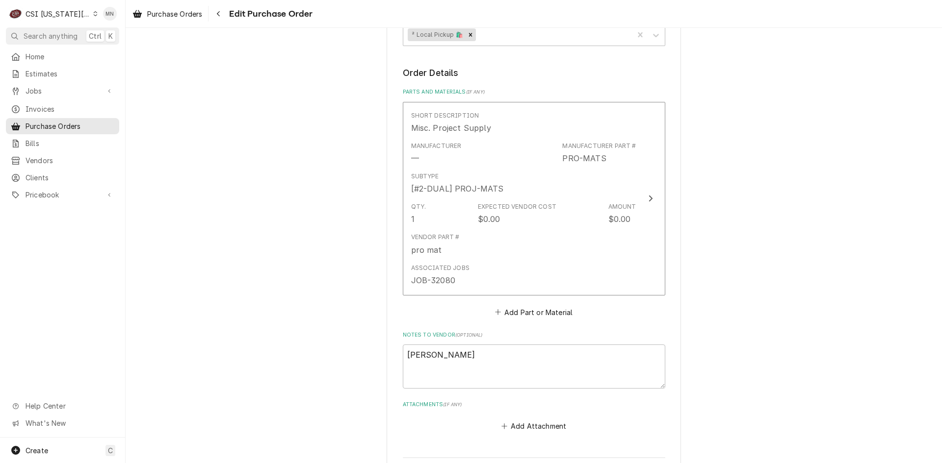
scroll to position [494, 0]
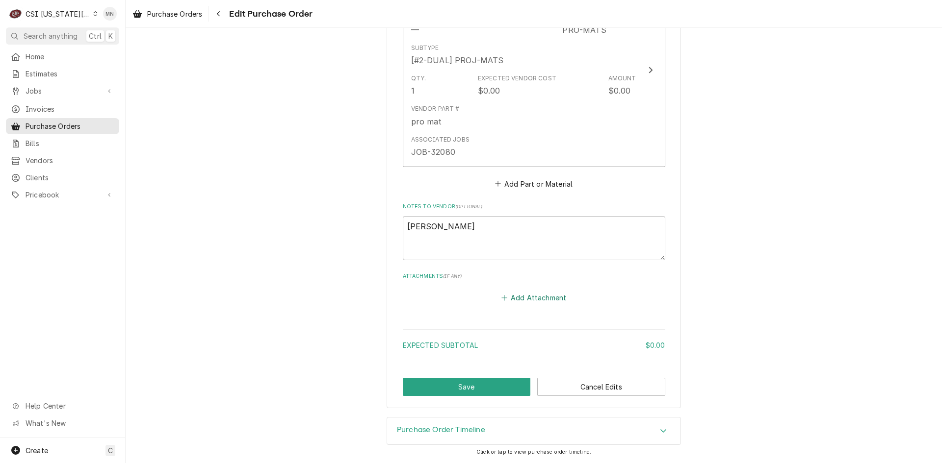
click at [543, 300] on button "Add Attachment" at bounding box center [533, 298] width 69 height 14
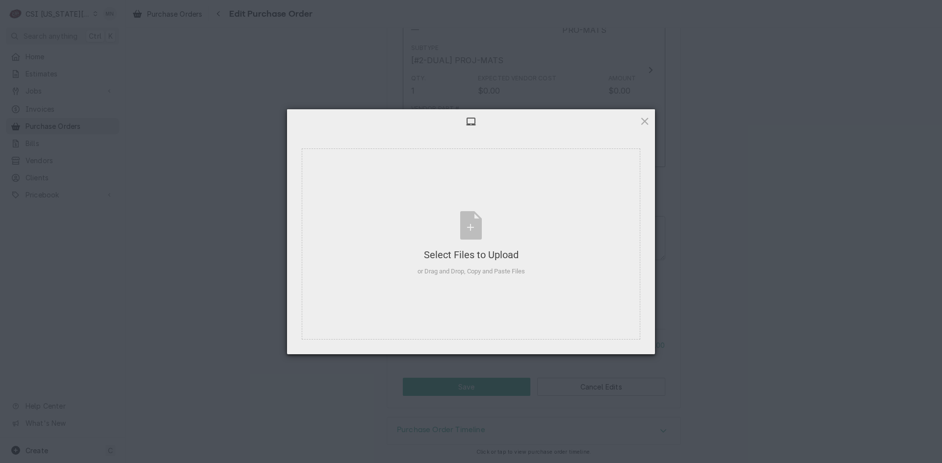
type textarea "x"
click at [483, 235] on div "Select Files to Upload or Drag and Drop, Copy and Paste Files" at bounding box center [470, 243] width 107 height 65
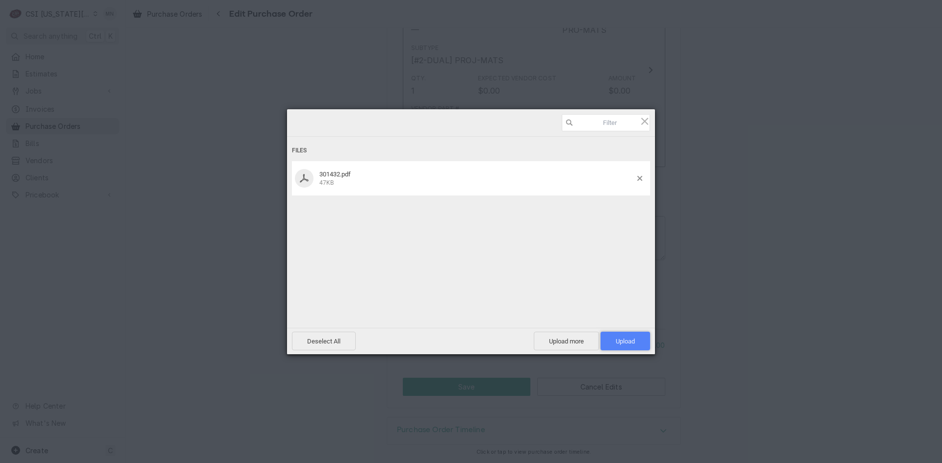
click at [624, 338] on span "Upload 1" at bounding box center [624, 341] width 19 height 7
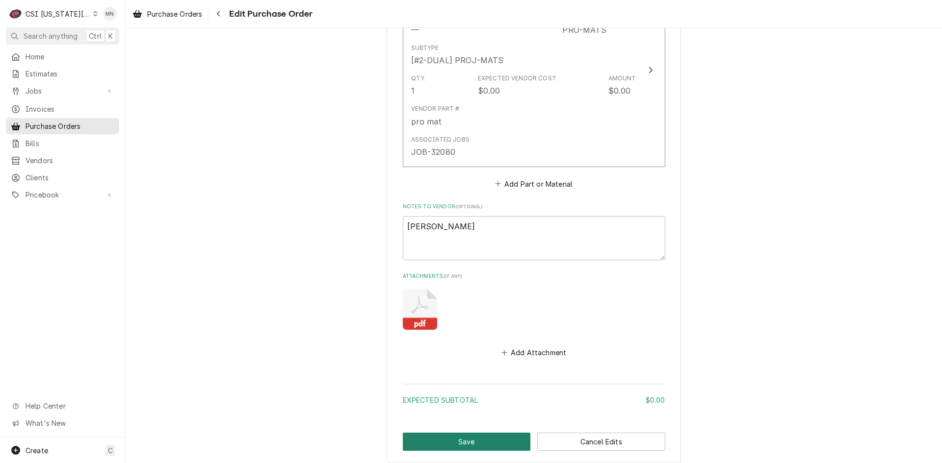
click at [464, 444] on button "Save" at bounding box center [467, 442] width 128 height 18
type textarea "x"
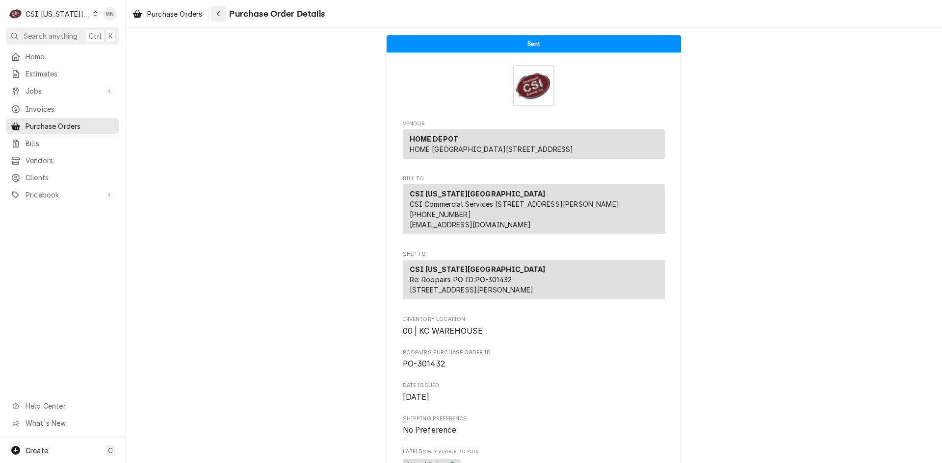
click at [218, 14] on icon "Navigate back" at bounding box center [218, 13] width 4 height 7
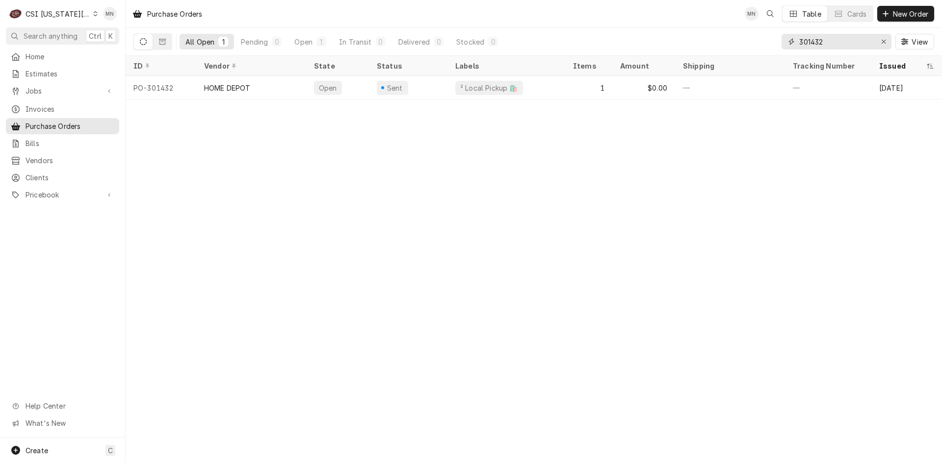
drag, startPoint x: 838, startPoint y: 40, endPoint x: 676, endPoint y: 49, distance: 162.1
click at [683, 49] on div "All Open 1 Pending 0 Open 1 In Transit 0 Delivered 0 Stocked 0 301432 View" at bounding box center [533, 41] width 800 height 27
type input "301283"
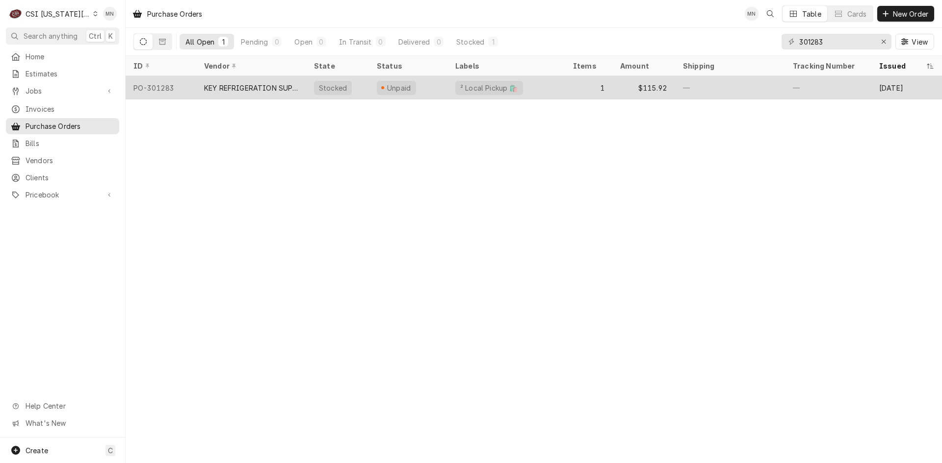
click at [240, 86] on div "KEY REFRIGERATION SUPPLY" at bounding box center [251, 88] width 94 height 10
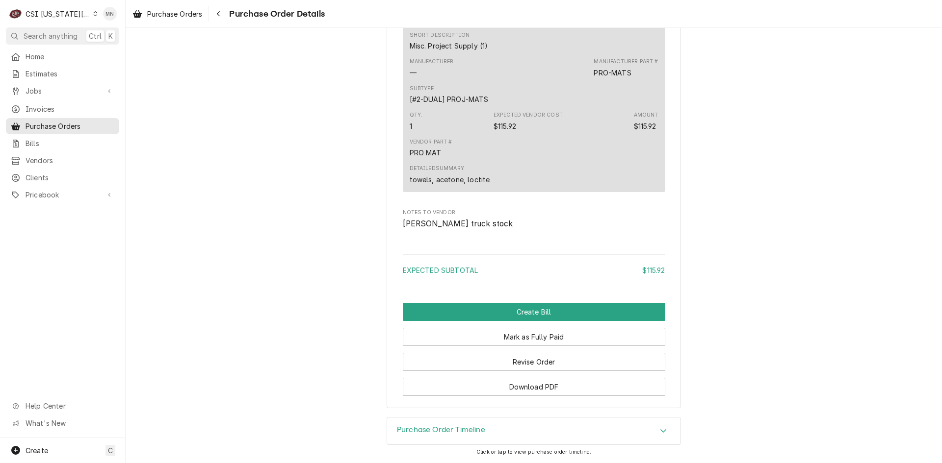
scroll to position [745, 0]
click at [539, 358] on button "Revise Order" at bounding box center [534, 362] width 262 height 18
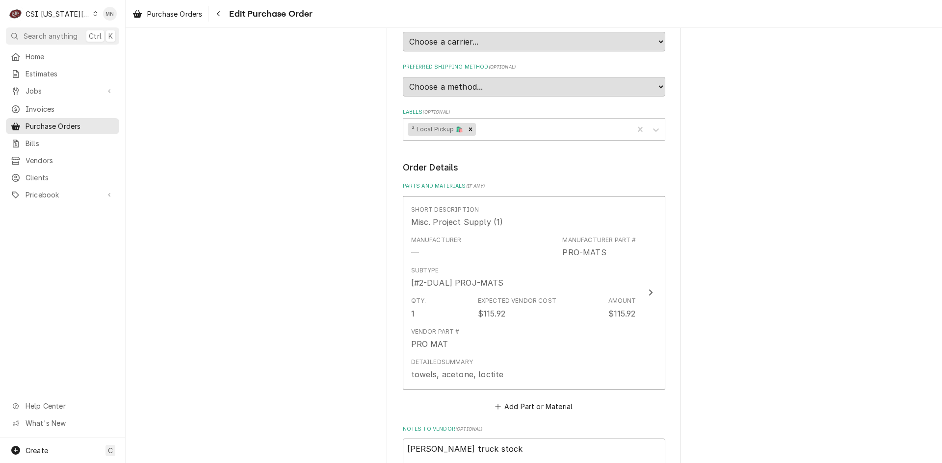
scroll to position [490, 0]
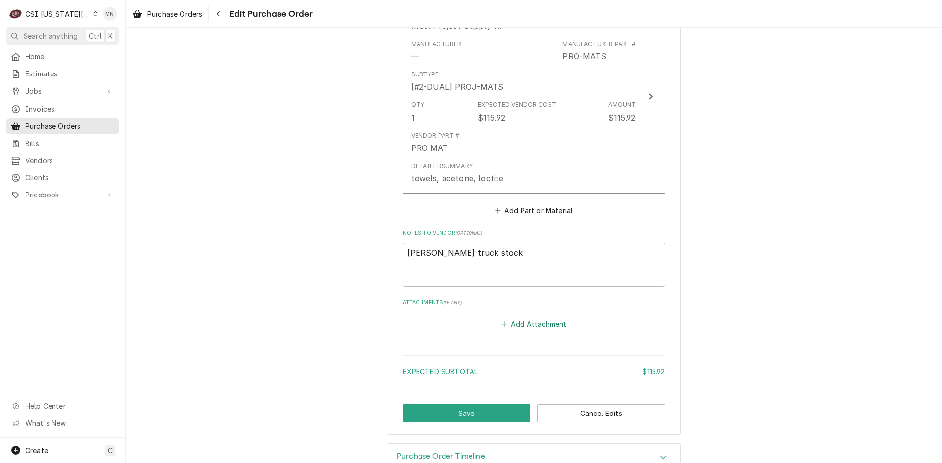
click at [529, 324] on button "Add Attachment" at bounding box center [533, 325] width 69 height 14
type textarea "x"
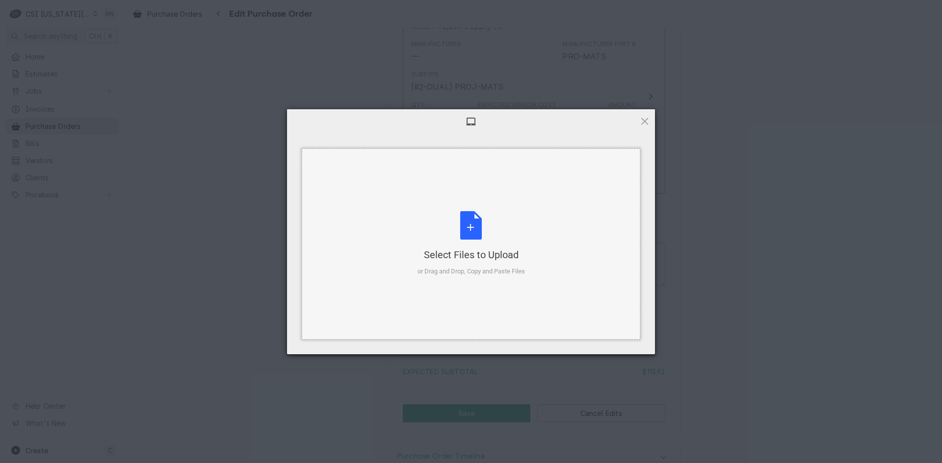
click at [473, 245] on div "Select Files to Upload or Drag and Drop, Copy and Paste Files" at bounding box center [470, 243] width 107 height 65
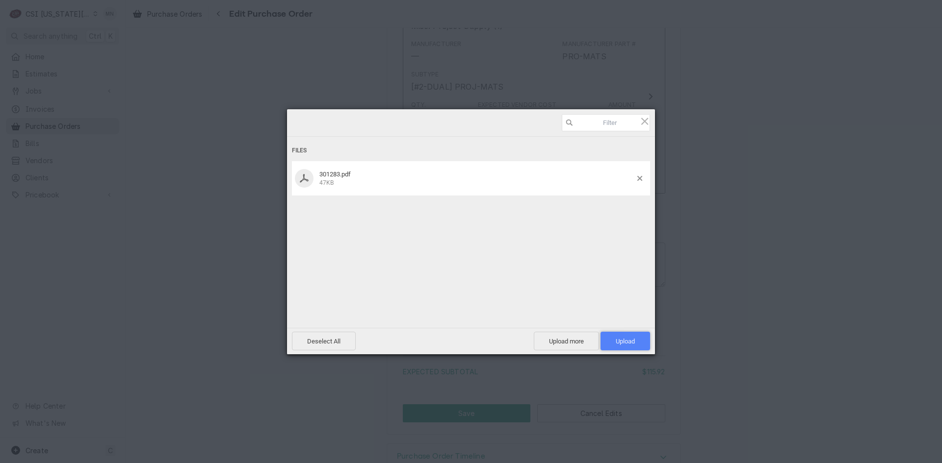
click at [624, 338] on span "Upload 1" at bounding box center [624, 341] width 19 height 7
type textarea "x"
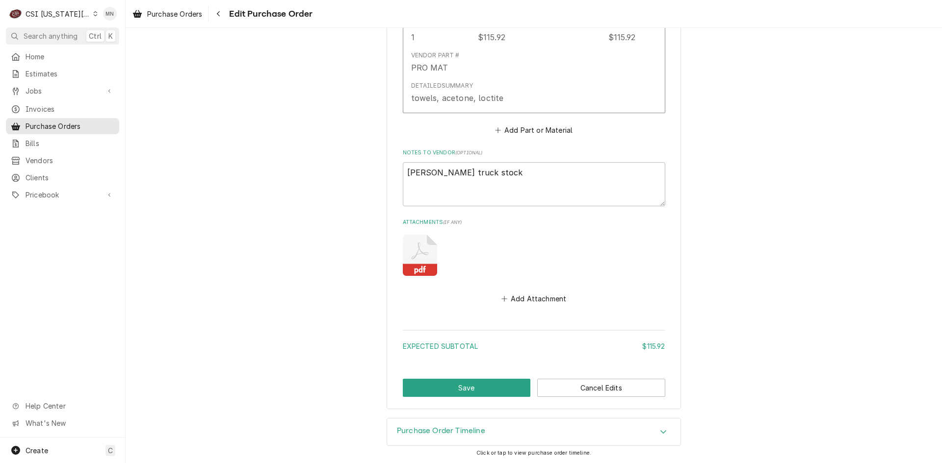
scroll to position [572, 0]
click at [528, 294] on button "Add Attachment" at bounding box center [533, 298] width 69 height 14
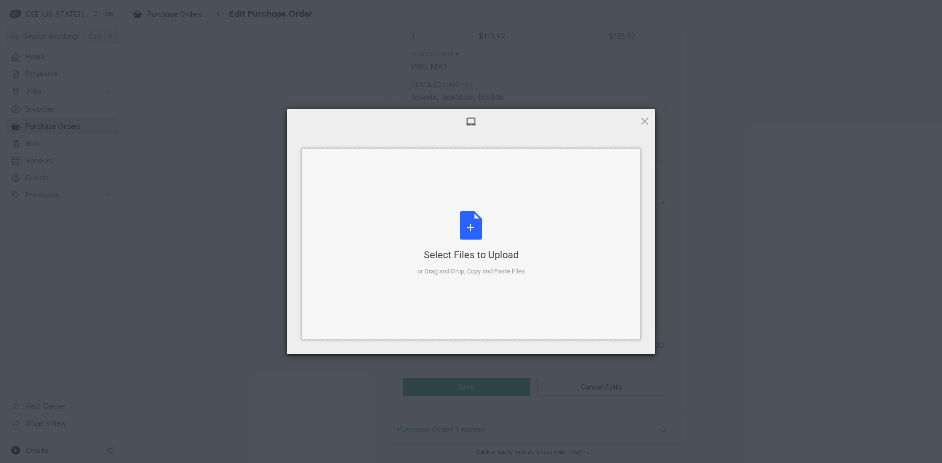
click at [467, 226] on div "Select Files to Upload or Drag and Drop, Copy and Paste Files" at bounding box center [470, 243] width 107 height 65
click at [644, 118] on span at bounding box center [644, 121] width 11 height 11
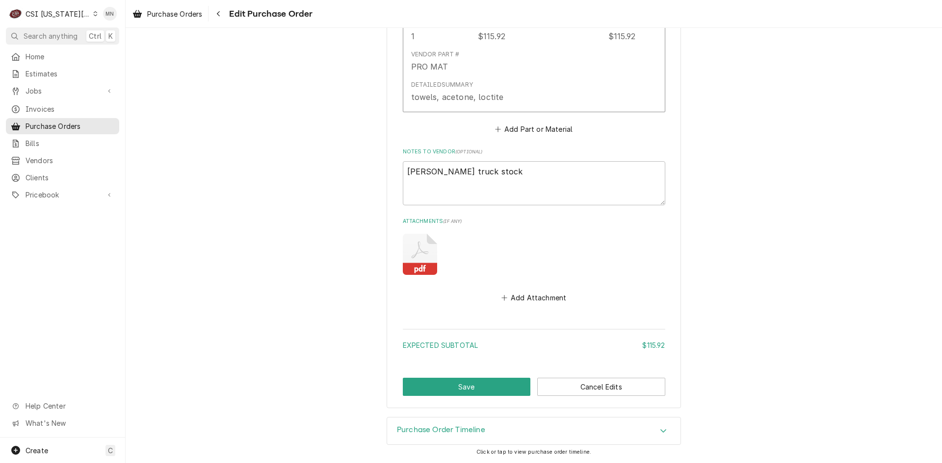
click at [421, 261] on icon "Attachments" at bounding box center [420, 254] width 34 height 41
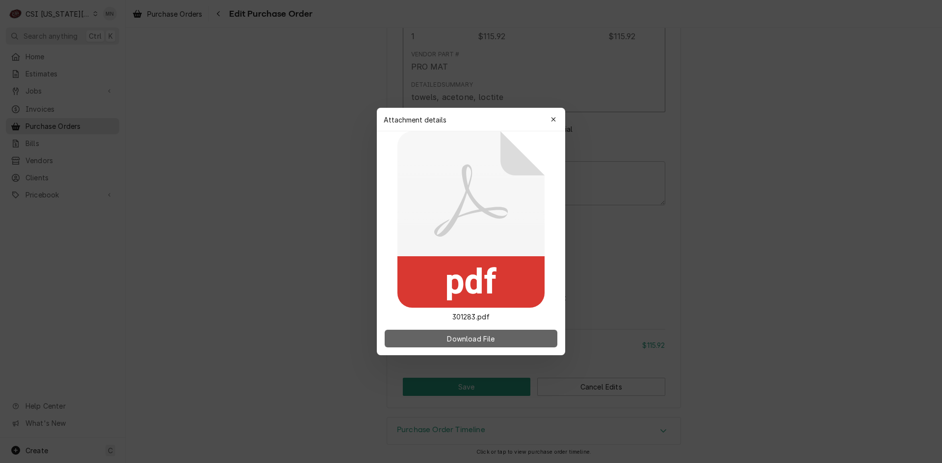
click at [467, 343] on span "Download File" at bounding box center [470, 339] width 51 height 10
click at [558, 115] on button "button" at bounding box center [553, 120] width 16 height 16
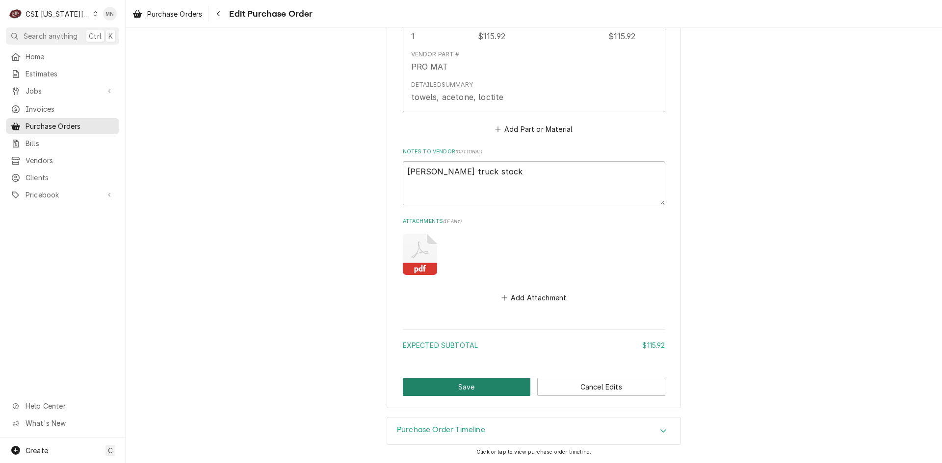
click at [436, 387] on button "Save" at bounding box center [467, 387] width 128 height 18
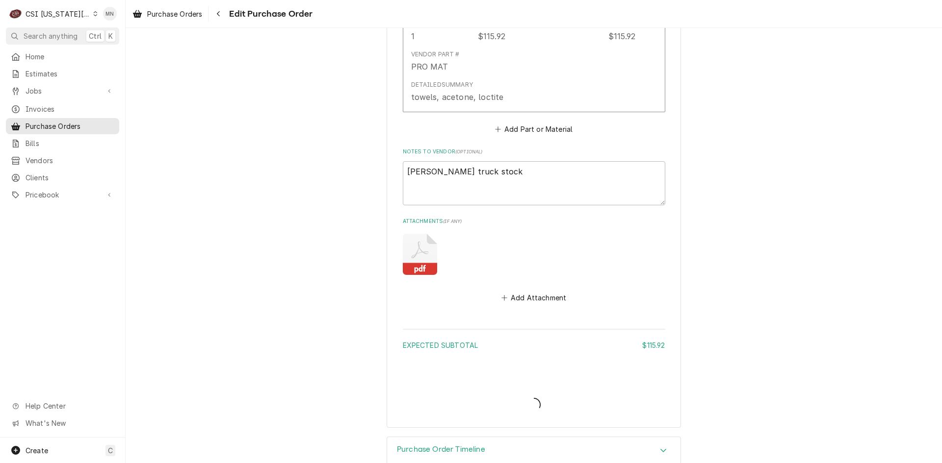
type textarea "x"
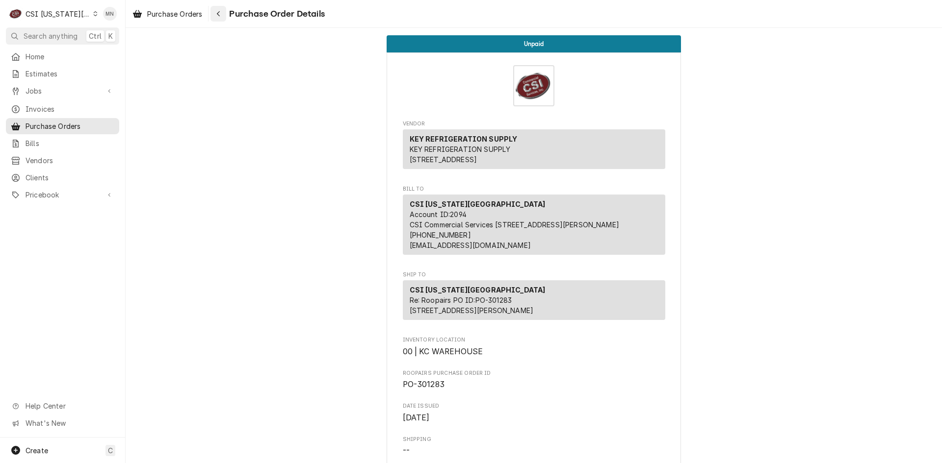
click at [223, 15] on div "Navigate back" at bounding box center [218, 14] width 10 height 10
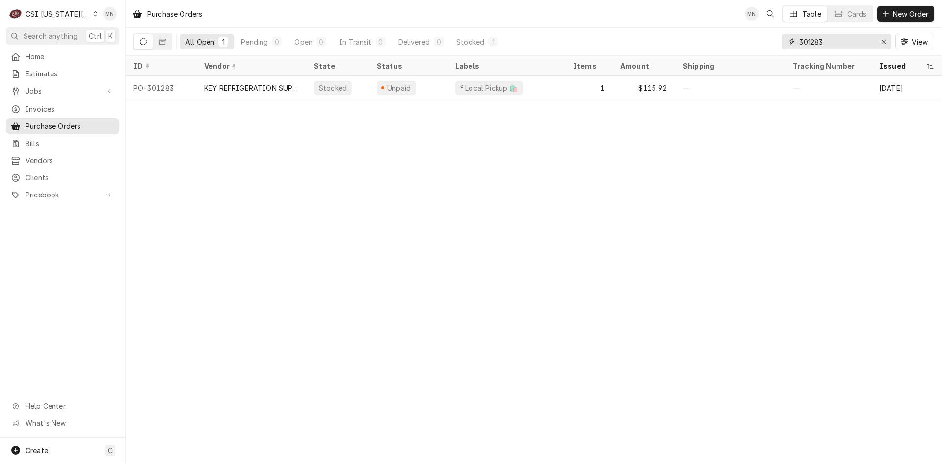
drag, startPoint x: 845, startPoint y: 43, endPoint x: 730, endPoint y: 47, distance: 115.8
click at [734, 46] on div "All Open 1 Pending 0 Open 0 In Transit 0 Delivered 0 Stocked 1 301283 View" at bounding box center [533, 41] width 800 height 27
type input "301434"
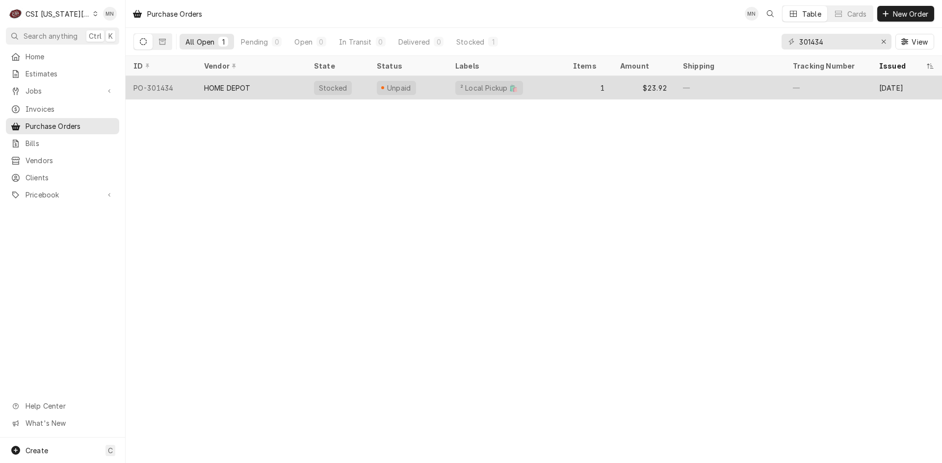
click at [257, 89] on div "HOME DEPOT" at bounding box center [251, 88] width 110 height 24
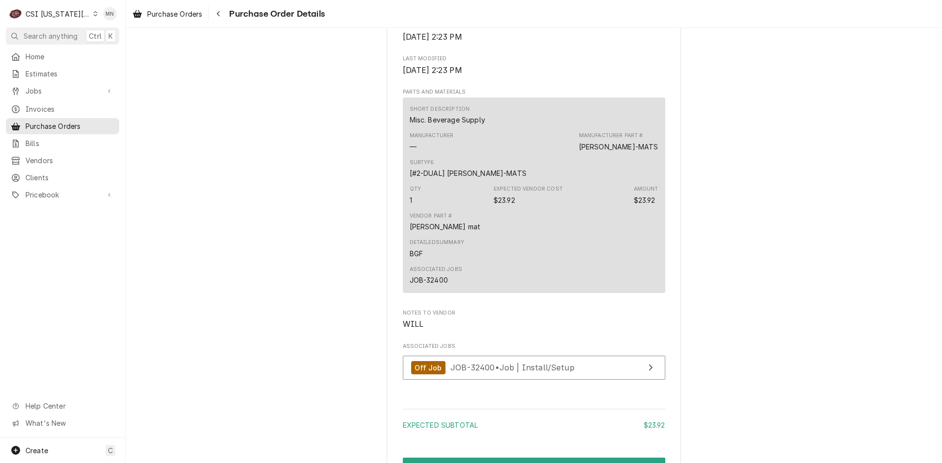
scroll to position [816, 0]
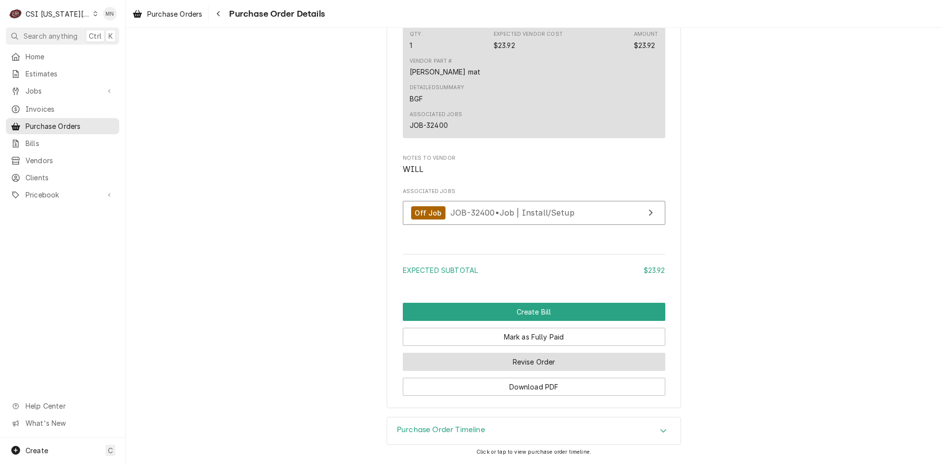
click at [546, 360] on button "Revise Order" at bounding box center [534, 362] width 262 height 18
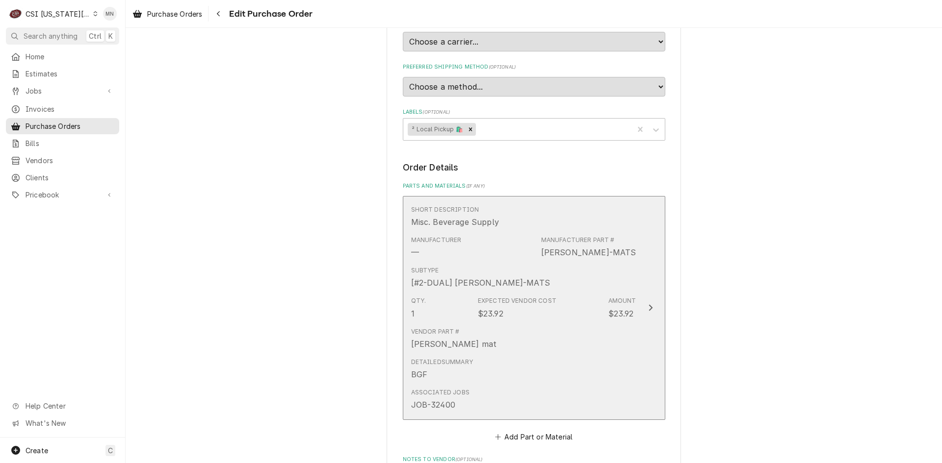
scroll to position [547, 0]
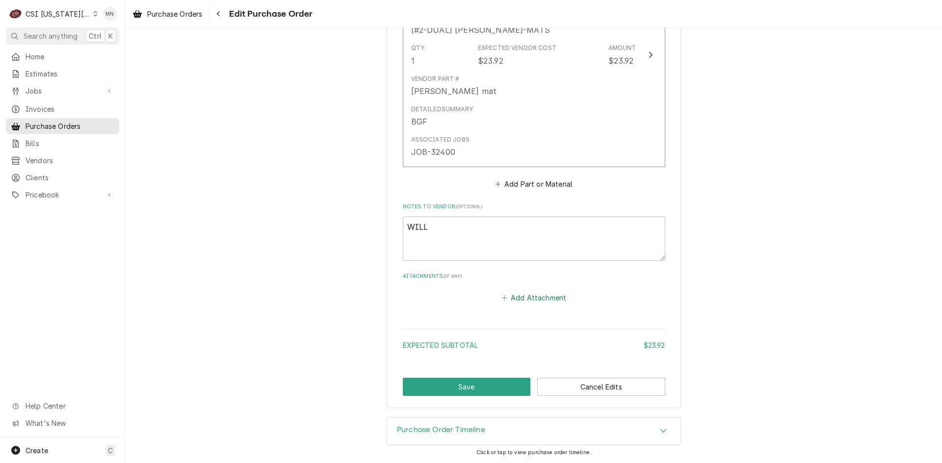
click at [537, 295] on button "Add Attachment" at bounding box center [533, 298] width 69 height 14
type textarea "x"
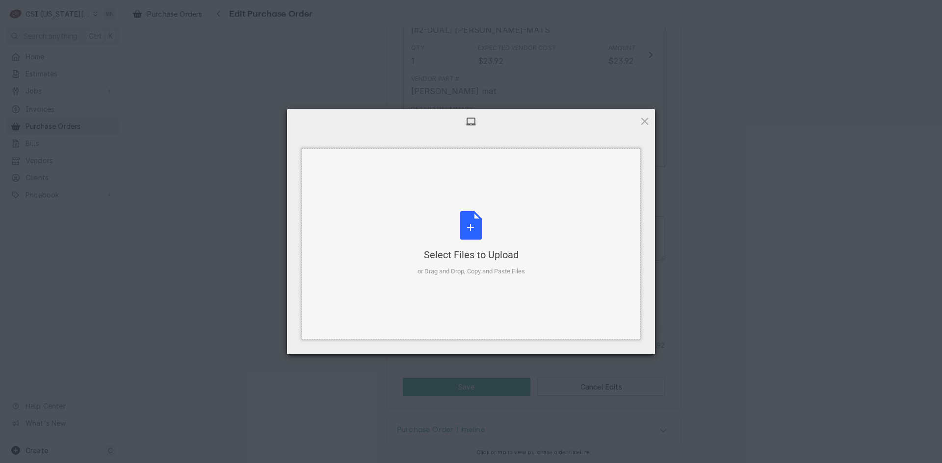
click at [486, 224] on div "Select Files to Upload or Drag and Drop, Copy and Paste Files" at bounding box center [470, 243] width 107 height 65
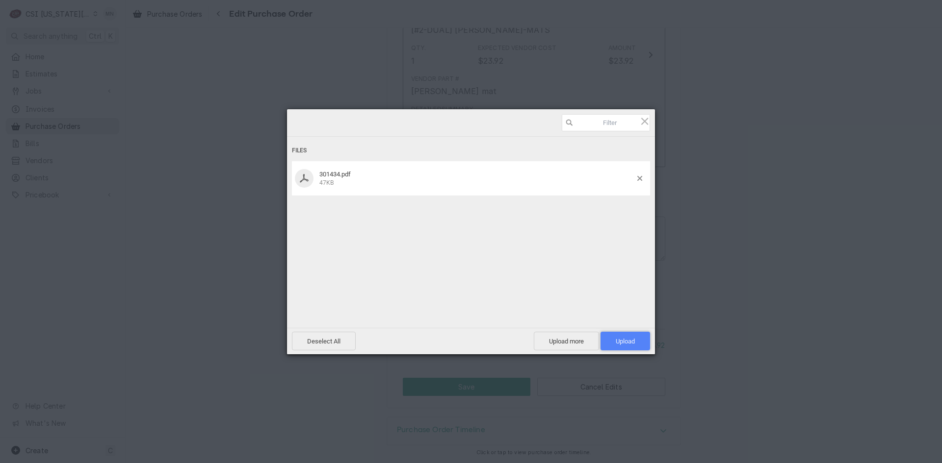
click at [643, 335] on span "Upload 1" at bounding box center [625, 341] width 50 height 19
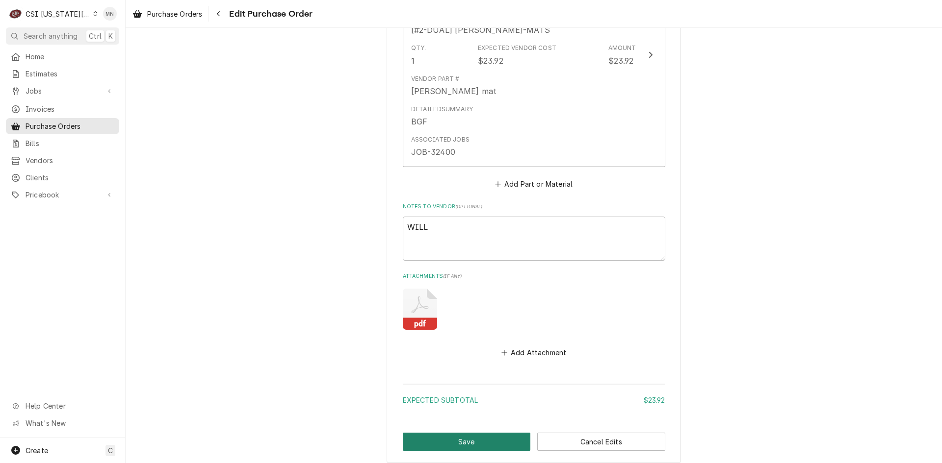
click at [461, 437] on button "Save" at bounding box center [467, 442] width 128 height 18
type textarea "x"
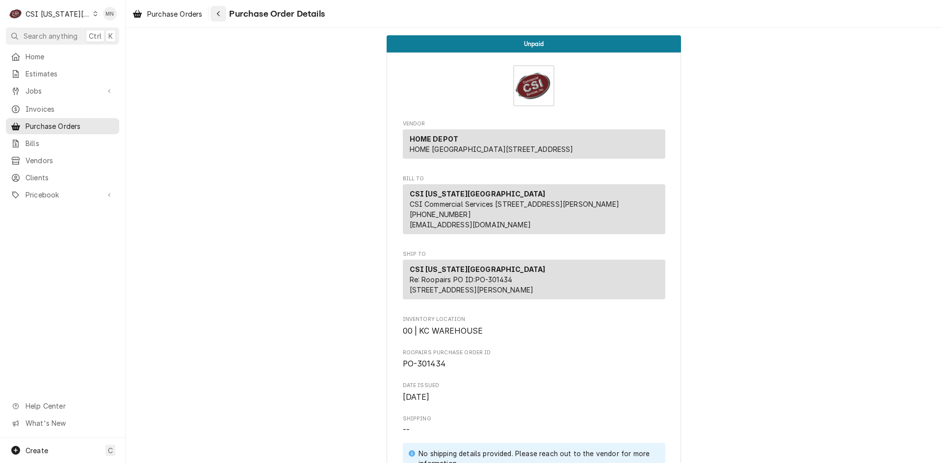
click at [222, 17] on div "Navigate back" at bounding box center [218, 14] width 10 height 10
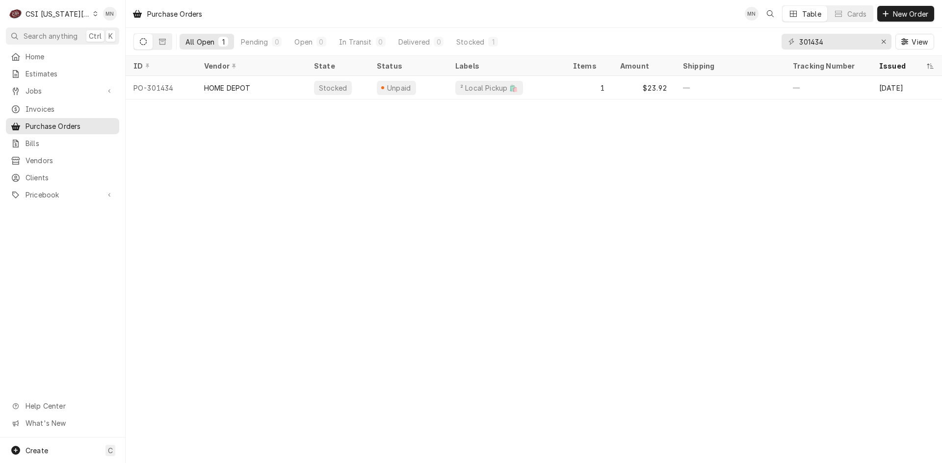
click at [78, 8] on div "C CSI [US_STATE] City" at bounding box center [53, 14] width 95 height 20
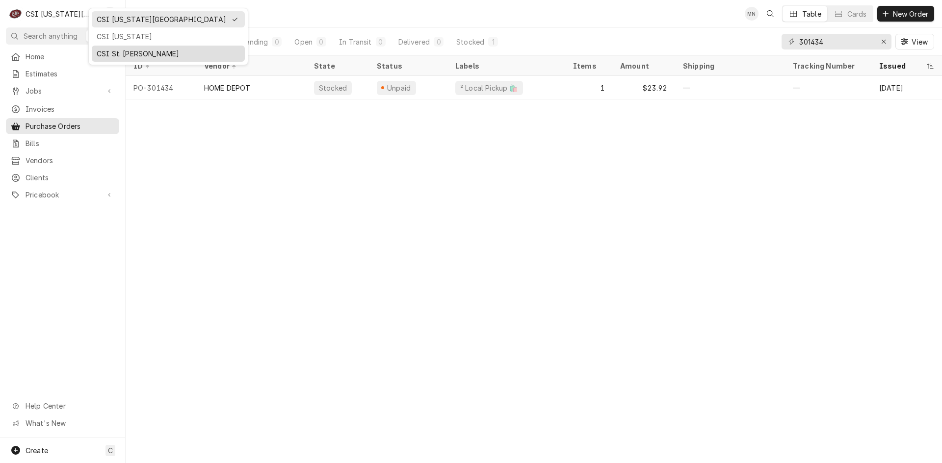
click at [119, 51] on div "CSI St. [PERSON_NAME]" at bounding box center [168, 54] width 143 height 10
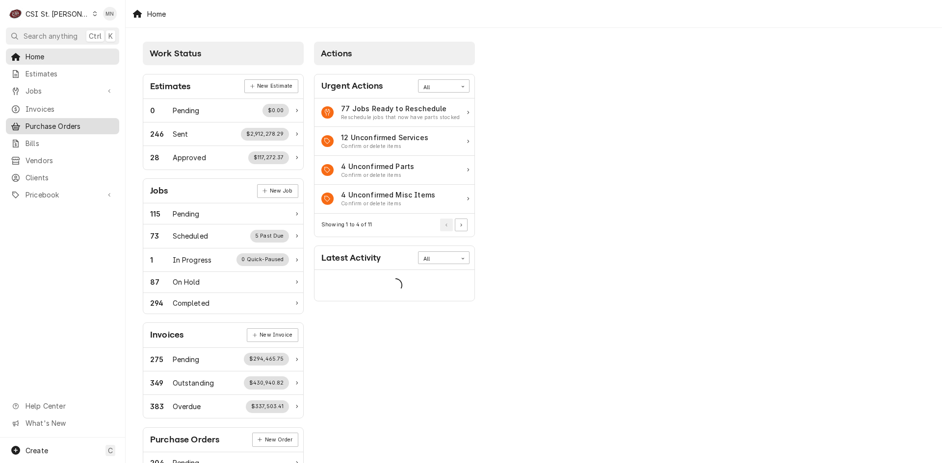
click at [43, 124] on span "Purchase Orders" at bounding box center [70, 126] width 89 height 10
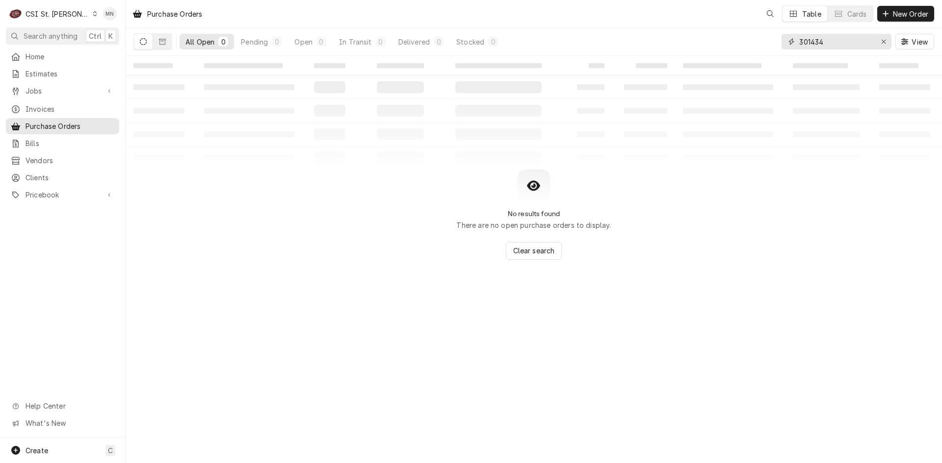
drag, startPoint x: 836, startPoint y: 43, endPoint x: 785, endPoint y: 46, distance: 51.6
click at [786, 46] on div "301434" at bounding box center [836, 42] width 110 height 16
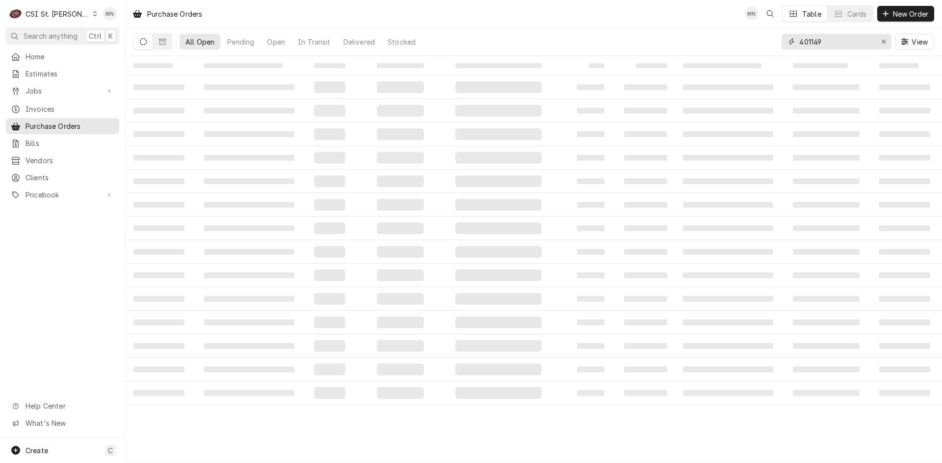
type input "401149"
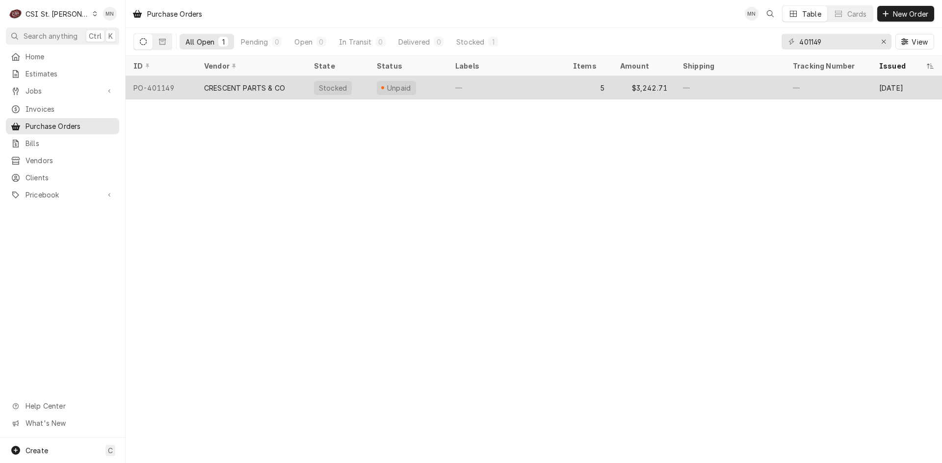
click at [267, 85] on div "CRESCENT PARTS & CO" at bounding box center [244, 88] width 81 height 10
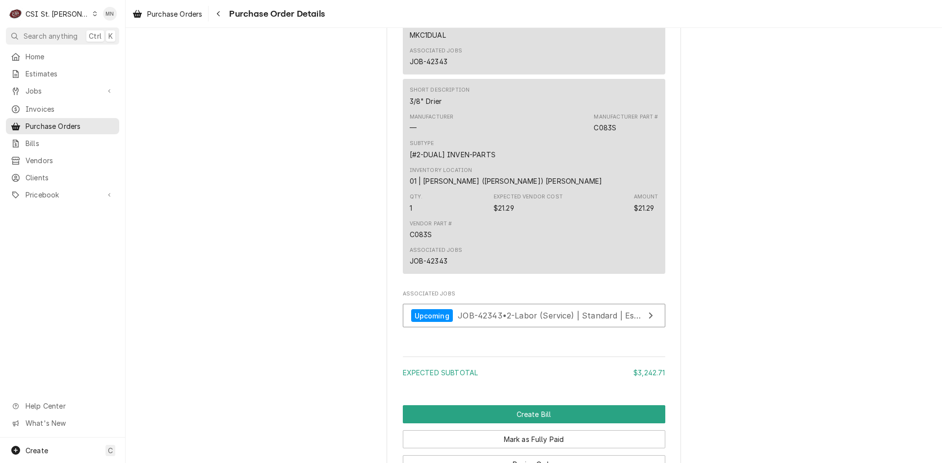
scroll to position [1556, 0]
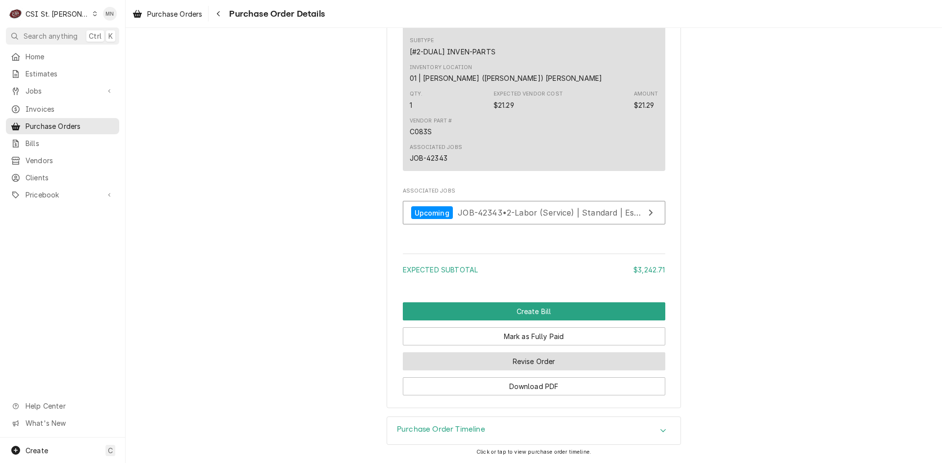
click at [531, 358] on button "Revise Order" at bounding box center [534, 362] width 262 height 18
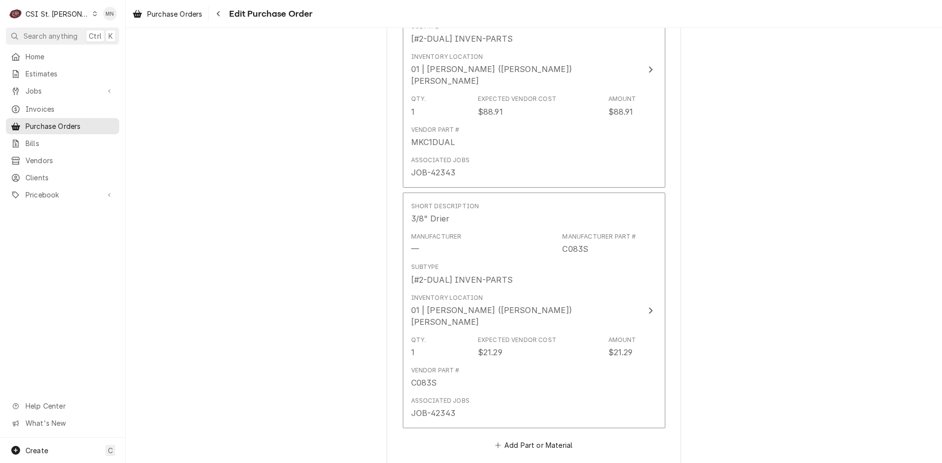
scroll to position [1617, 0]
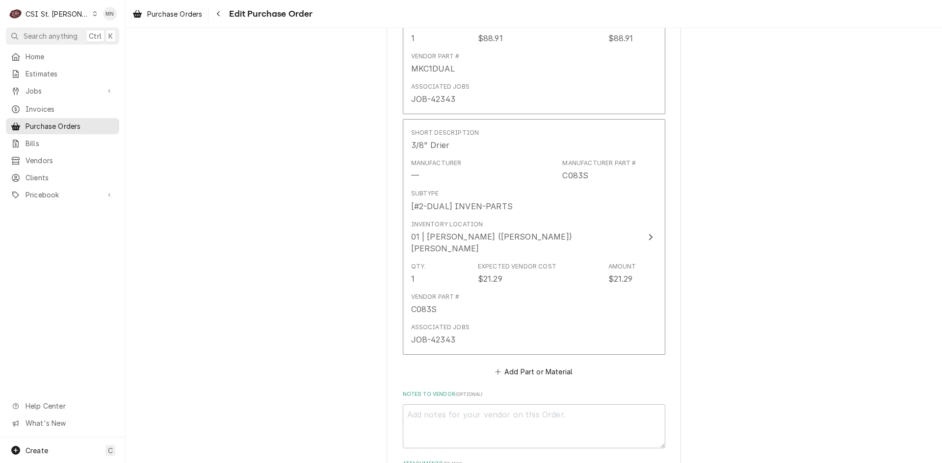
type textarea "x"
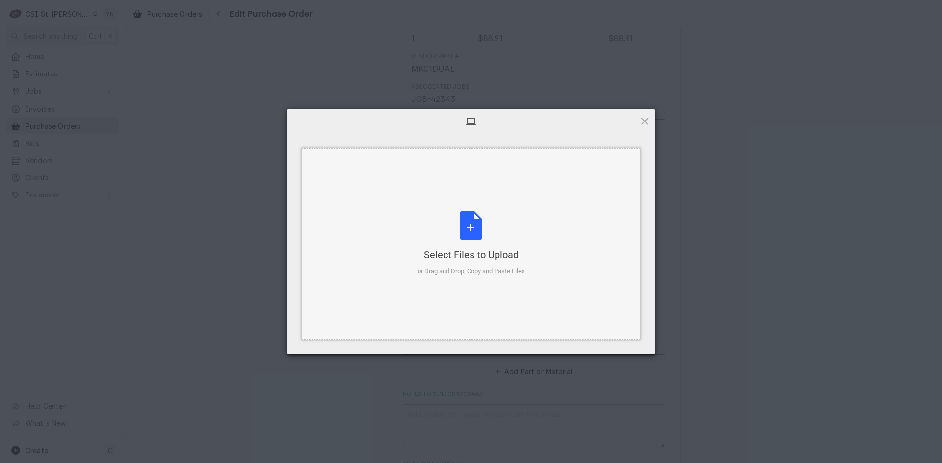
click at [484, 248] on div "Select Files to Upload or Drag and Drop, Copy and Paste Files" at bounding box center [470, 243] width 107 height 65
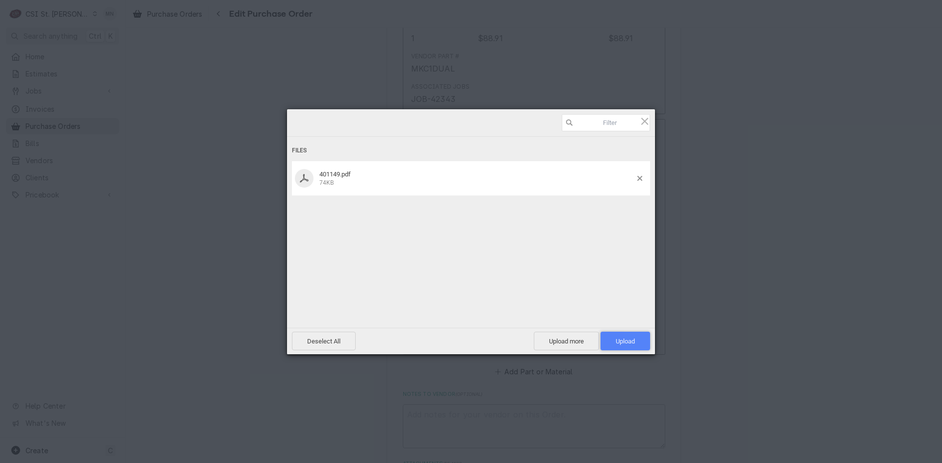
click at [633, 345] on span "Upload 1" at bounding box center [624, 341] width 19 height 7
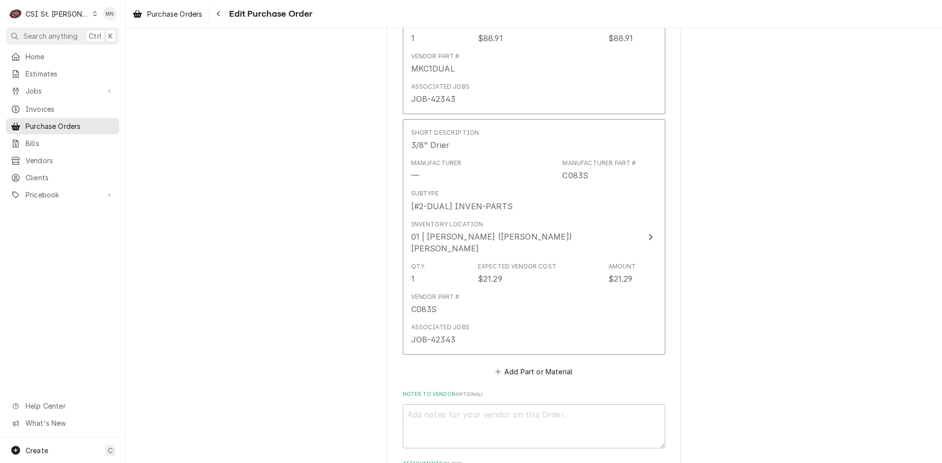
type textarea "x"
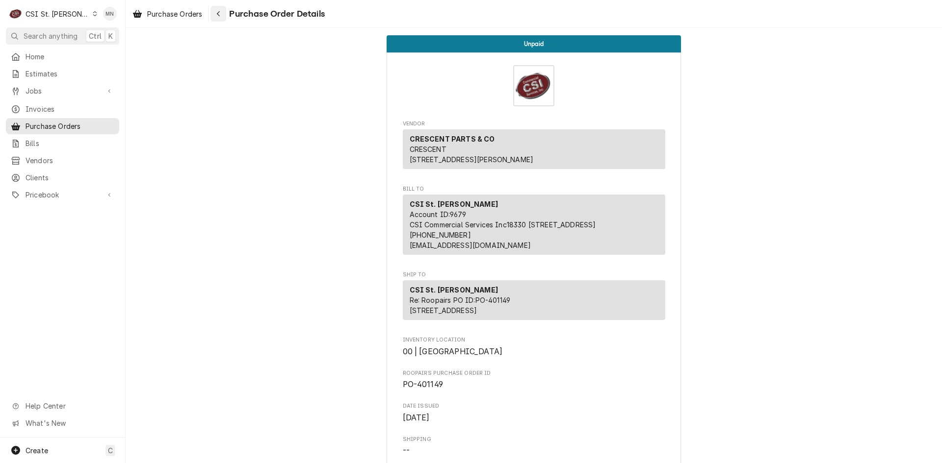
click at [223, 16] on div "Navigate back" at bounding box center [218, 14] width 10 height 10
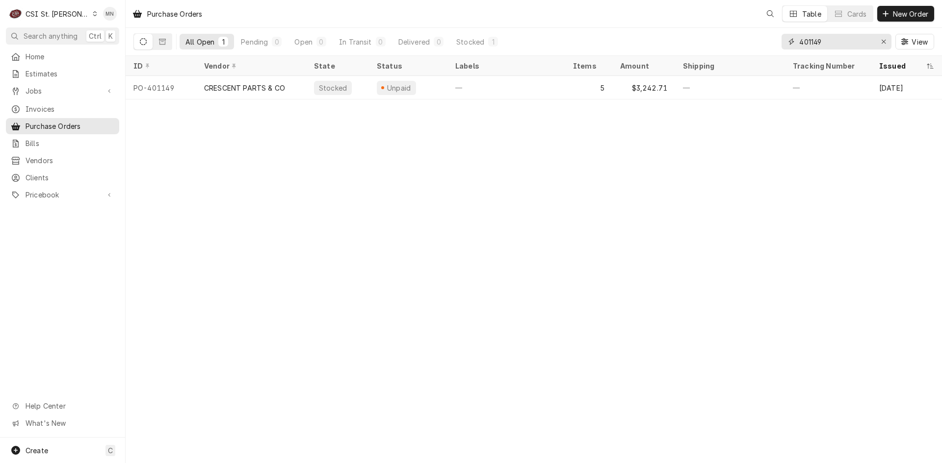
drag, startPoint x: 837, startPoint y: 40, endPoint x: 715, endPoint y: 39, distance: 122.1
click at [717, 39] on div "All Open 1 Pending 0 Open 0 In Transit 0 Delivered 0 Stocked 1 401149 View" at bounding box center [533, 41] width 800 height 27
type input "401163"
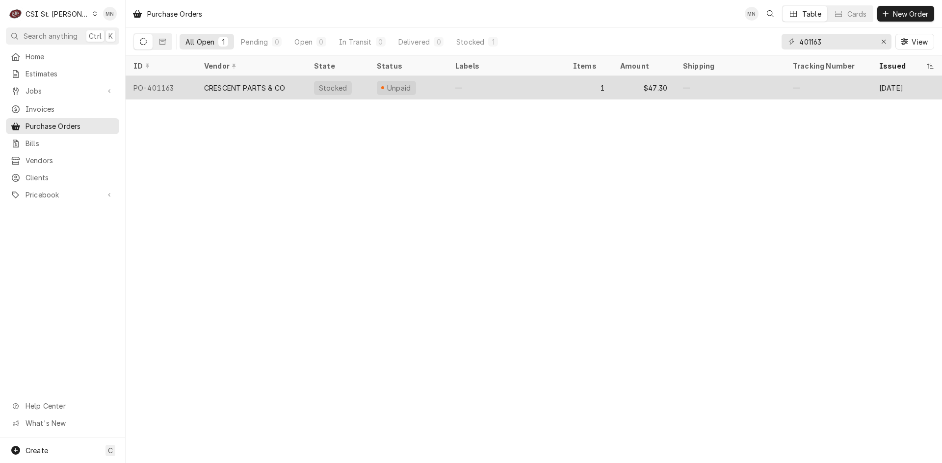
click at [267, 83] on div "CRESCENT PARTS & CO" at bounding box center [244, 88] width 81 height 10
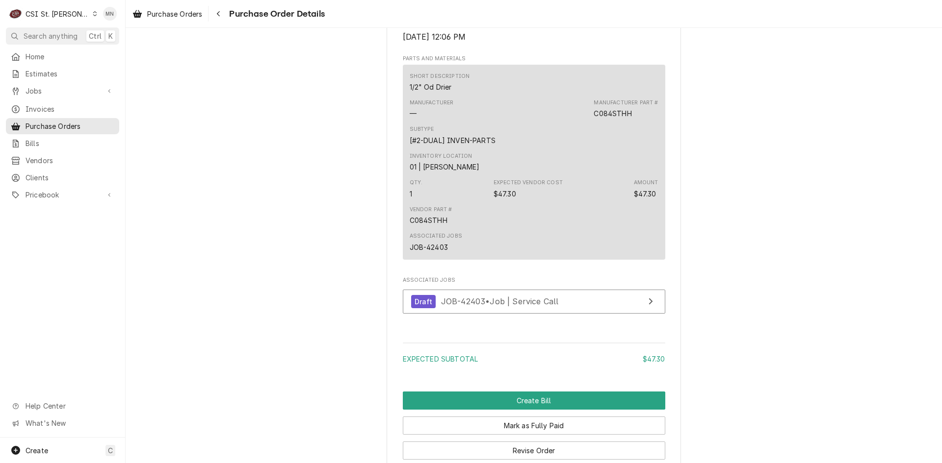
scroll to position [757, 0]
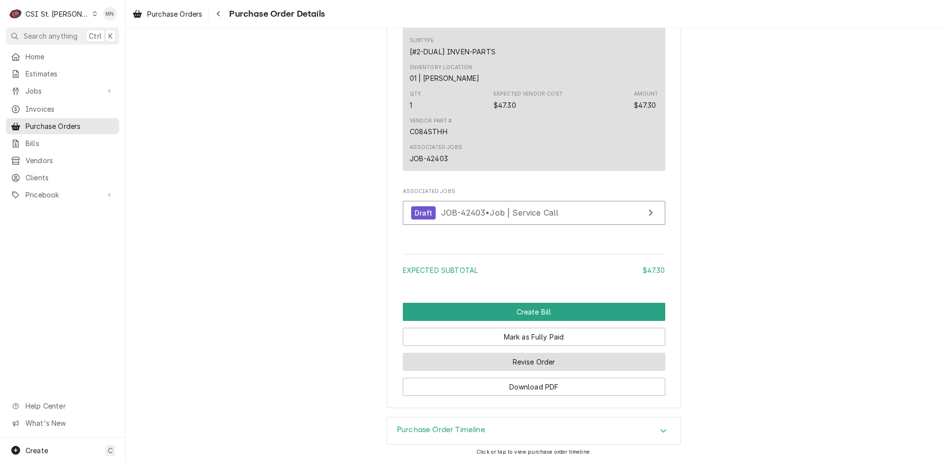
click at [528, 363] on button "Revise Order" at bounding box center [534, 362] width 262 height 18
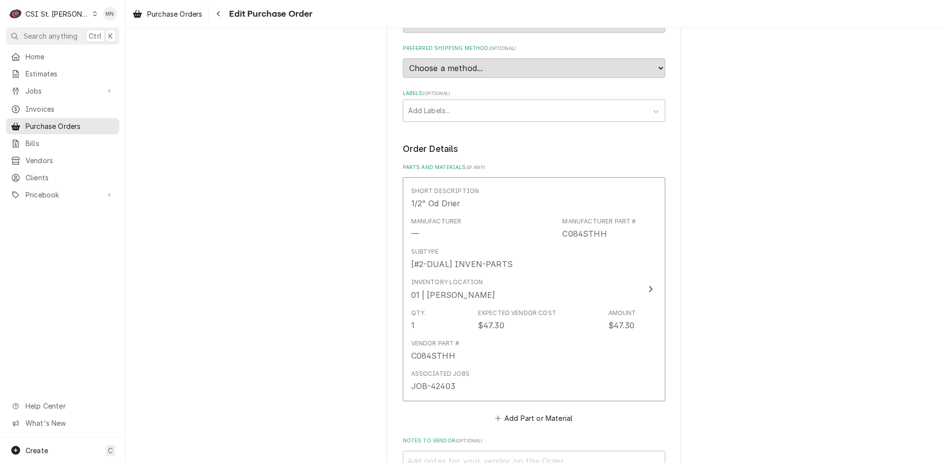
scroll to position [700, 0]
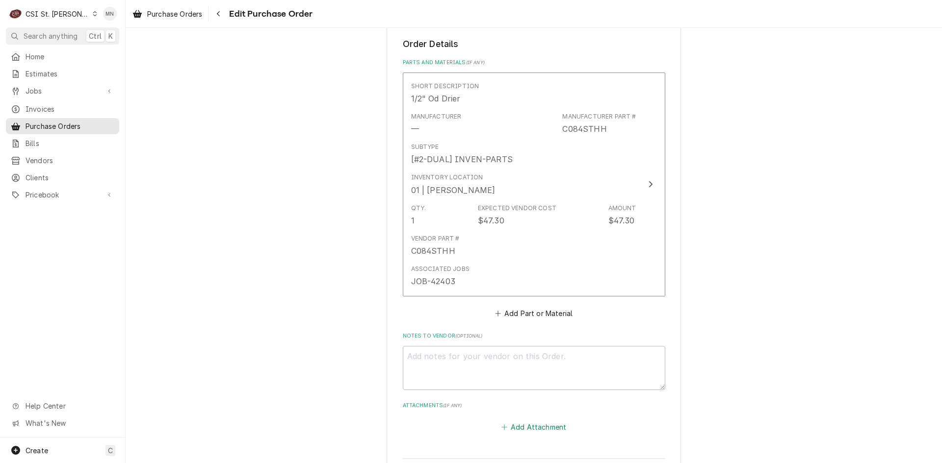
click at [531, 421] on button "Add Attachment" at bounding box center [533, 428] width 69 height 14
type textarea "x"
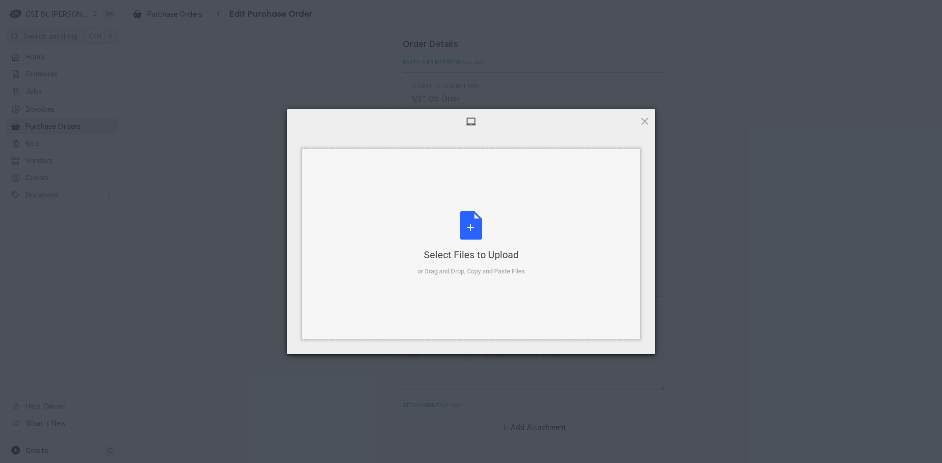
click at [473, 231] on div "Select Files to Upload or Drag and Drop, Copy and Paste Files" at bounding box center [470, 243] width 107 height 65
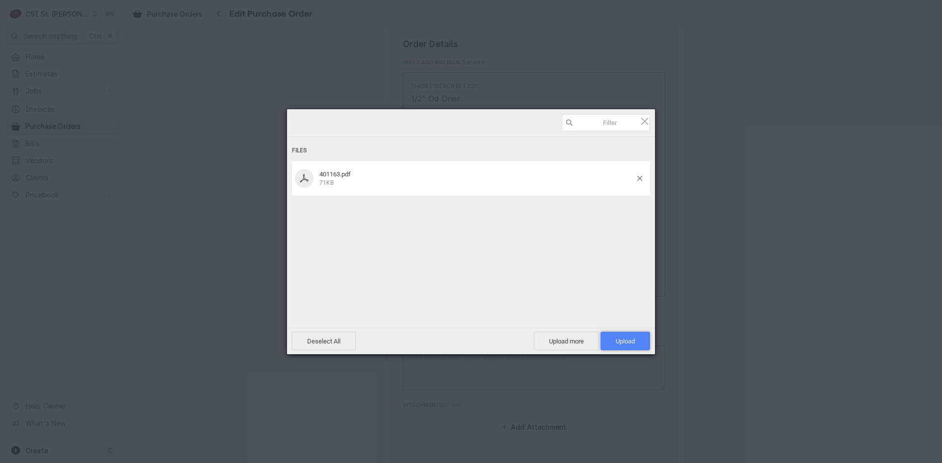
click at [626, 339] on span "Upload 1" at bounding box center [624, 341] width 19 height 7
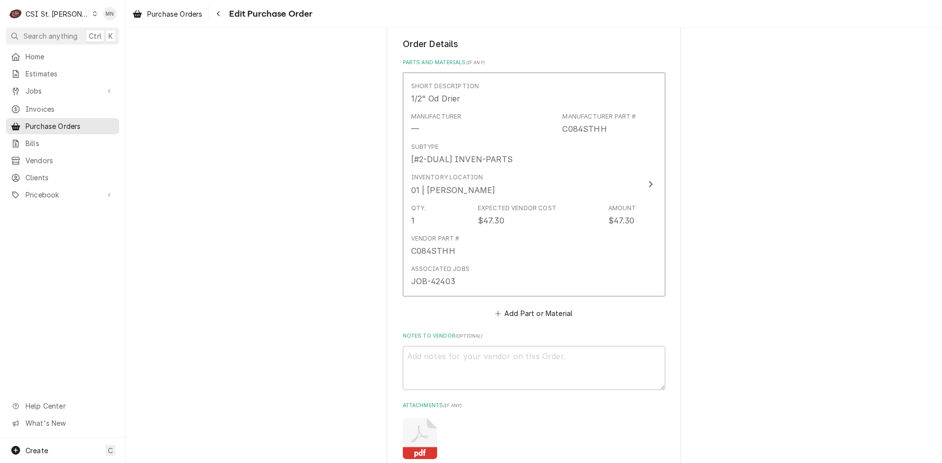
type textarea "x"
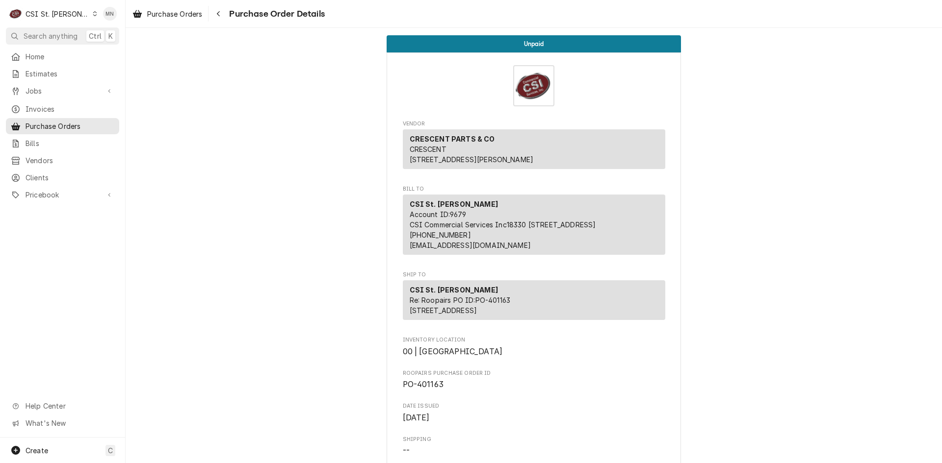
drag, startPoint x: 221, startPoint y: 12, endPoint x: 237, endPoint y: 15, distance: 16.1
click at [221, 12] on icon "Navigate back" at bounding box center [218, 13] width 4 height 7
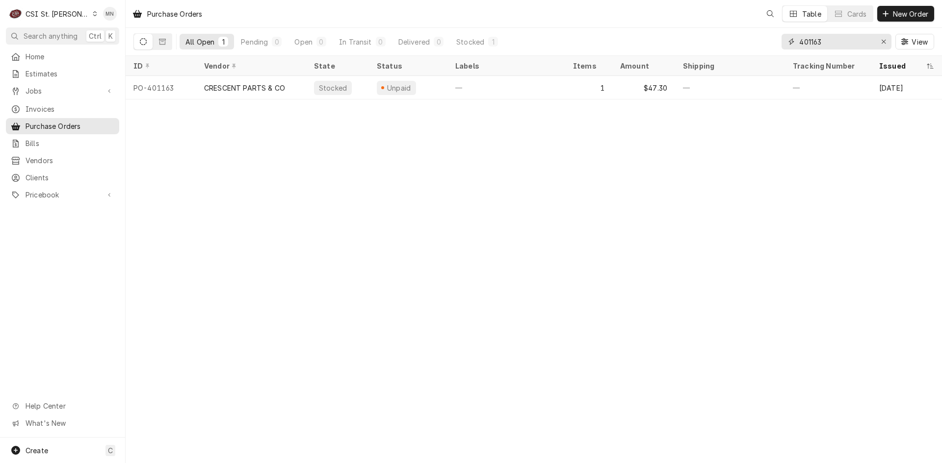
drag, startPoint x: 757, startPoint y: 37, endPoint x: 736, endPoint y: 37, distance: 20.6
click at [736, 37] on div "All Open 1 Pending 0 Open 0 In Transit 0 Delivered 0 Stocked 1 401163 View" at bounding box center [533, 41] width 800 height 27
type input "401153"
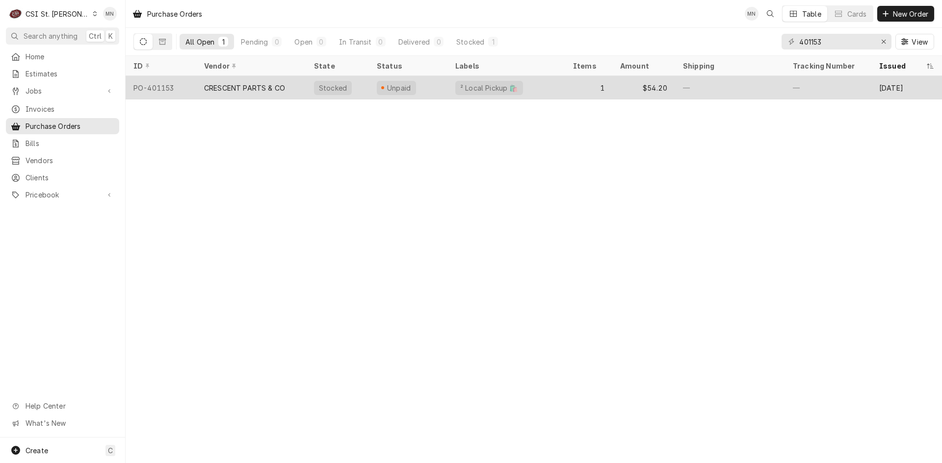
click at [252, 88] on div "CRESCENT PARTS & CO" at bounding box center [244, 88] width 81 height 10
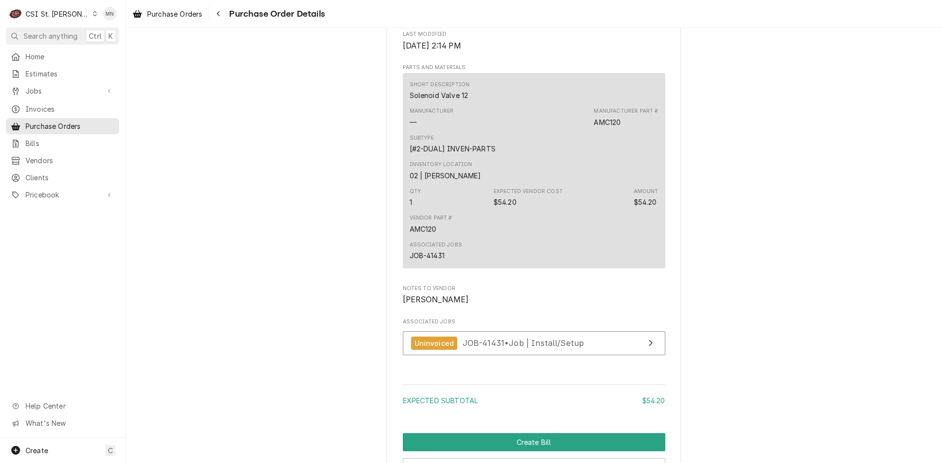
scroll to position [826, 0]
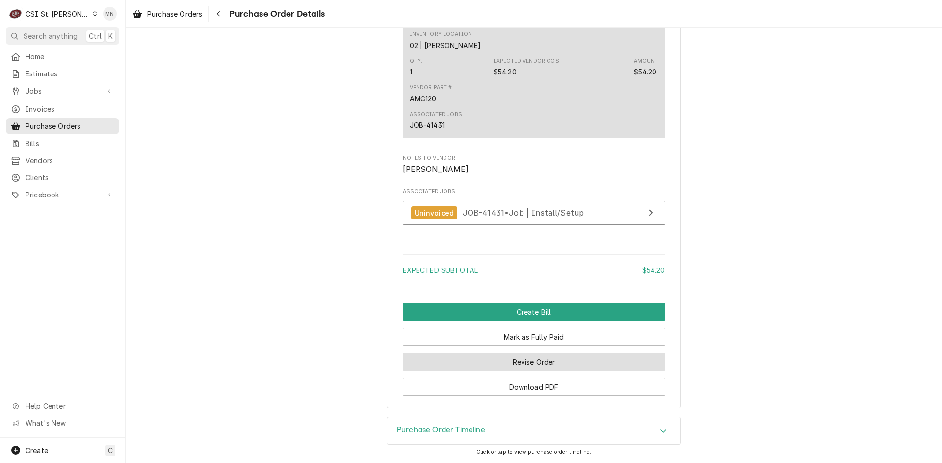
click at [516, 362] on button "Revise Order" at bounding box center [534, 362] width 262 height 18
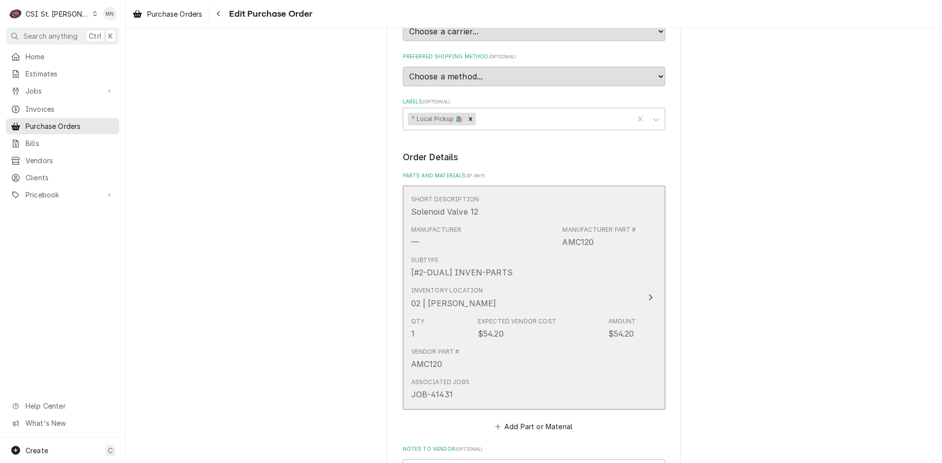
scroll to position [700, 0]
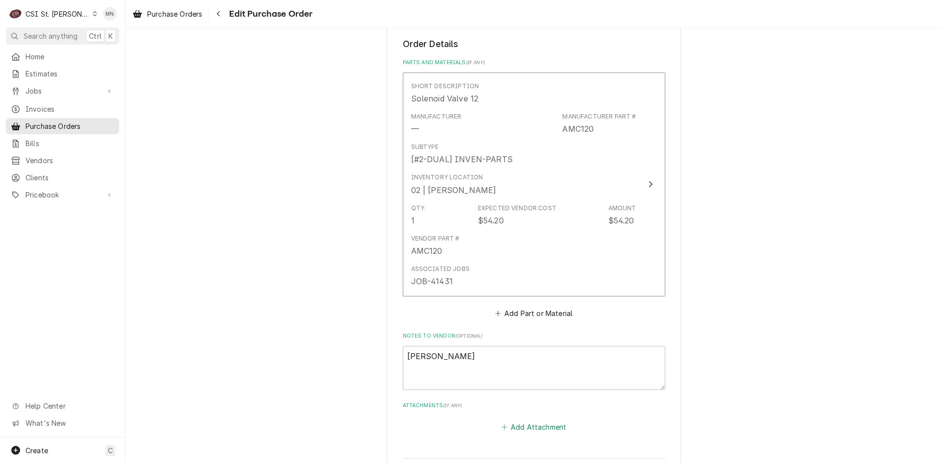
click at [541, 421] on button "Add Attachment" at bounding box center [533, 428] width 69 height 14
type textarea "x"
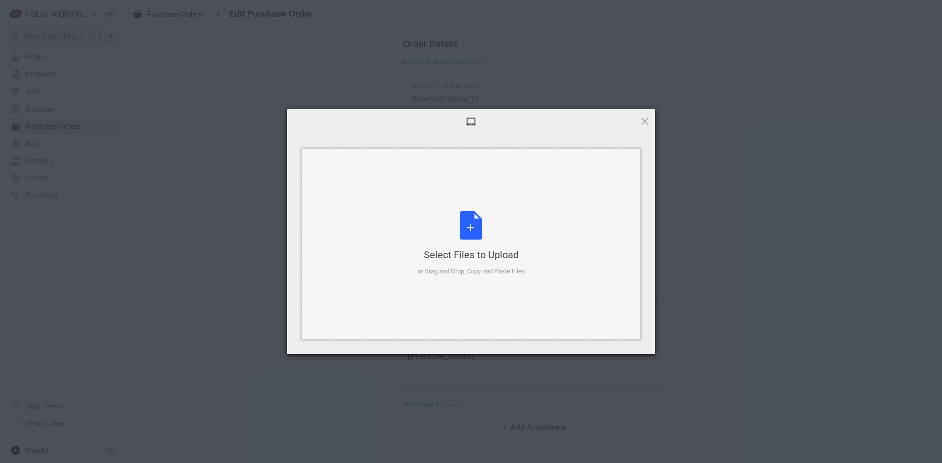
click at [475, 236] on div "Select Files to Upload or Drag and Drop, Copy and Paste Files" at bounding box center [470, 243] width 107 height 65
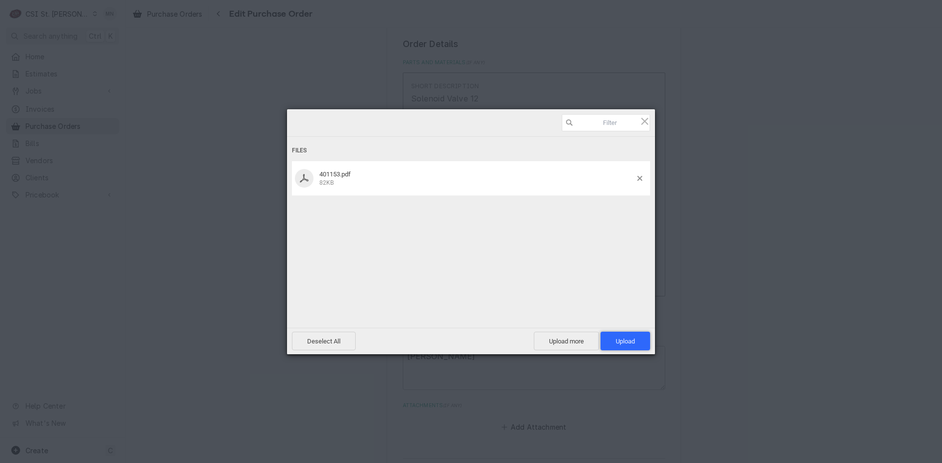
click at [632, 337] on span "Upload 1" at bounding box center [625, 341] width 50 height 19
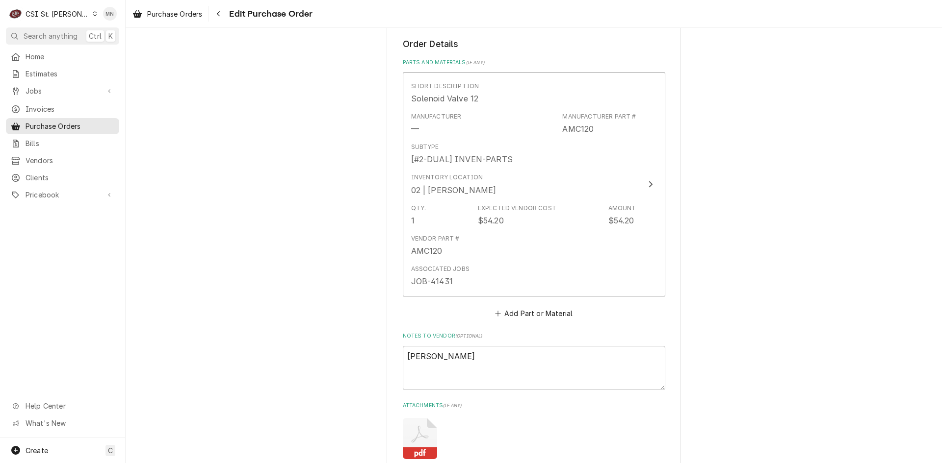
type textarea "x"
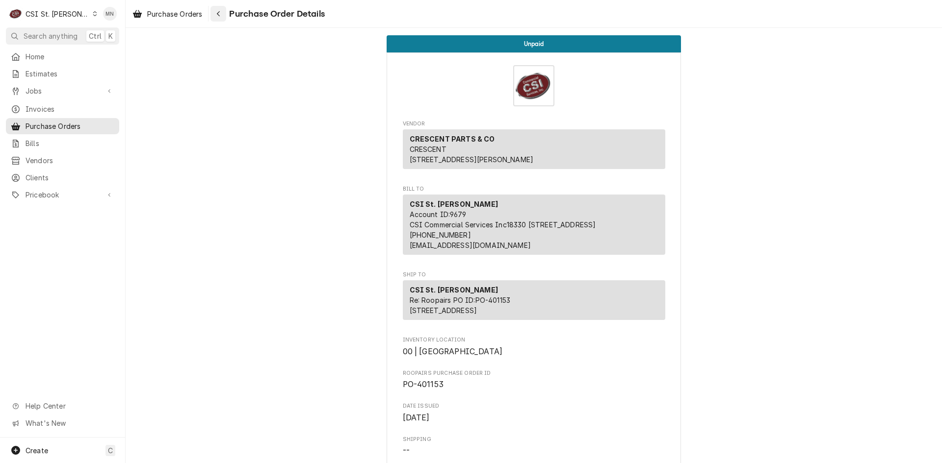
click at [222, 17] on div "Navigate back" at bounding box center [218, 14] width 10 height 10
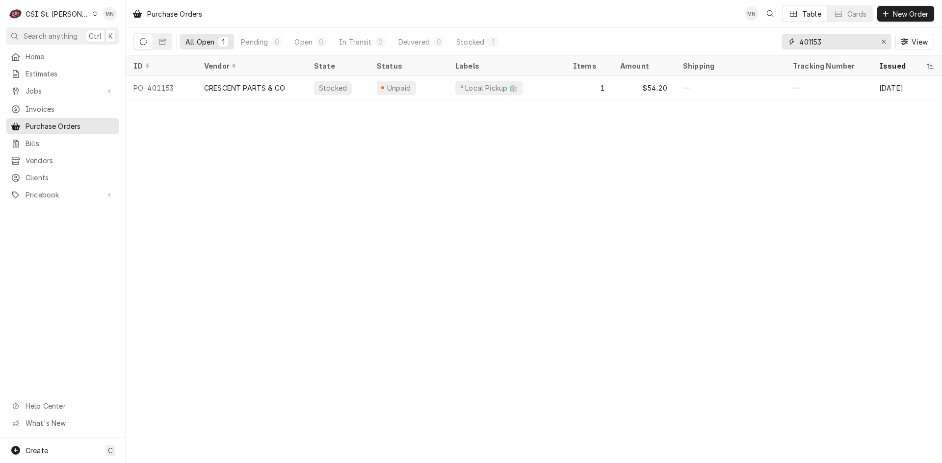
drag, startPoint x: 838, startPoint y: 41, endPoint x: 697, endPoint y: 43, distance: 140.3
click at [701, 43] on div "All Open 1 Pending 0 Open 0 In Transit 0 Delivered 0 Stocked 1 401153 View" at bounding box center [533, 41] width 800 height 27
type input "401187"
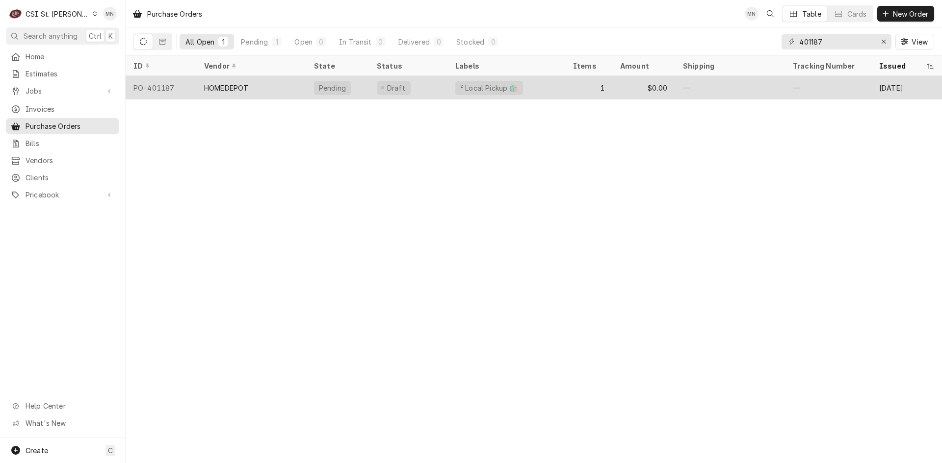
click at [199, 88] on div "HOMEDEPOT" at bounding box center [251, 88] width 110 height 24
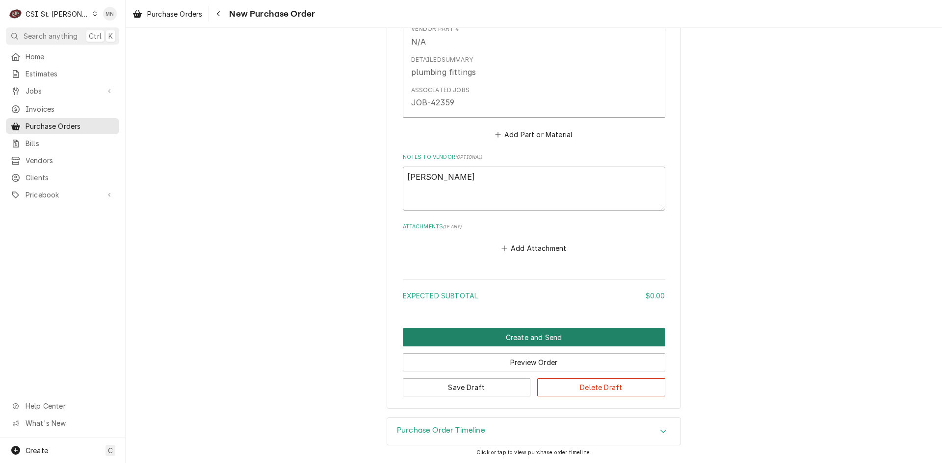
scroll to position [575, 0]
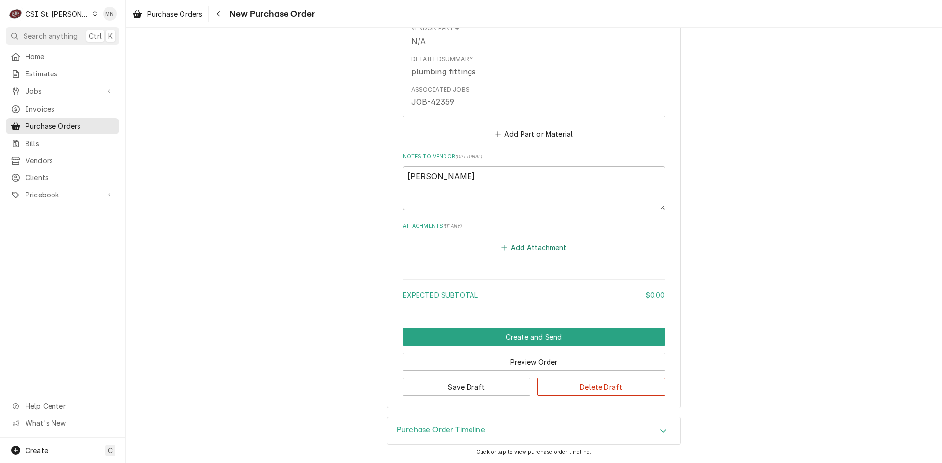
click at [535, 244] on button "Add Attachment" at bounding box center [533, 248] width 69 height 14
type textarea "x"
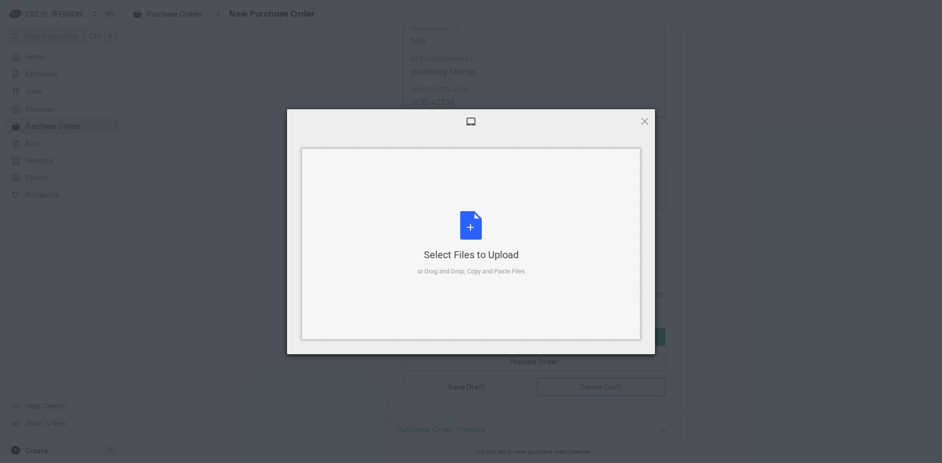
click at [453, 239] on div "Select Files to Upload or Drag and Drop, Copy and Paste Files" at bounding box center [470, 243] width 107 height 65
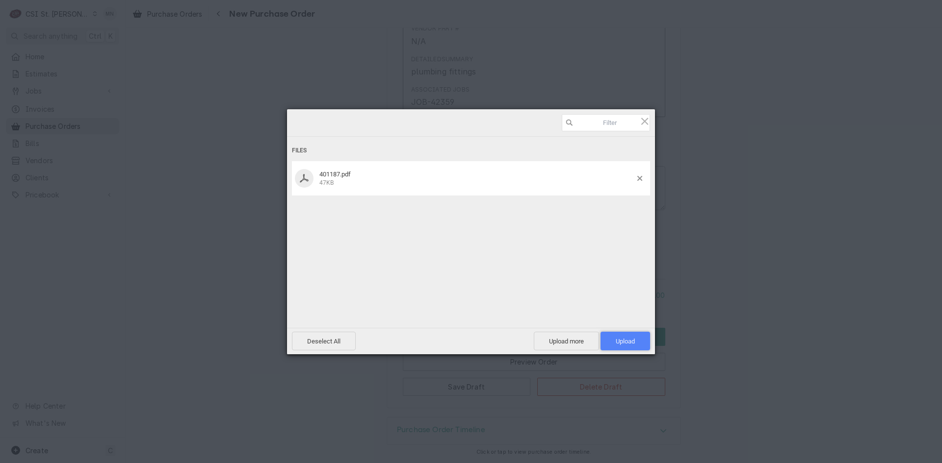
click at [636, 338] on span "Upload 1" at bounding box center [625, 341] width 50 height 19
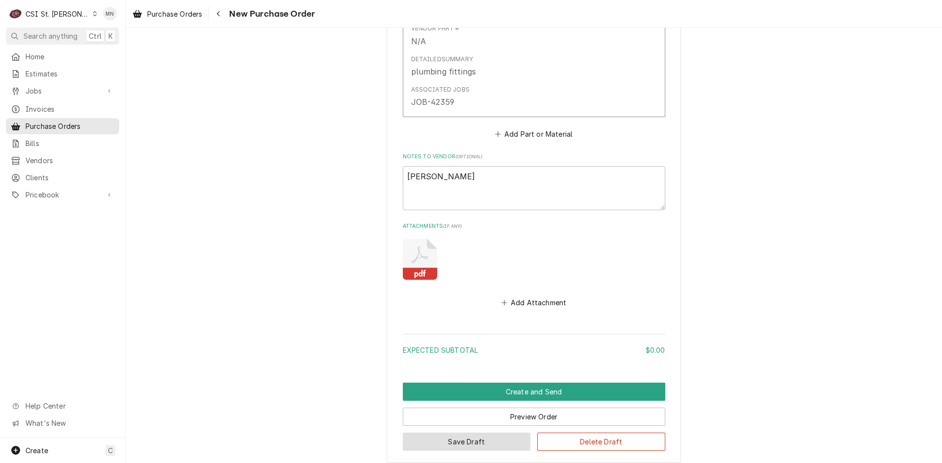
click at [437, 444] on button "Save Draft" at bounding box center [467, 442] width 128 height 18
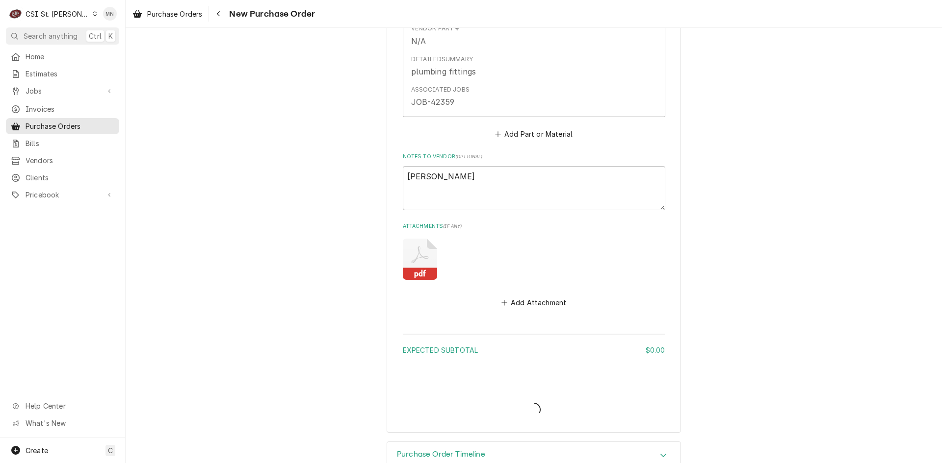
type textarea "x"
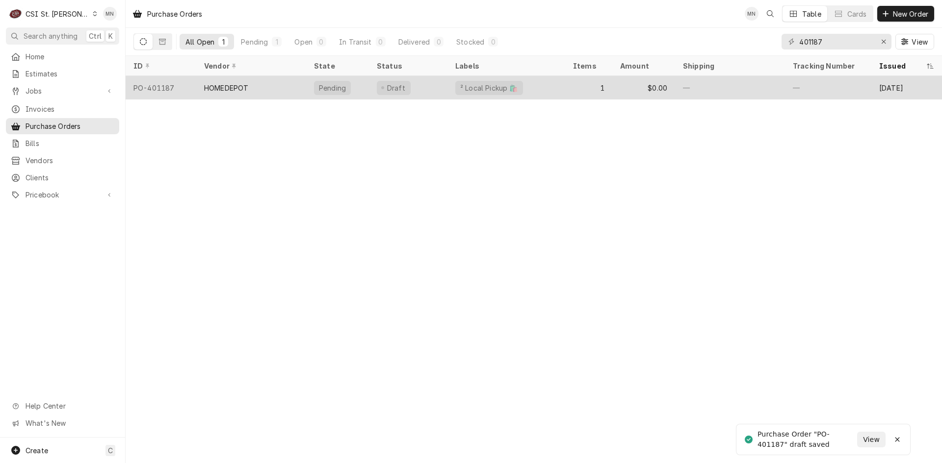
click at [251, 85] on div "HOMEDEPOT" at bounding box center [251, 88] width 110 height 24
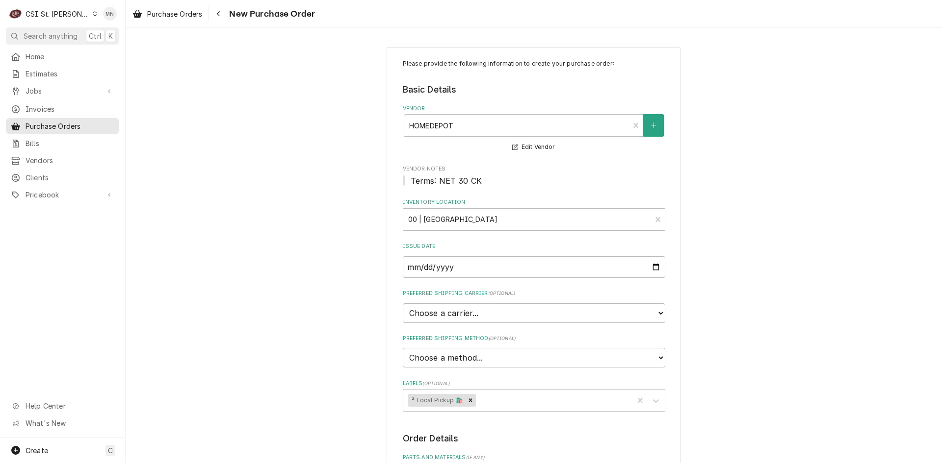
click at [229, 14] on span "New Purchase Order" at bounding box center [270, 13] width 89 height 13
click at [220, 13] on icon "Navigate back" at bounding box center [218, 13] width 4 height 7
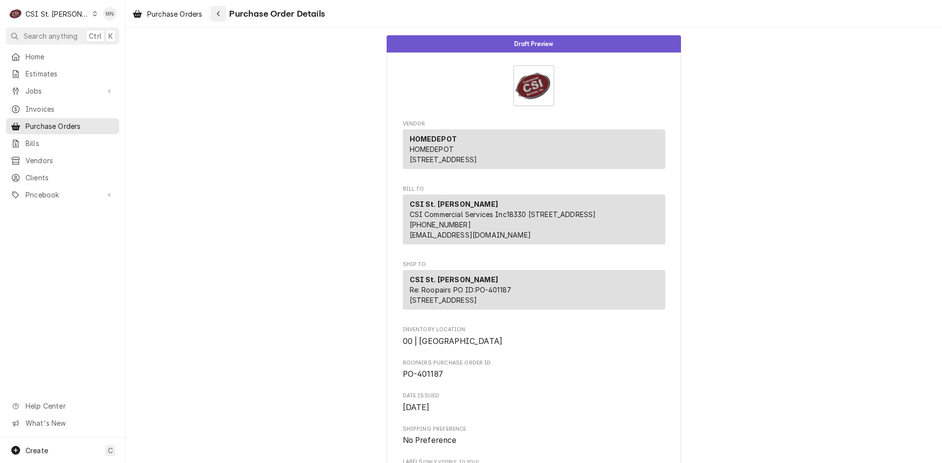
click at [218, 15] on icon "Navigate back" at bounding box center [218, 13] width 4 height 7
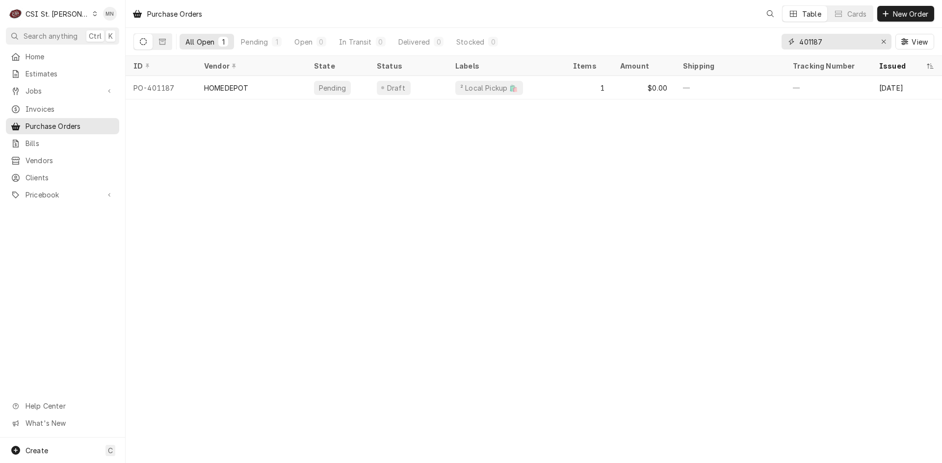
drag, startPoint x: 831, startPoint y: 43, endPoint x: 702, endPoint y: 42, distance: 129.5
click at [708, 42] on div "All Open 1 Pending 1 Open 0 In Transit 0 Delivered 0 Stocked 0 401187 View" at bounding box center [533, 41] width 800 height 27
type input "401195"
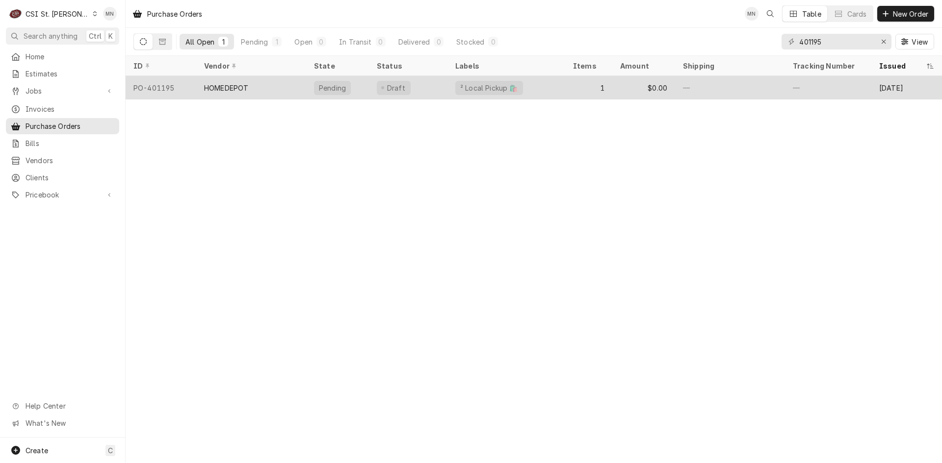
click at [240, 86] on div "HOMEDEPOT" at bounding box center [226, 88] width 44 height 10
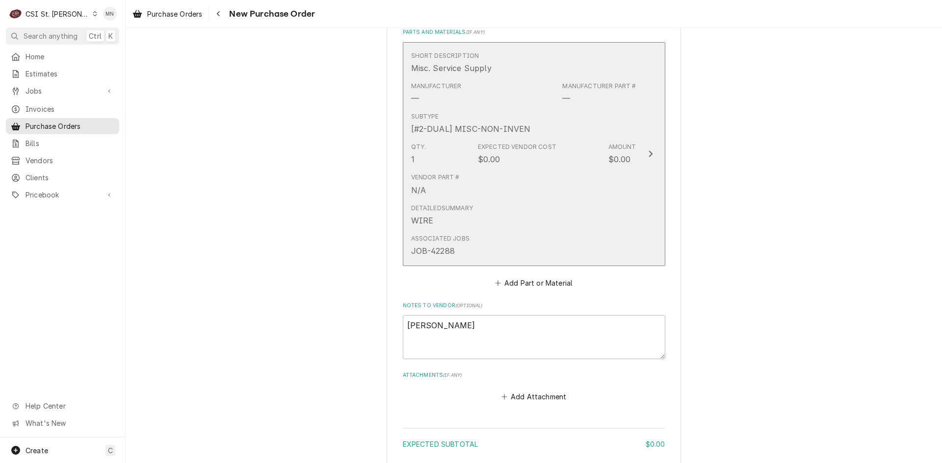
scroll to position [575, 0]
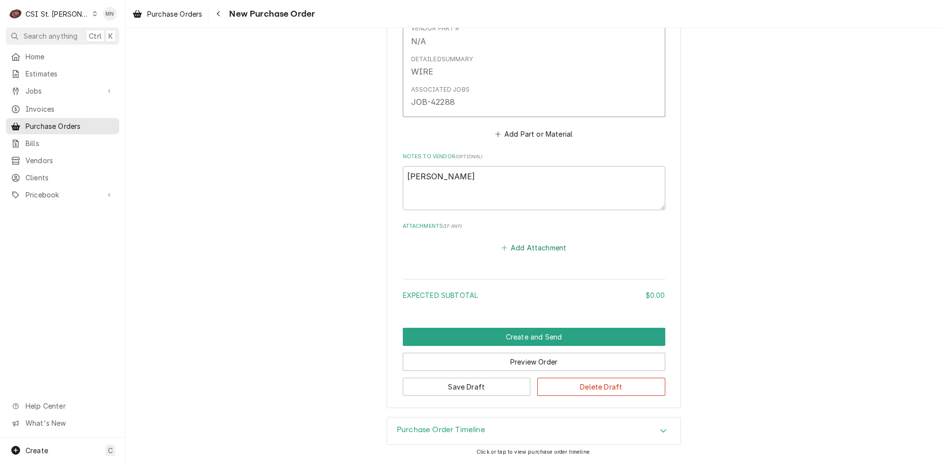
click at [522, 244] on button "Add Attachment" at bounding box center [533, 248] width 69 height 14
type textarea "x"
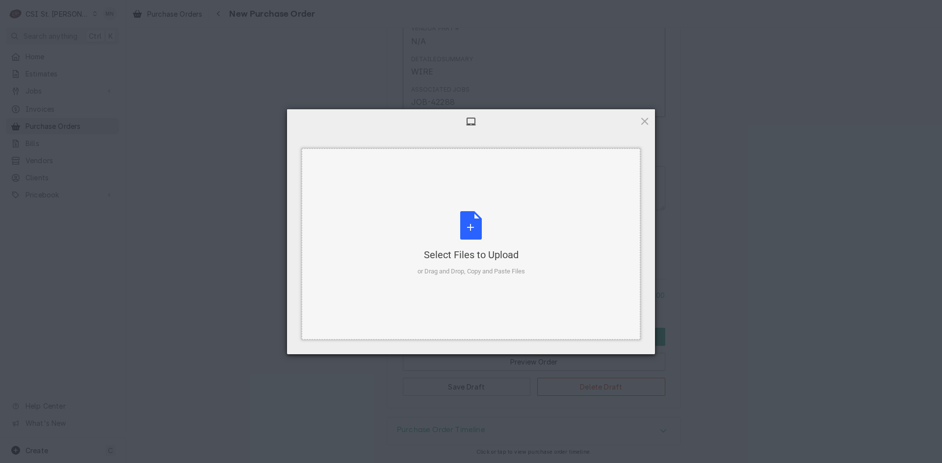
click at [467, 228] on div "Select Files to Upload or Drag and Drop, Copy and Paste Files" at bounding box center [470, 243] width 107 height 65
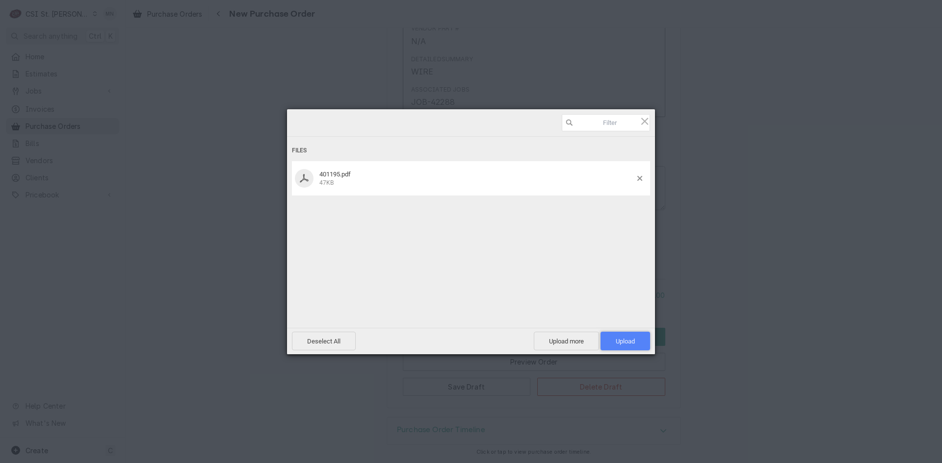
click at [628, 339] on span "Upload 1" at bounding box center [624, 341] width 19 height 7
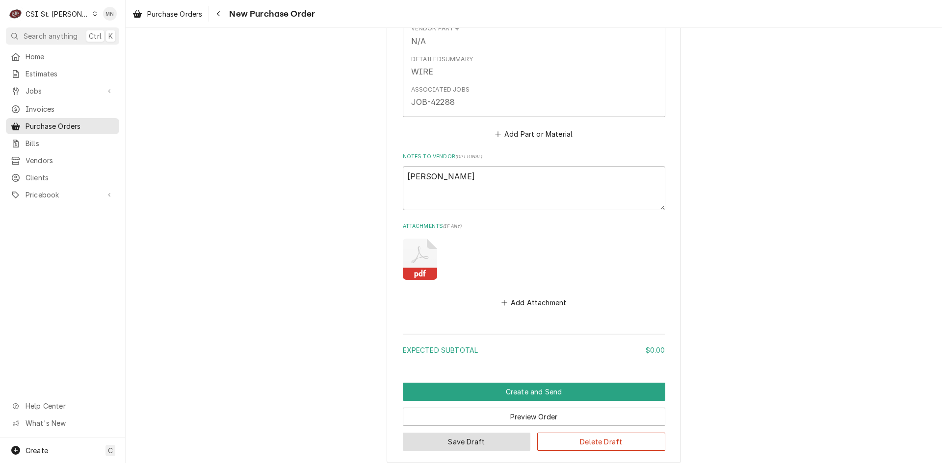
click at [474, 437] on button "Save Draft" at bounding box center [467, 442] width 128 height 18
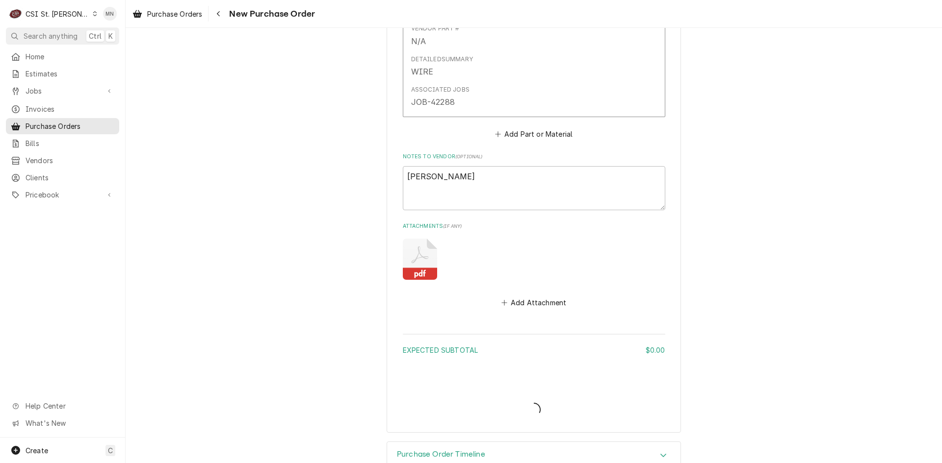
type textarea "x"
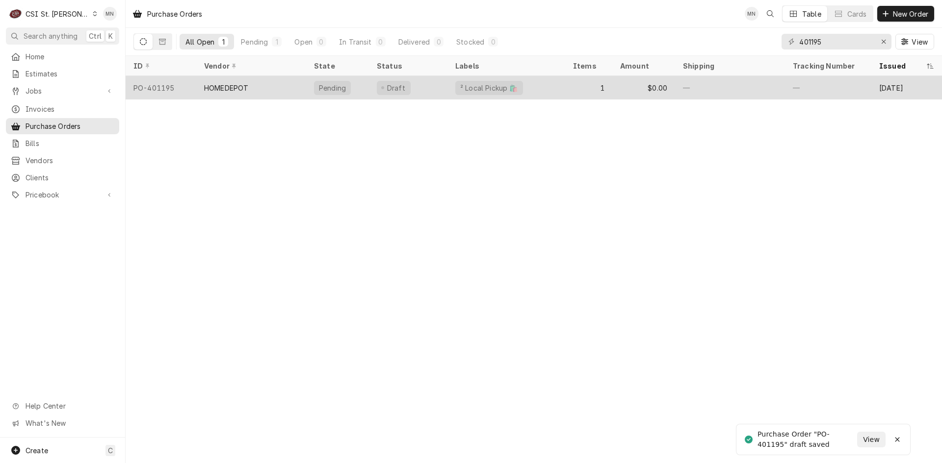
click at [252, 89] on div "HOMEDEPOT" at bounding box center [251, 88] width 110 height 24
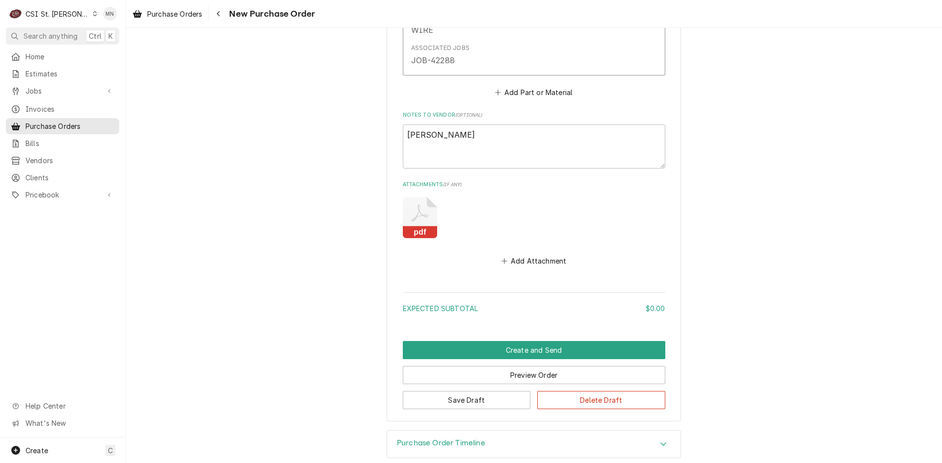
scroll to position [630, 0]
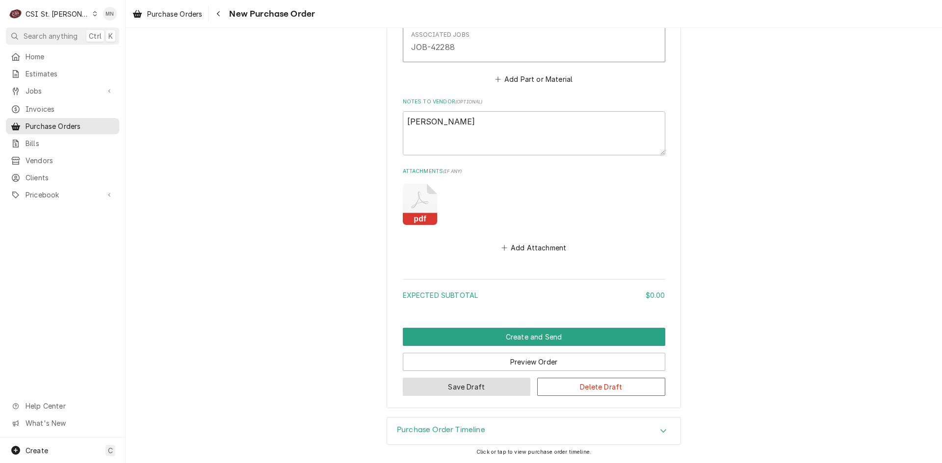
click at [464, 388] on button "Save Draft" at bounding box center [467, 387] width 128 height 18
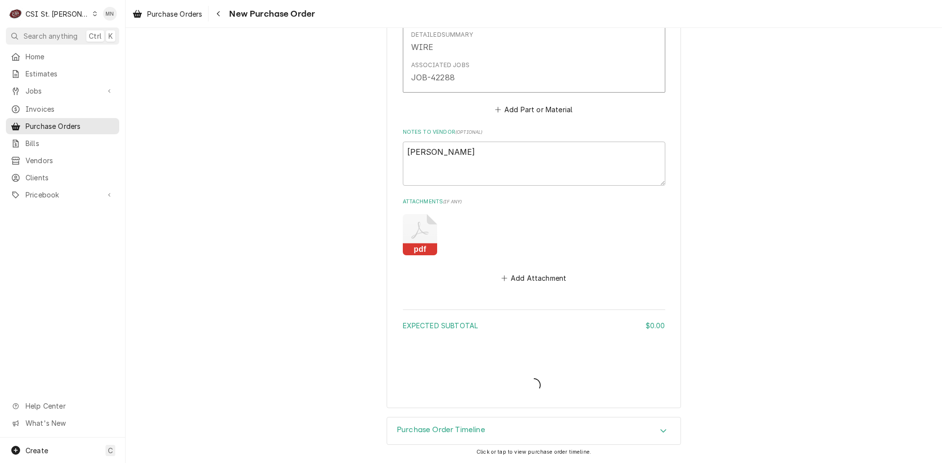
scroll to position [599, 0]
type textarea "x"
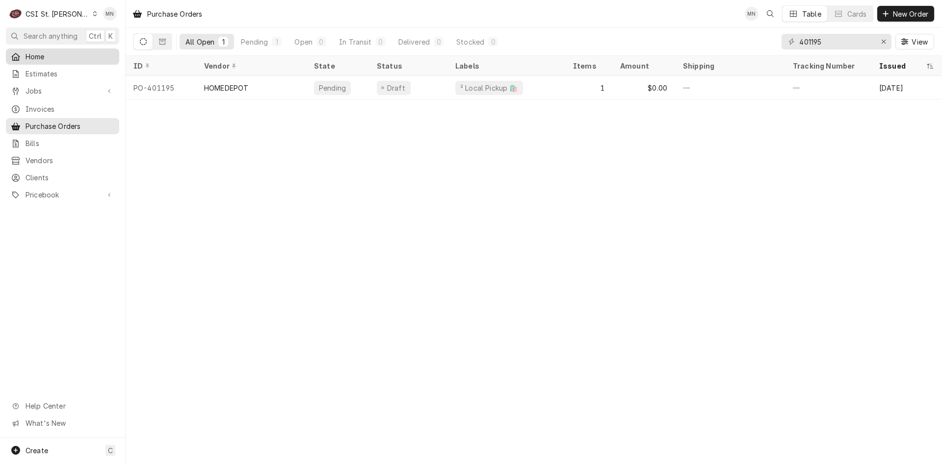
click at [50, 61] on link "Home" at bounding box center [62, 57] width 113 height 16
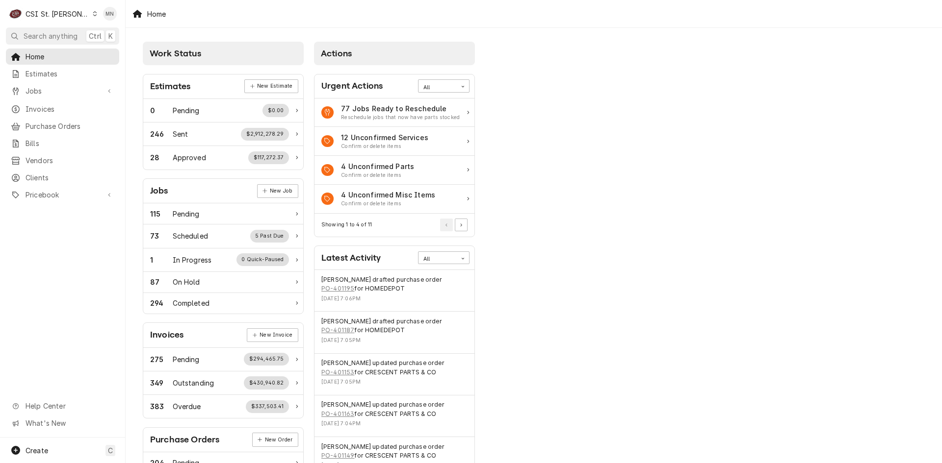
scroll to position [49, 0]
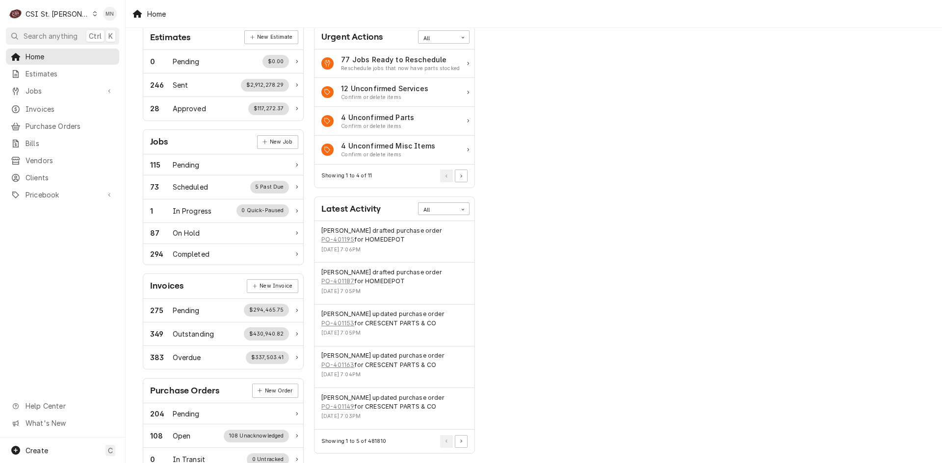
click at [63, 12] on div "CSI St. [PERSON_NAME]" at bounding box center [58, 14] width 64 height 10
click at [99, 17] on div "CSI [US_STATE][GEOGRAPHIC_DATA]" at bounding box center [150, 19] width 129 height 10
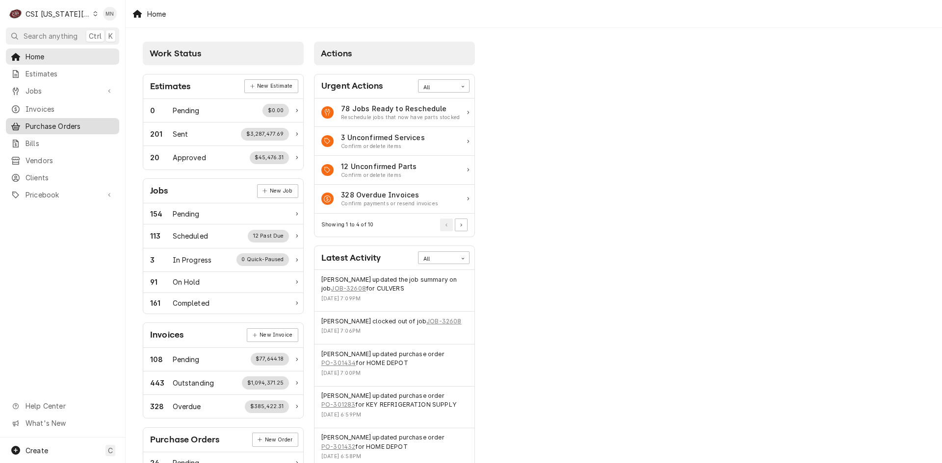
click at [61, 121] on span "Purchase Orders" at bounding box center [70, 126] width 89 height 10
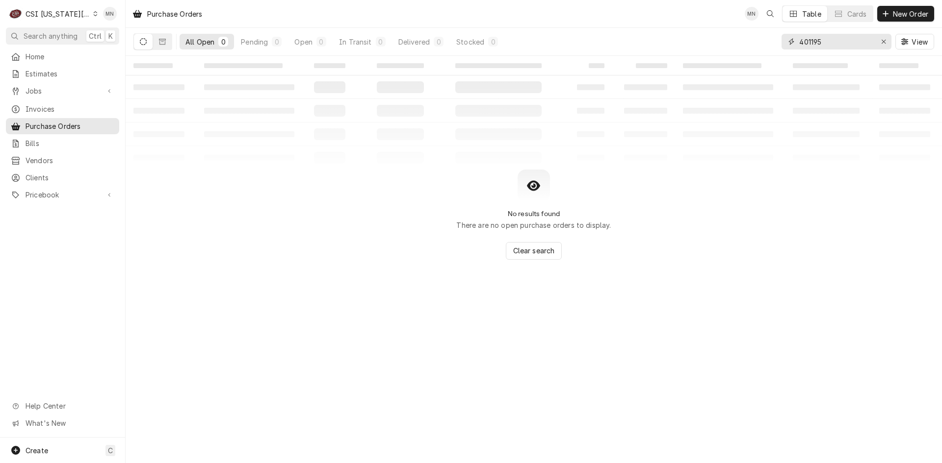
drag, startPoint x: 838, startPoint y: 38, endPoint x: 765, endPoint y: 50, distance: 74.0
click at [770, 49] on div "All Open 0 Pending 0 Open 0 In Transit 0 Delivered 0 Stocked 0 401195 View" at bounding box center [533, 41] width 800 height 27
type input "301424"
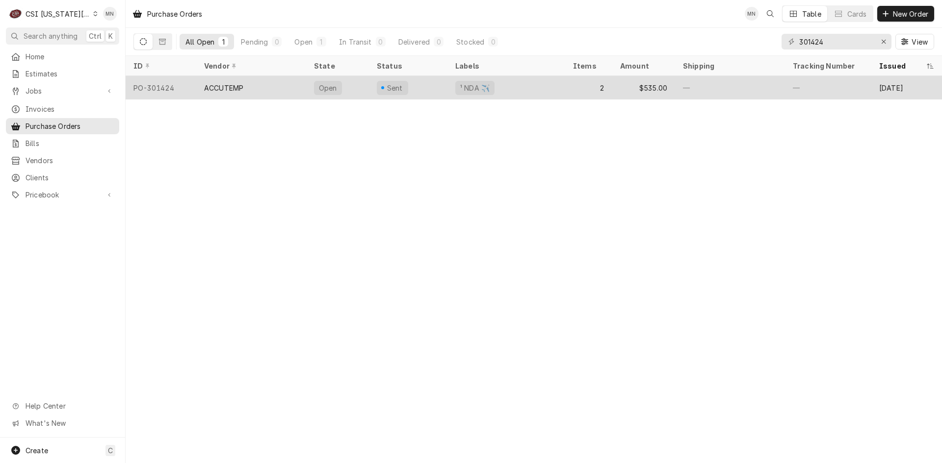
click at [255, 90] on div "ACCUTEMP" at bounding box center [251, 88] width 110 height 24
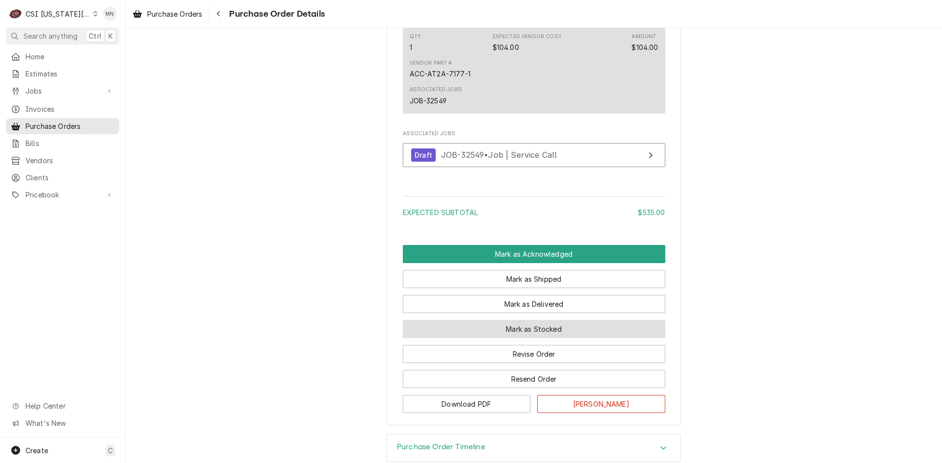
scroll to position [933, 0]
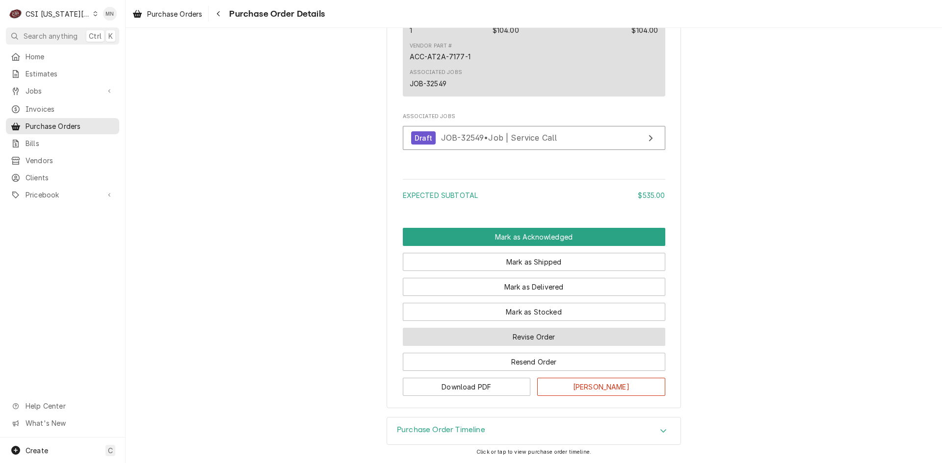
click at [529, 335] on button "Revise Order" at bounding box center [534, 337] width 262 height 18
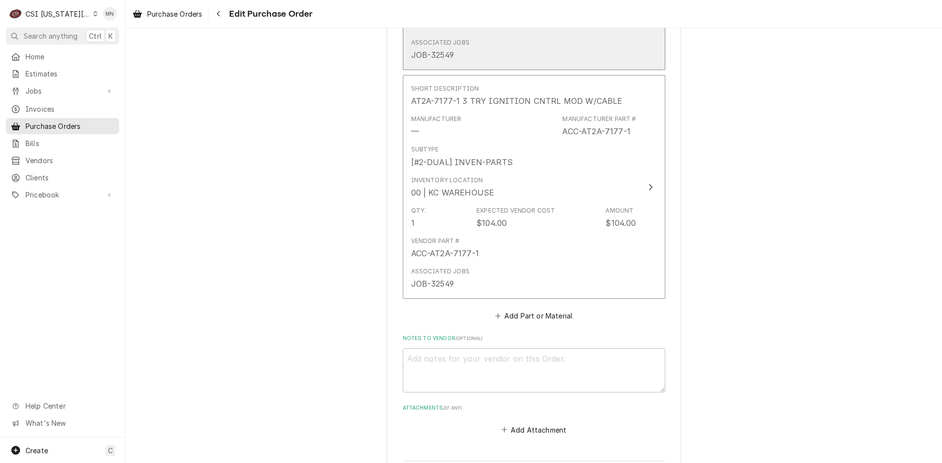
scroll to position [720, 0]
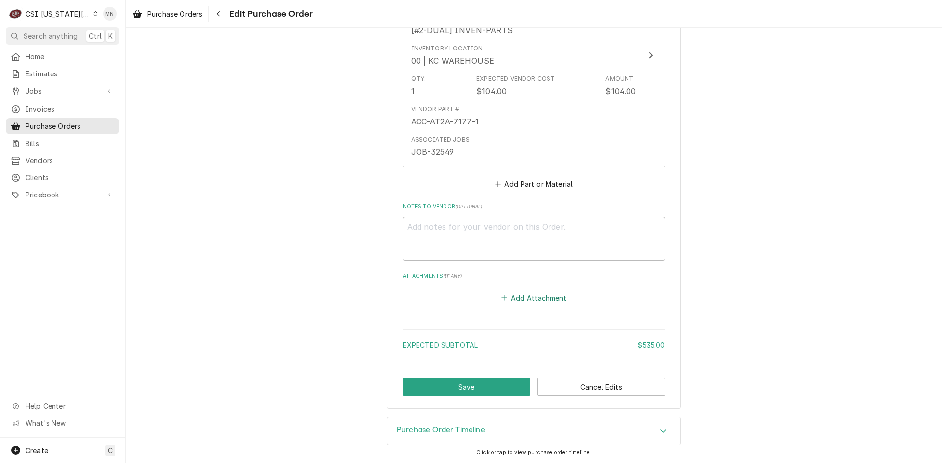
click at [531, 302] on button "Add Attachment" at bounding box center [533, 298] width 69 height 14
type textarea "x"
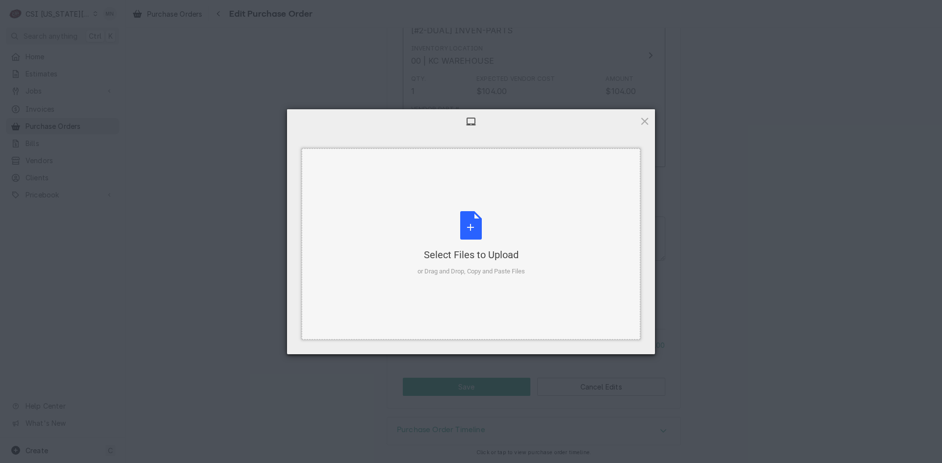
click at [471, 243] on div "Select Files to Upload or Drag and Drop, Copy and Paste Files" at bounding box center [470, 243] width 107 height 65
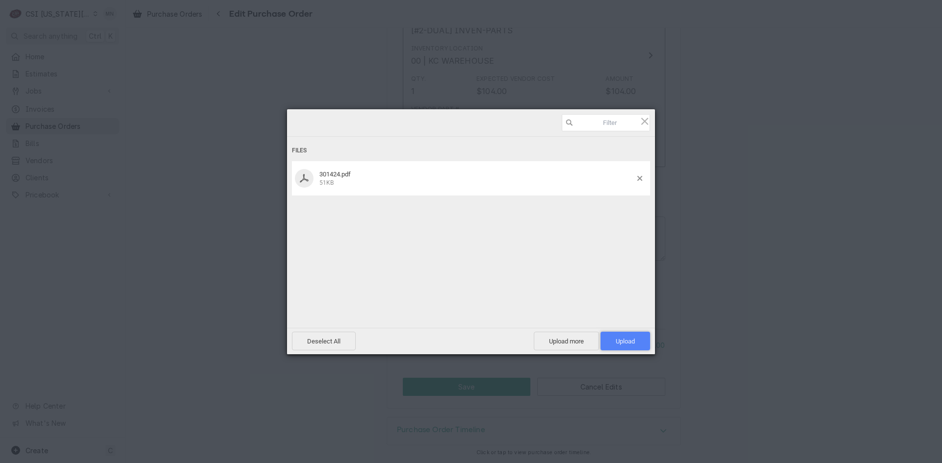
click at [635, 341] on span "Upload 1" at bounding box center [625, 341] width 50 height 19
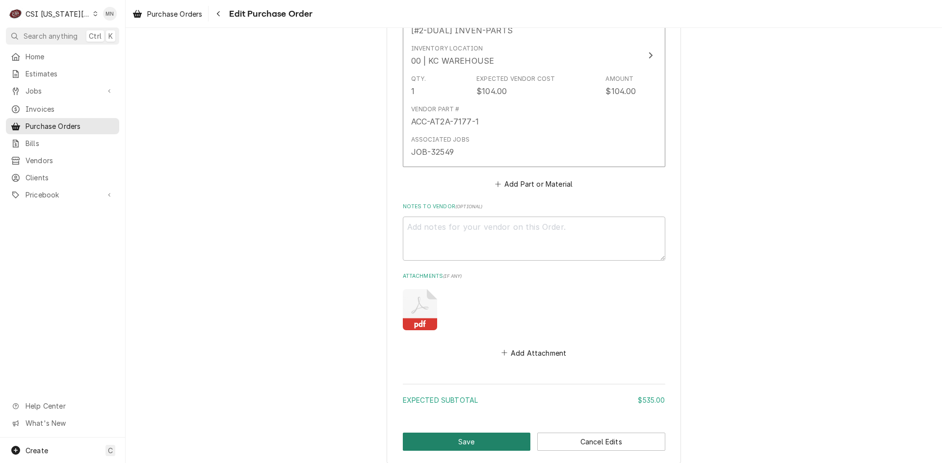
click at [474, 438] on button "Save" at bounding box center [467, 442] width 128 height 18
type textarea "x"
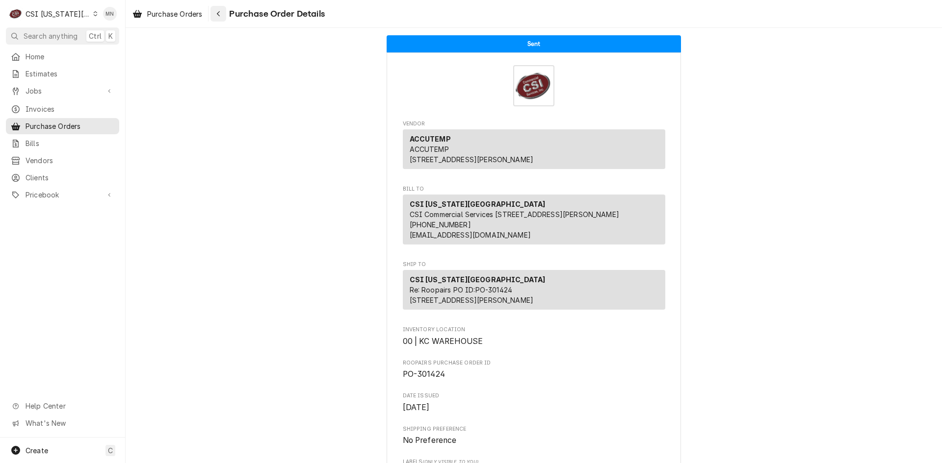
click at [217, 12] on div "Navigate back" at bounding box center [218, 14] width 10 height 10
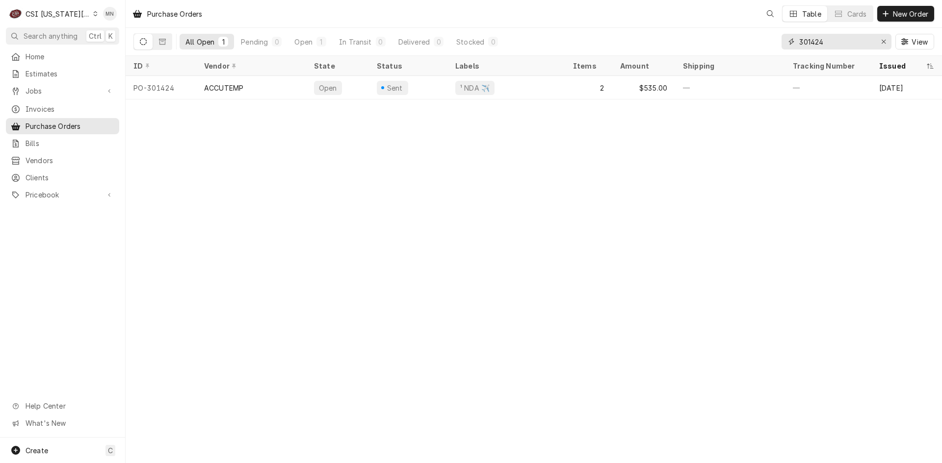
drag, startPoint x: 840, startPoint y: 41, endPoint x: 701, endPoint y: 41, distance: 138.8
click at [715, 41] on div "All Open 1 Pending 0 Open 1 In Transit 0 Delivered 0 Stocked 0 301424 View" at bounding box center [533, 41] width 800 height 27
type input "301414"
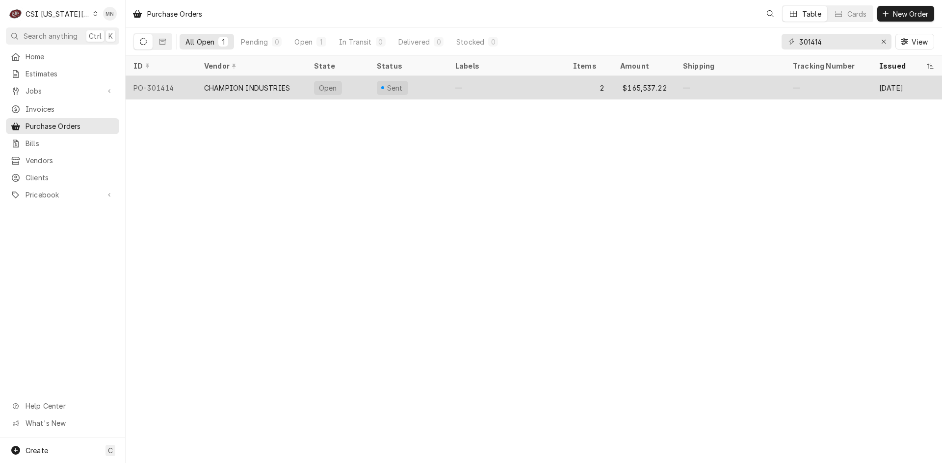
click at [229, 90] on div "CHAMPION INDUSTRIES" at bounding box center [247, 88] width 86 height 10
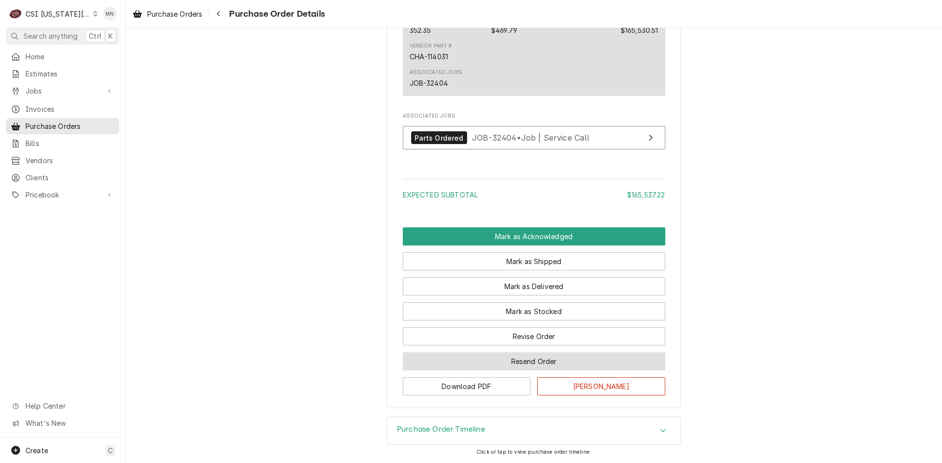
scroll to position [897, 0]
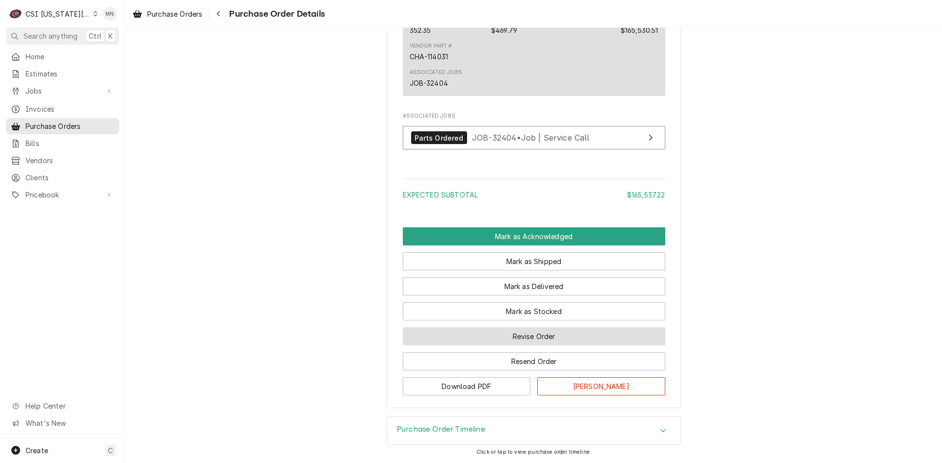
click at [533, 337] on button "Revise Order" at bounding box center [534, 337] width 262 height 18
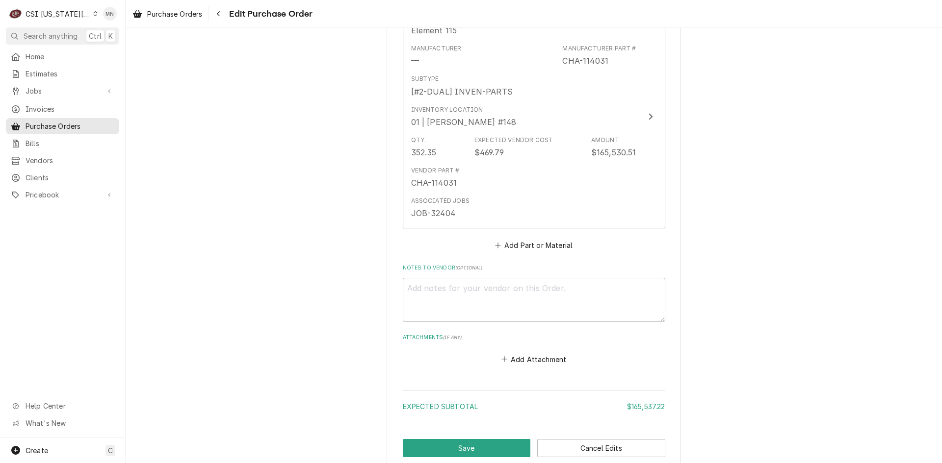
scroll to position [720, 0]
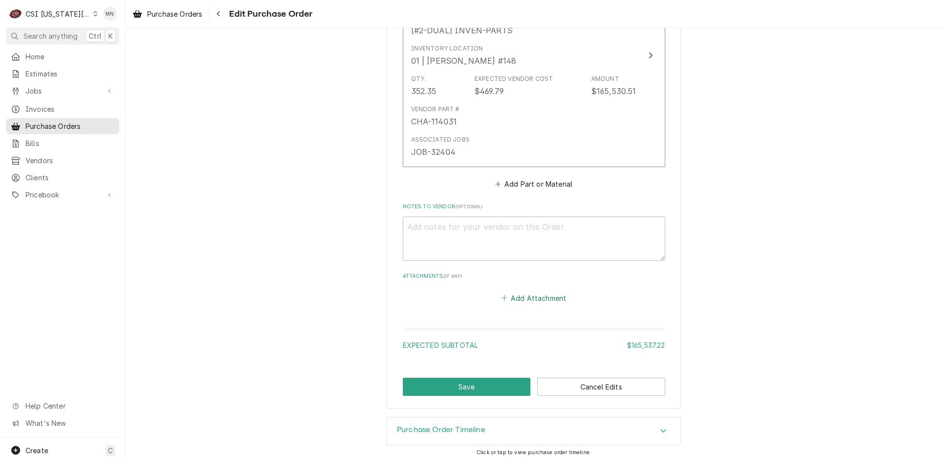
click at [528, 294] on button "Add Attachment" at bounding box center [533, 298] width 69 height 14
type textarea "x"
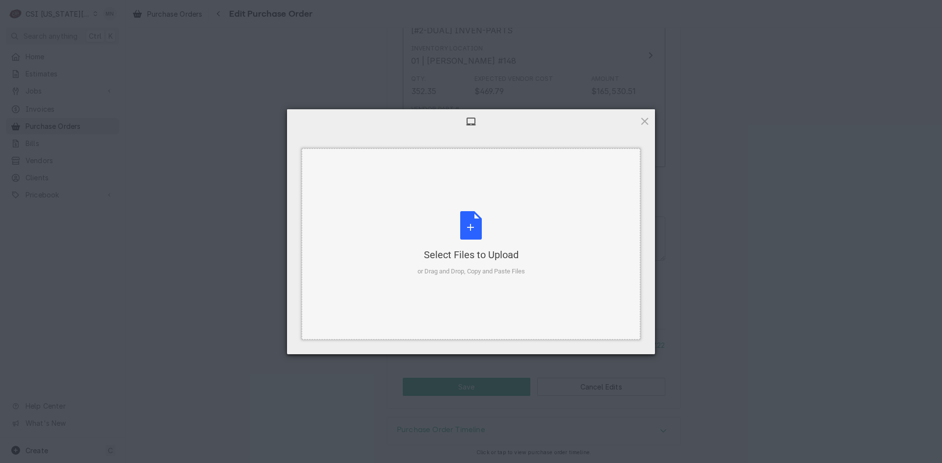
click at [490, 247] on div "Select Files to Upload or Drag and Drop, Copy and Paste Files" at bounding box center [470, 243] width 107 height 65
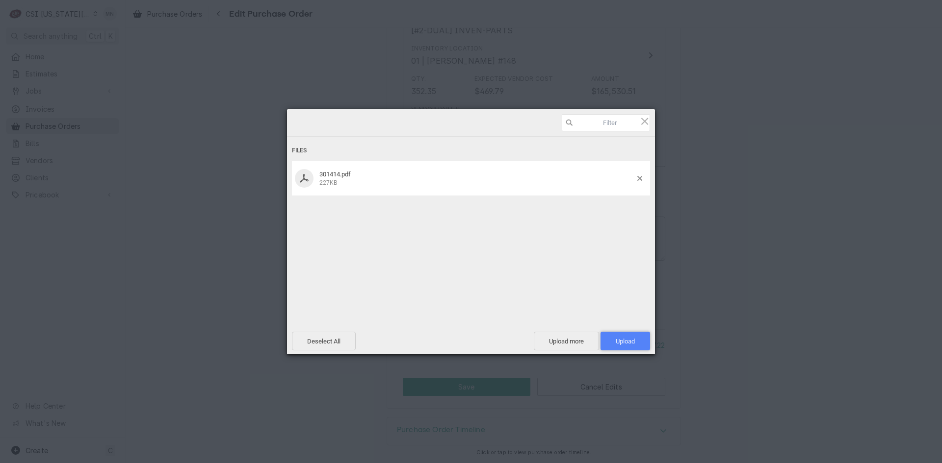
click at [626, 334] on span "Upload 1" at bounding box center [625, 341] width 50 height 19
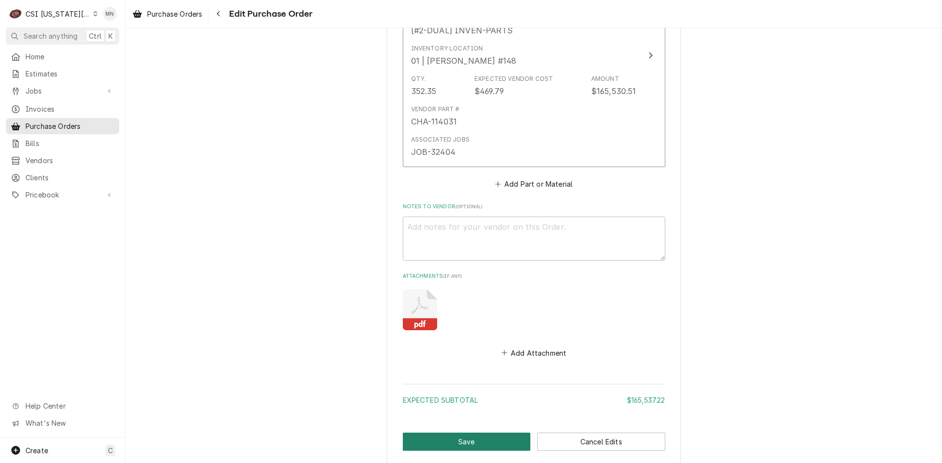
click at [452, 446] on button "Save" at bounding box center [467, 442] width 128 height 18
type textarea "x"
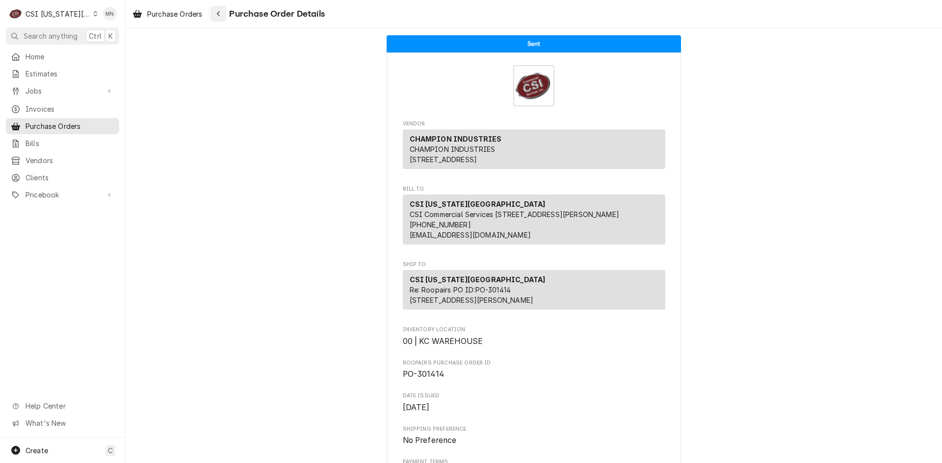
click at [221, 11] on icon "Navigate back" at bounding box center [218, 13] width 4 height 7
